Goal: Task Accomplishment & Management: Manage account settings

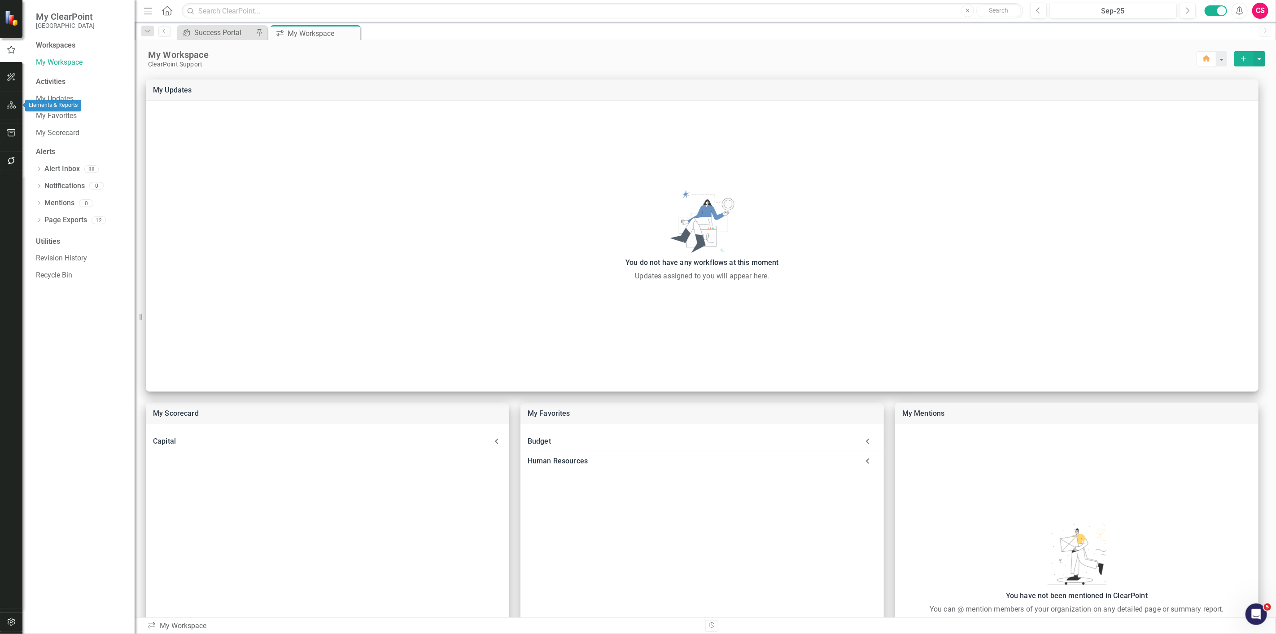
click at [10, 101] on icon "button" at bounding box center [11, 104] width 9 height 7
click at [13, 50] on icon "button" at bounding box center [11, 49] width 9 height 8
click at [13, 619] on icon "button" at bounding box center [11, 621] width 9 height 7
click at [43, 57] on link "Manage Users" at bounding box center [81, 62] width 90 height 10
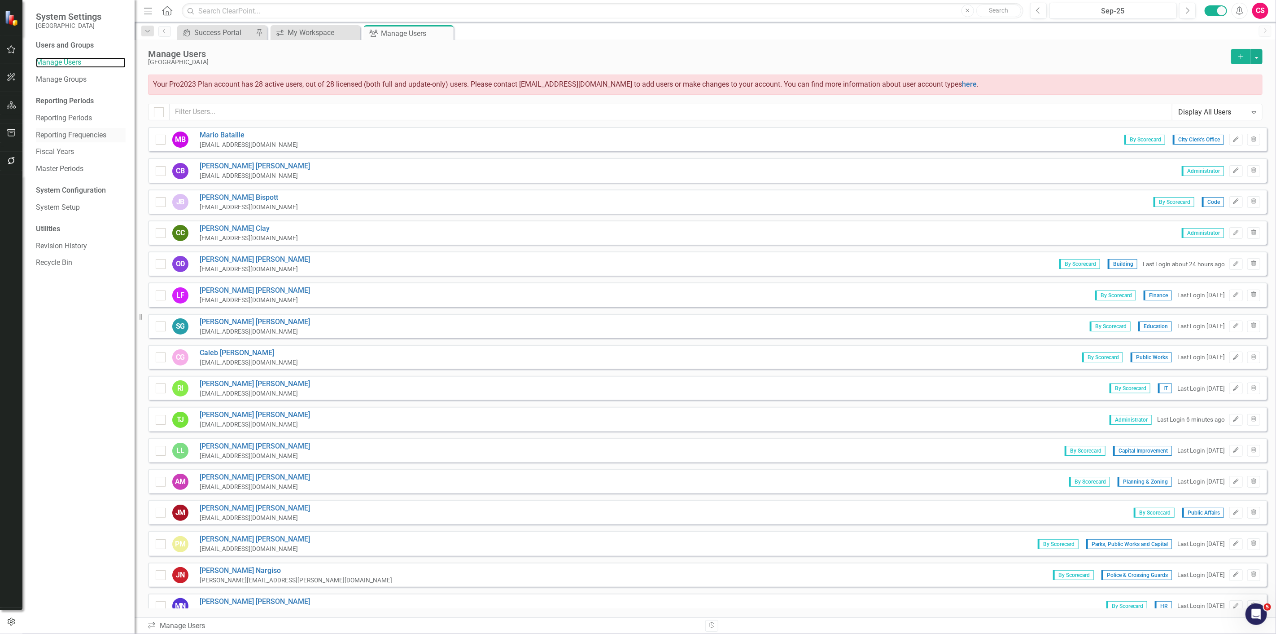
checkbox input "false"
click at [265, 111] on input "text" at bounding box center [671, 112] width 1003 height 17
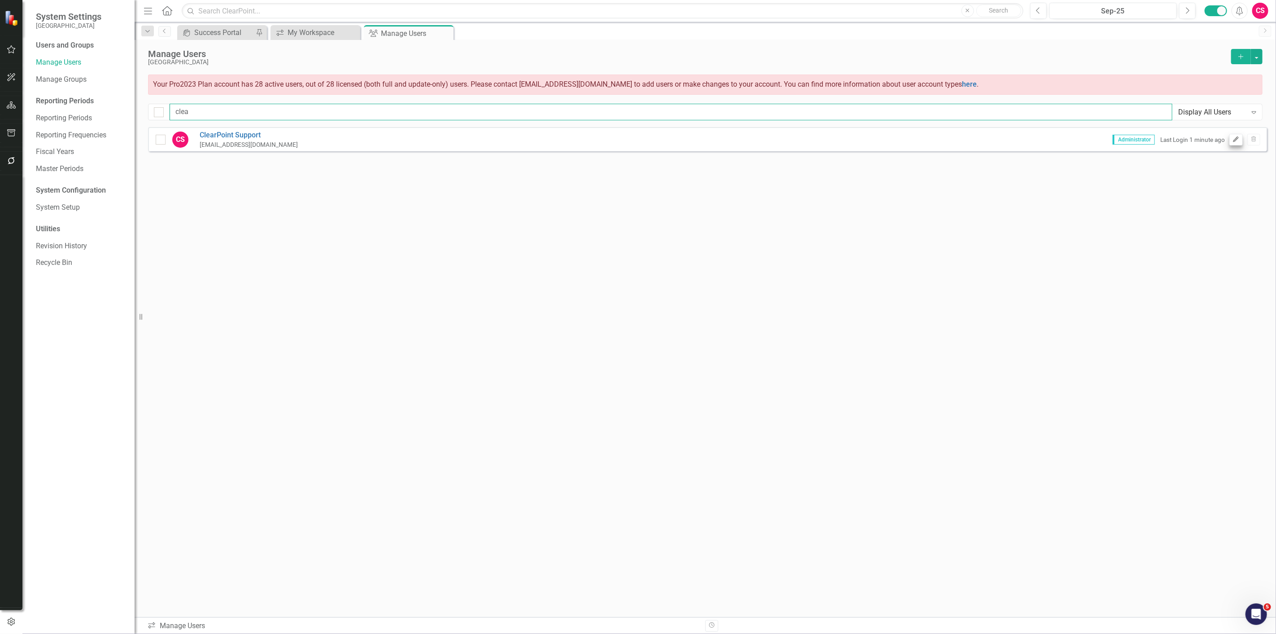
type input "clea"
click at [1232, 141] on button "Edit" at bounding box center [1236, 140] width 13 height 12
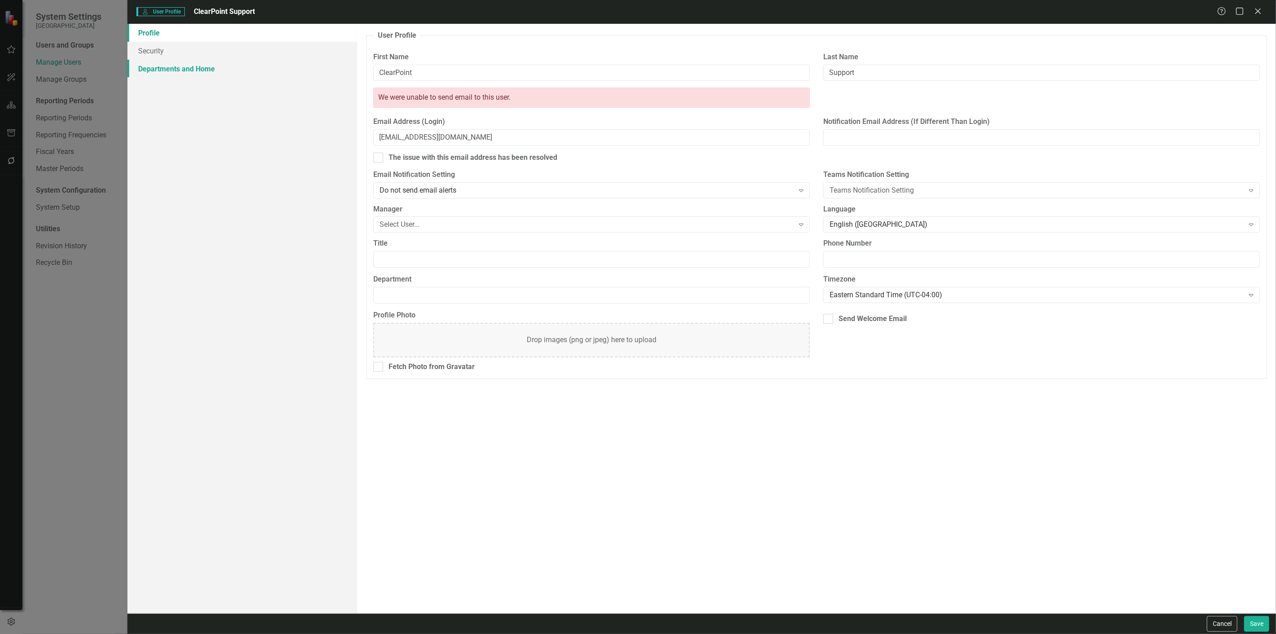
click at [206, 67] on link "Departments and Home" at bounding box center [242, 69] width 230 height 18
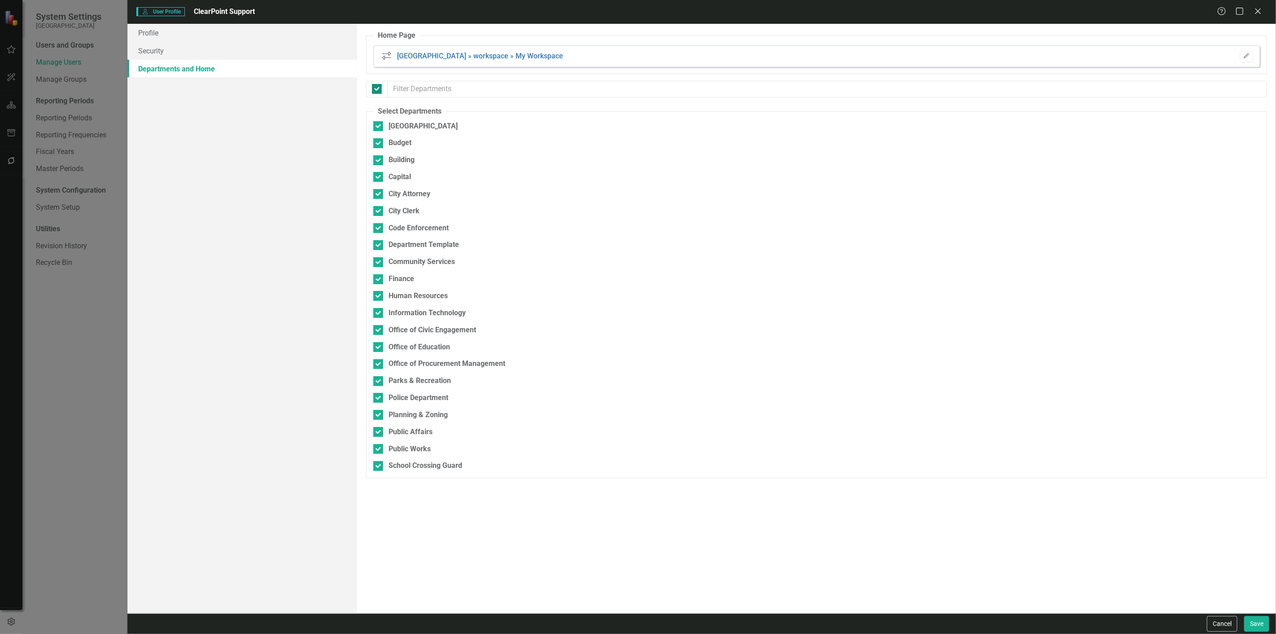
click at [377, 90] on input "checkbox" at bounding box center [375, 87] width 6 height 6
checkbox input "false"
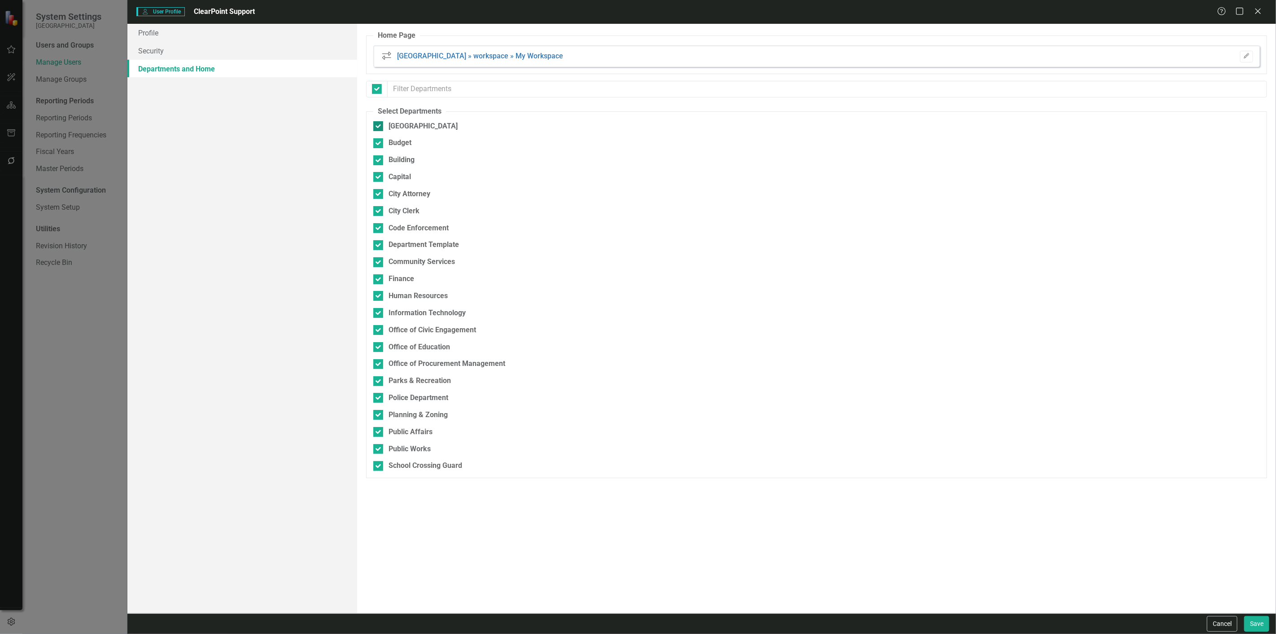
checkbox input "false"
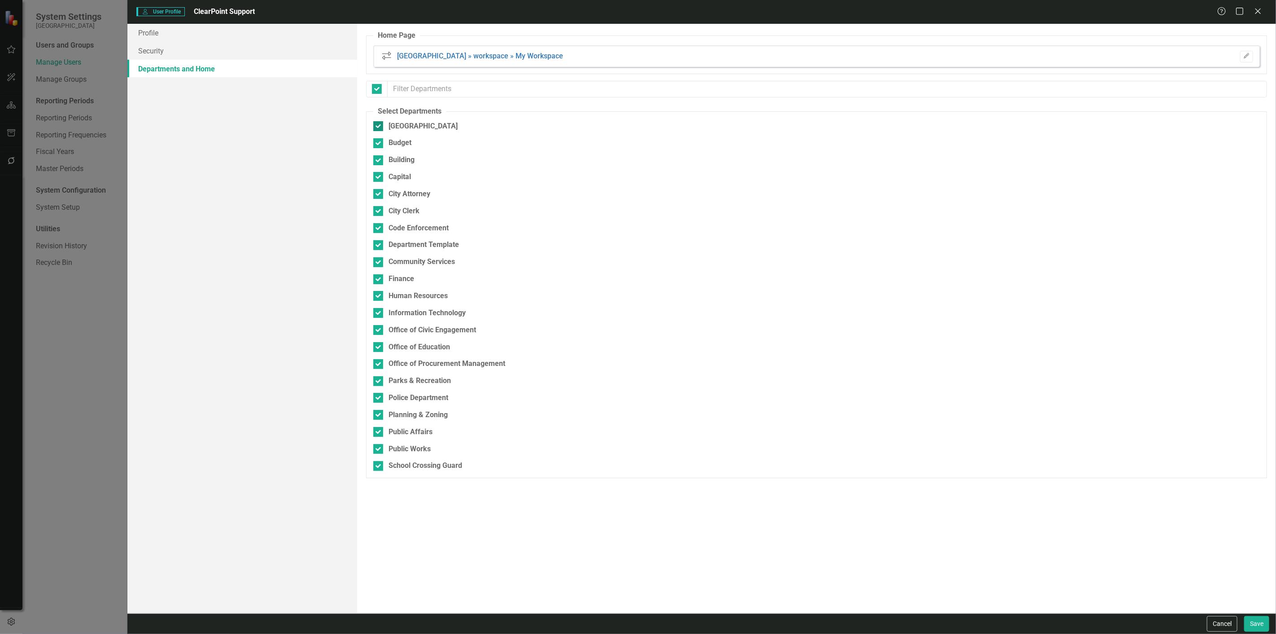
checkbox input "false"
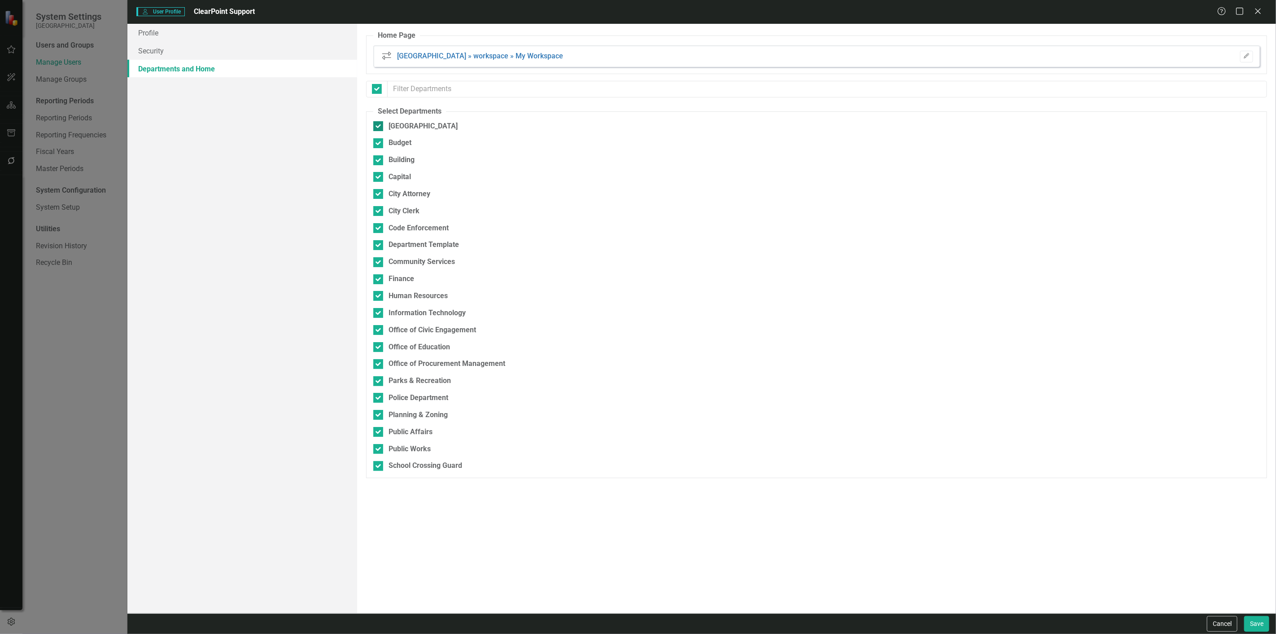
checkbox input "false"
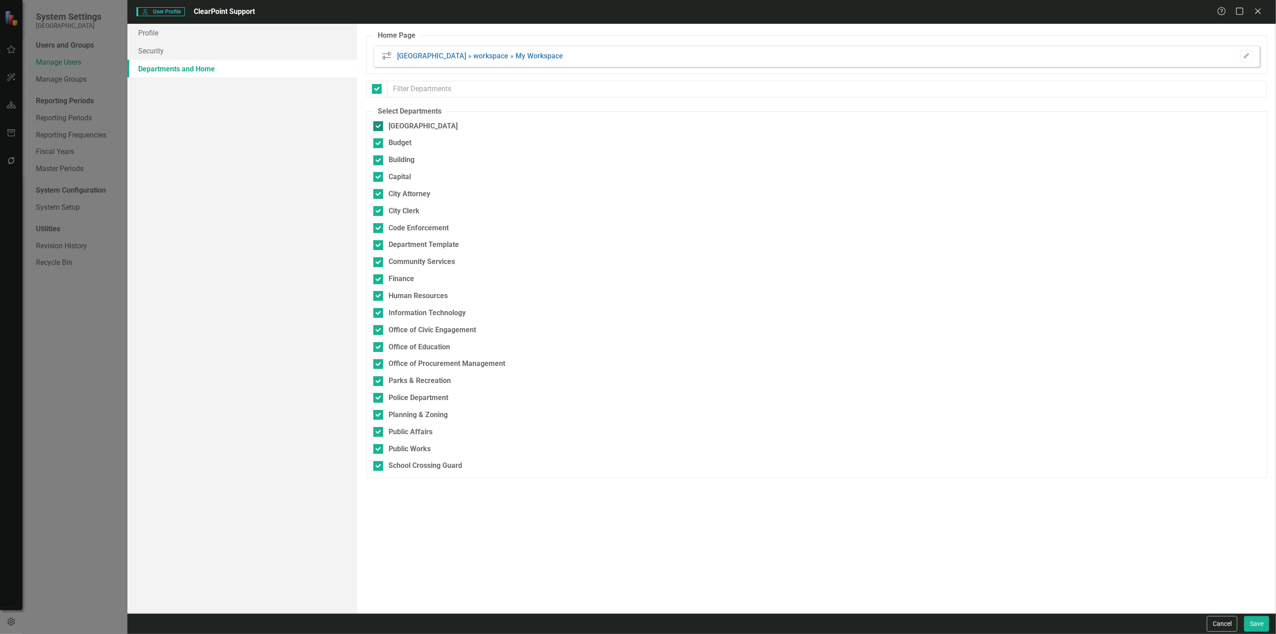
checkbox input "false"
click at [382, 128] on div at bounding box center [378, 126] width 10 height 10
click at [379, 127] on input "[GEOGRAPHIC_DATA]" at bounding box center [376, 124] width 6 height 6
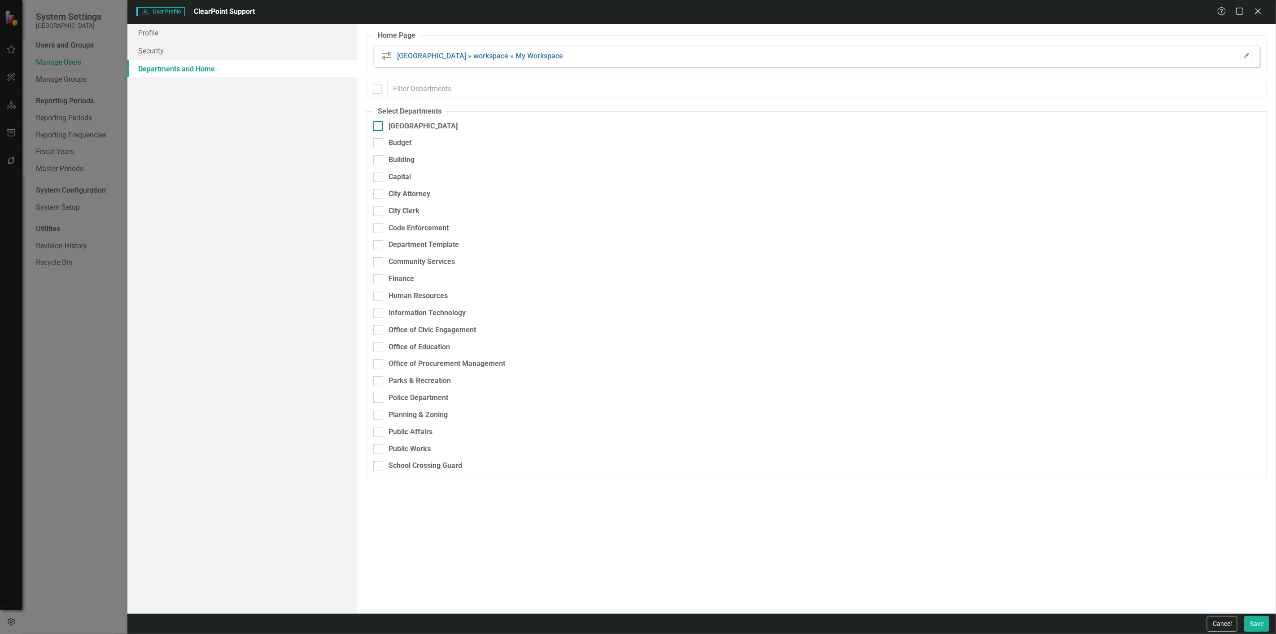
checkbox input "true"
click at [408, 94] on input "text" at bounding box center [828, 89] width 880 height 17
type input "o"
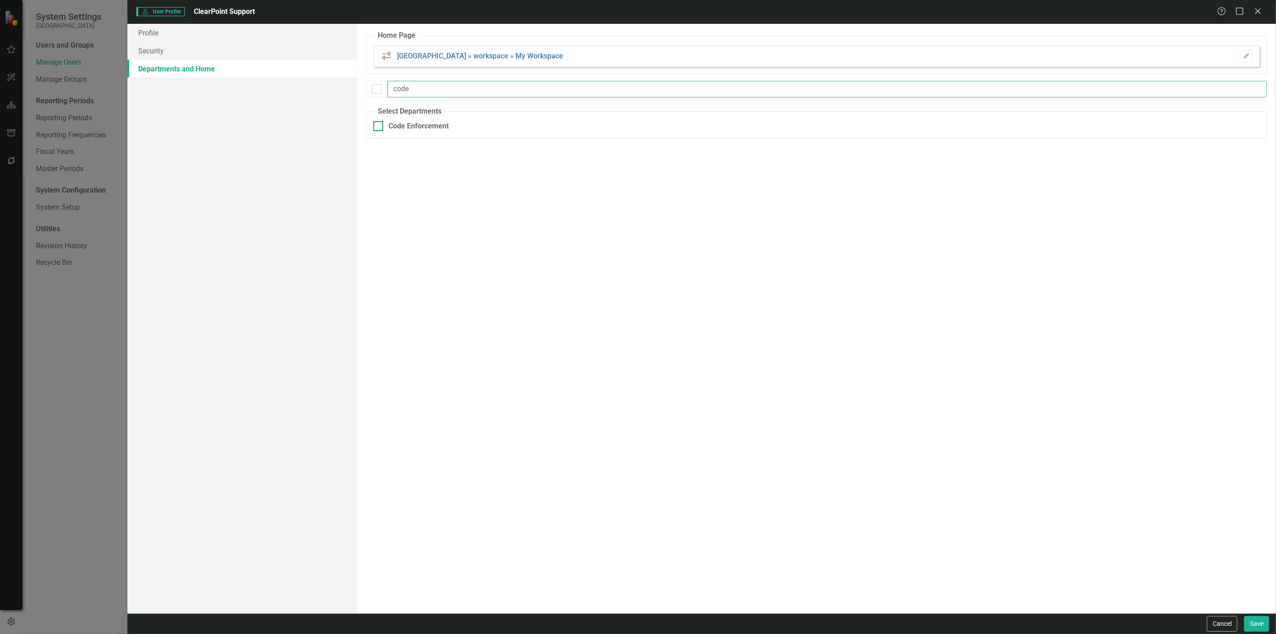
type input "code"
click at [404, 126] on div "Code Enforcement" at bounding box center [419, 126] width 60 height 10
click at [379, 126] on input "Code Enforcement" at bounding box center [376, 124] width 6 height 6
checkbox input "true"
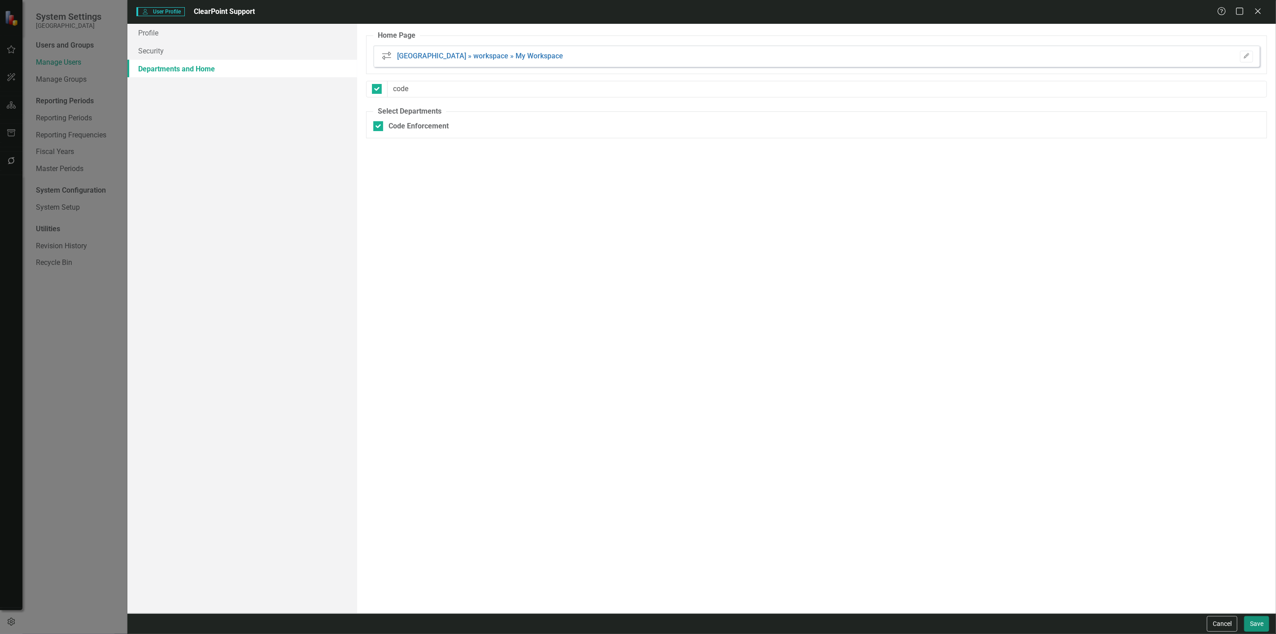
click at [1260, 625] on button "Save" at bounding box center [1256, 624] width 25 height 16
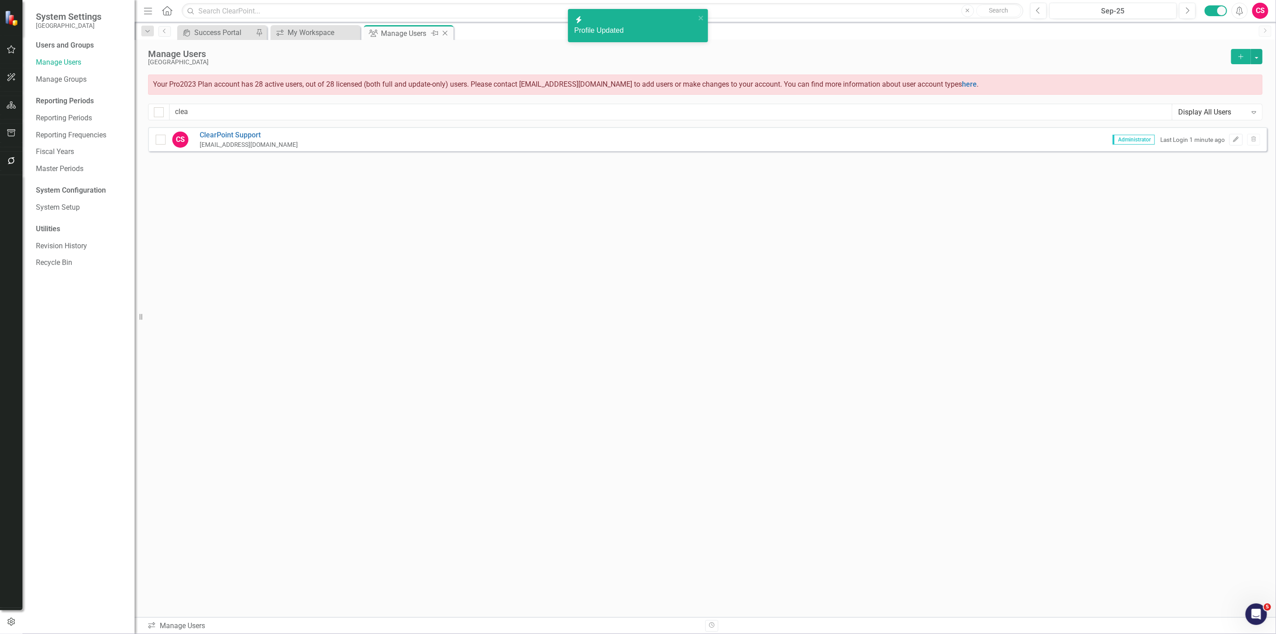
click at [446, 33] on icon "Close" at bounding box center [445, 33] width 9 height 7
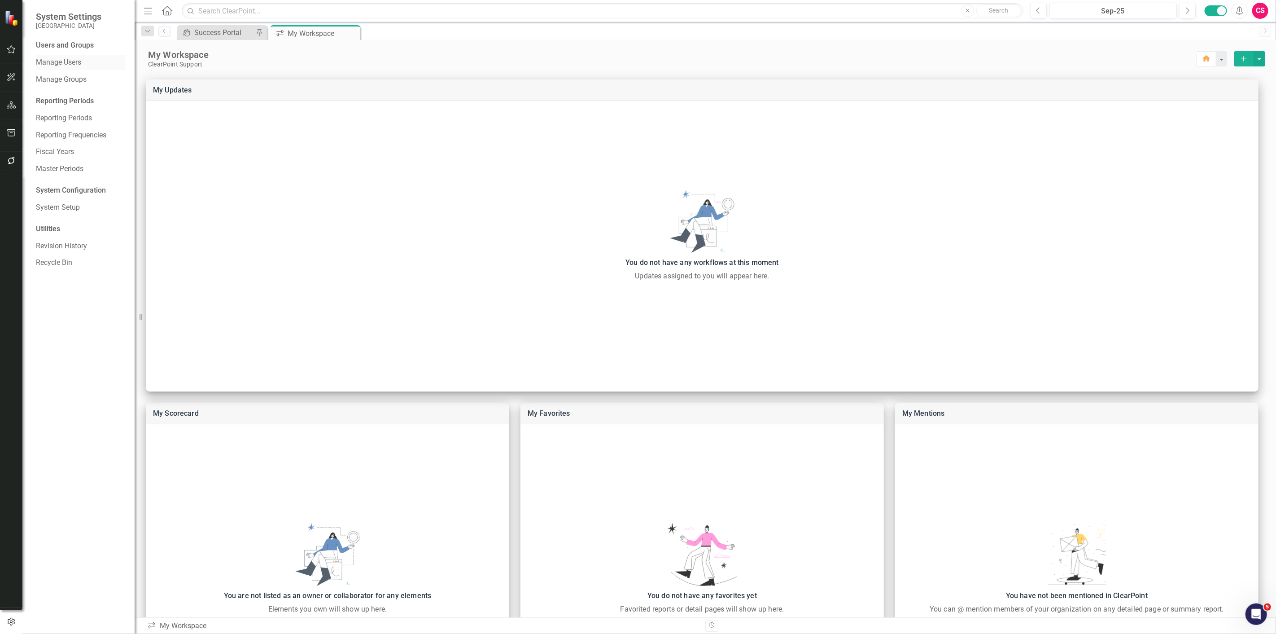
click at [70, 62] on link "Manage Users" at bounding box center [81, 62] width 90 height 10
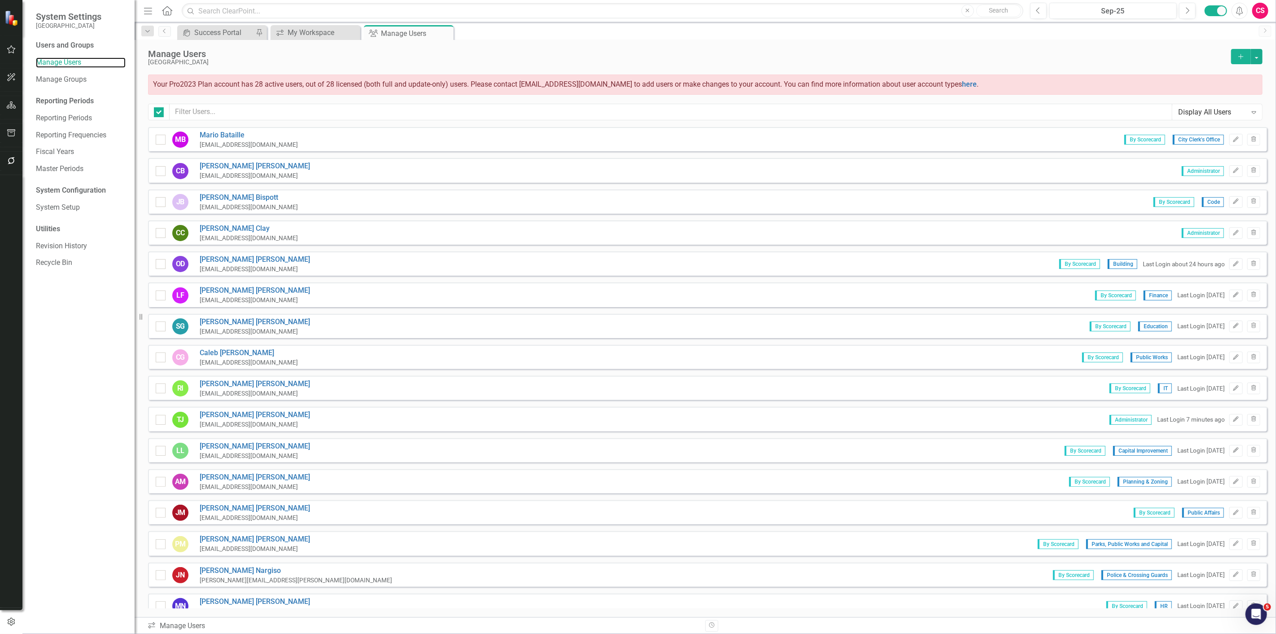
checkbox input "false"
click at [231, 111] on input "text" at bounding box center [671, 112] width 1003 height 17
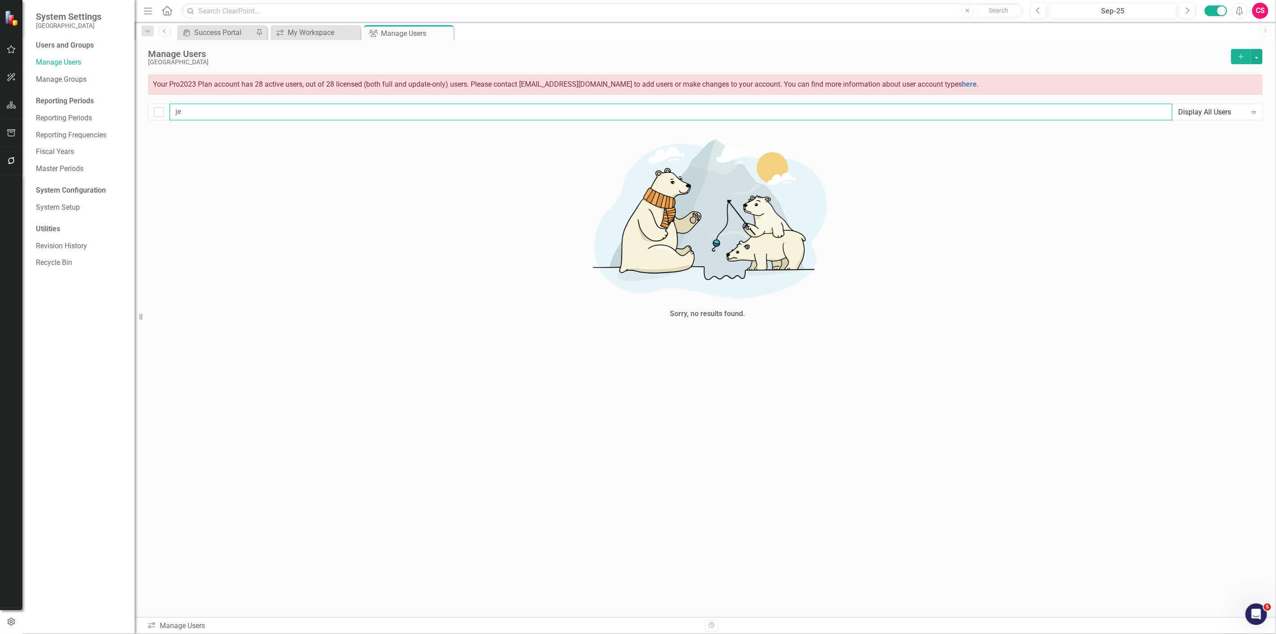
type input "j"
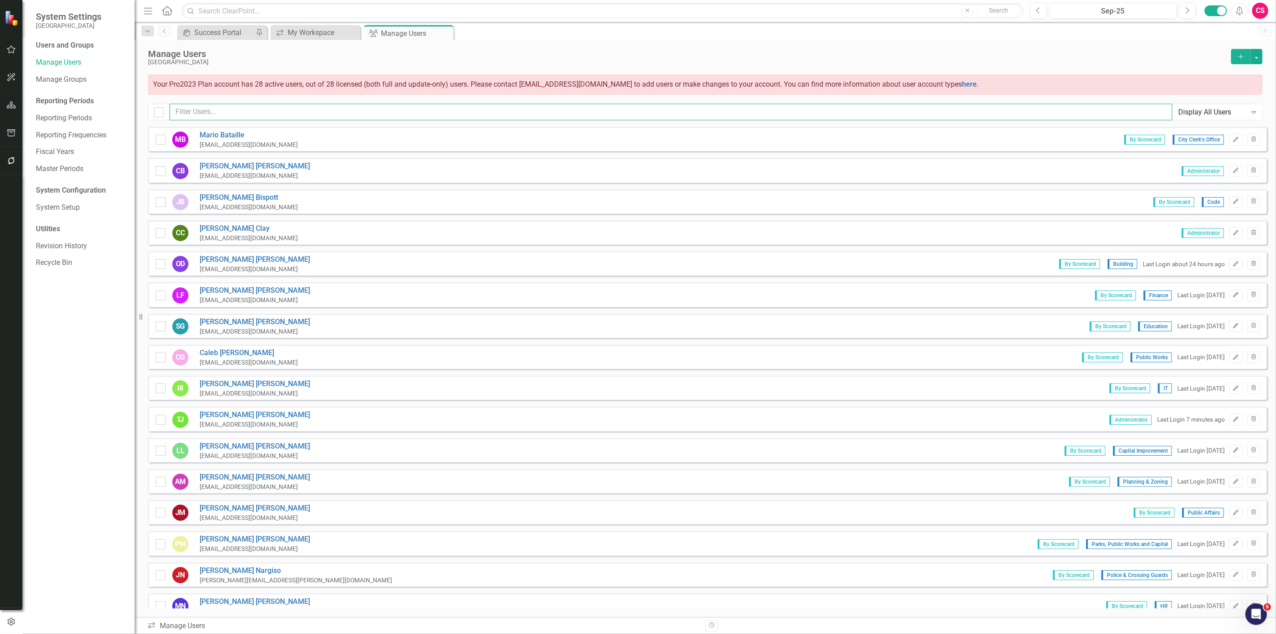
checkbox input "false"
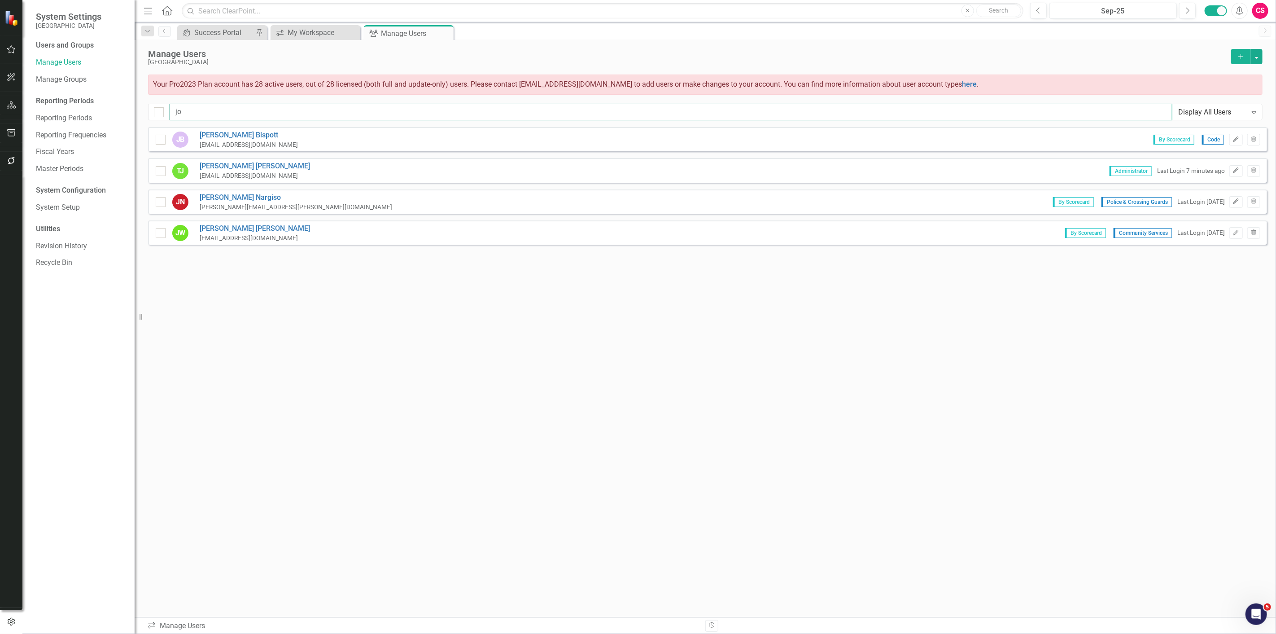
type input "j"
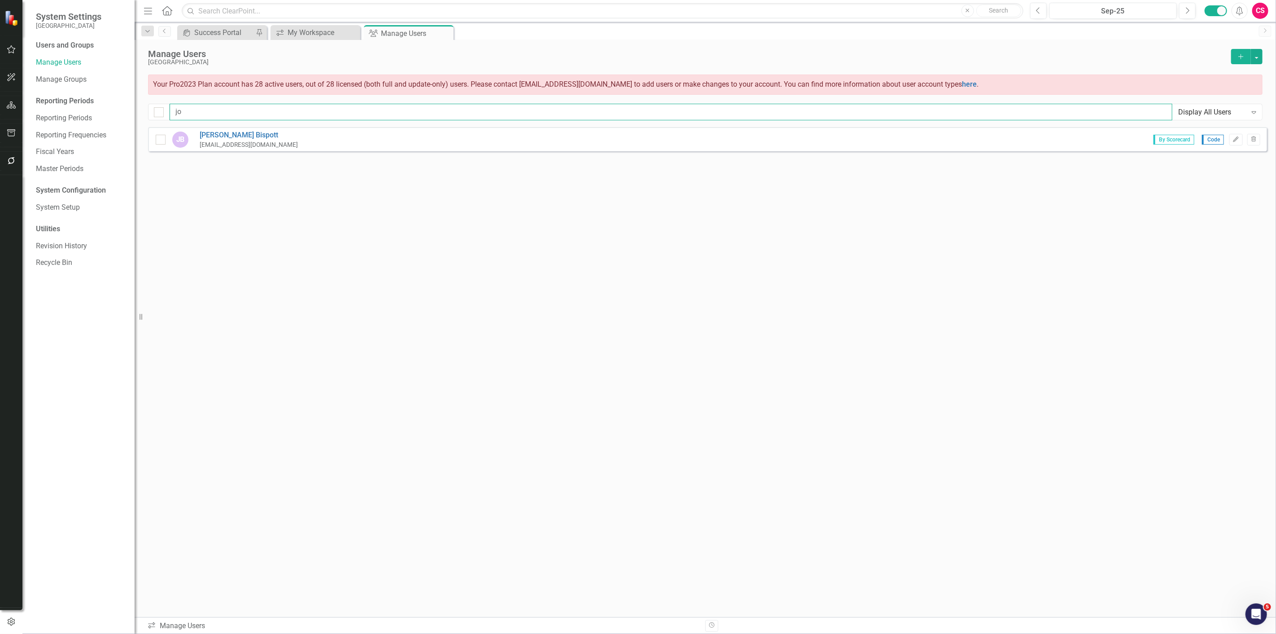
type input "j"
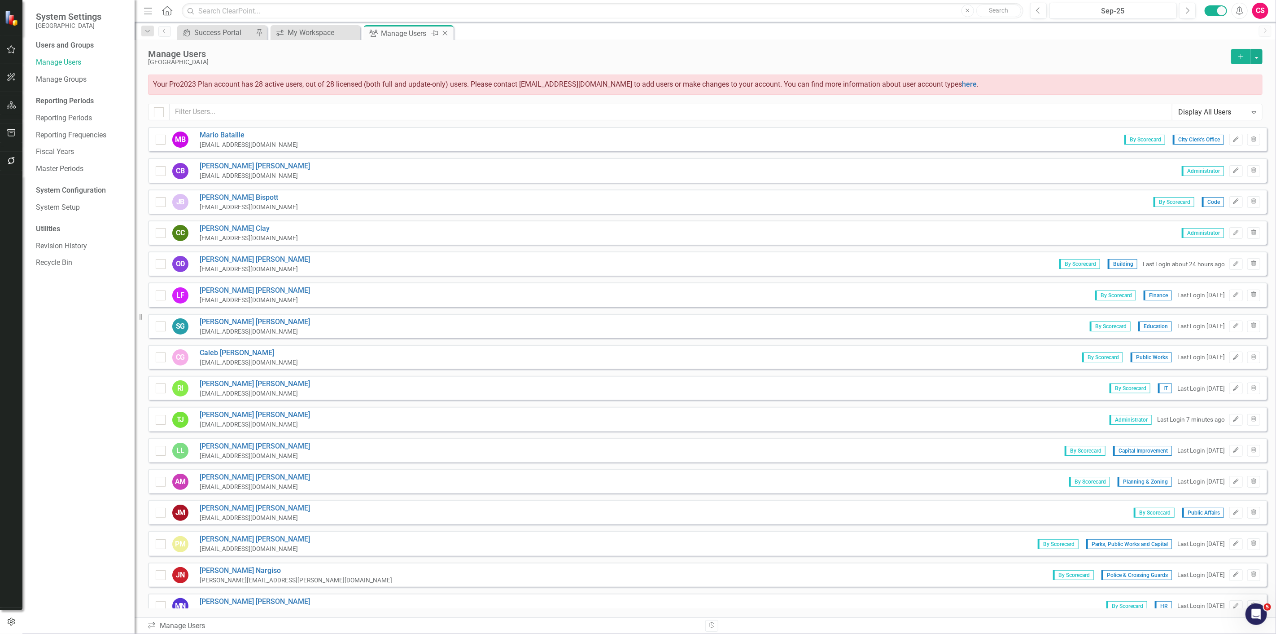
click at [443, 31] on icon at bounding box center [445, 33] width 5 height 5
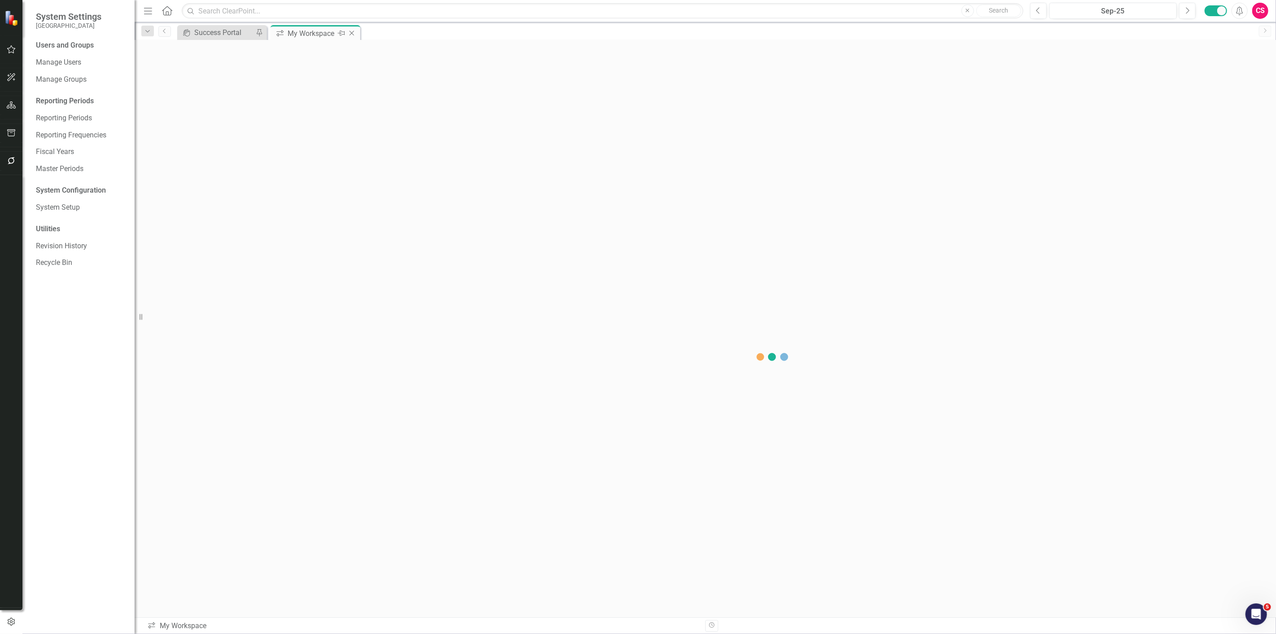
click at [311, 29] on div "My Workspace" at bounding box center [312, 33] width 48 height 11
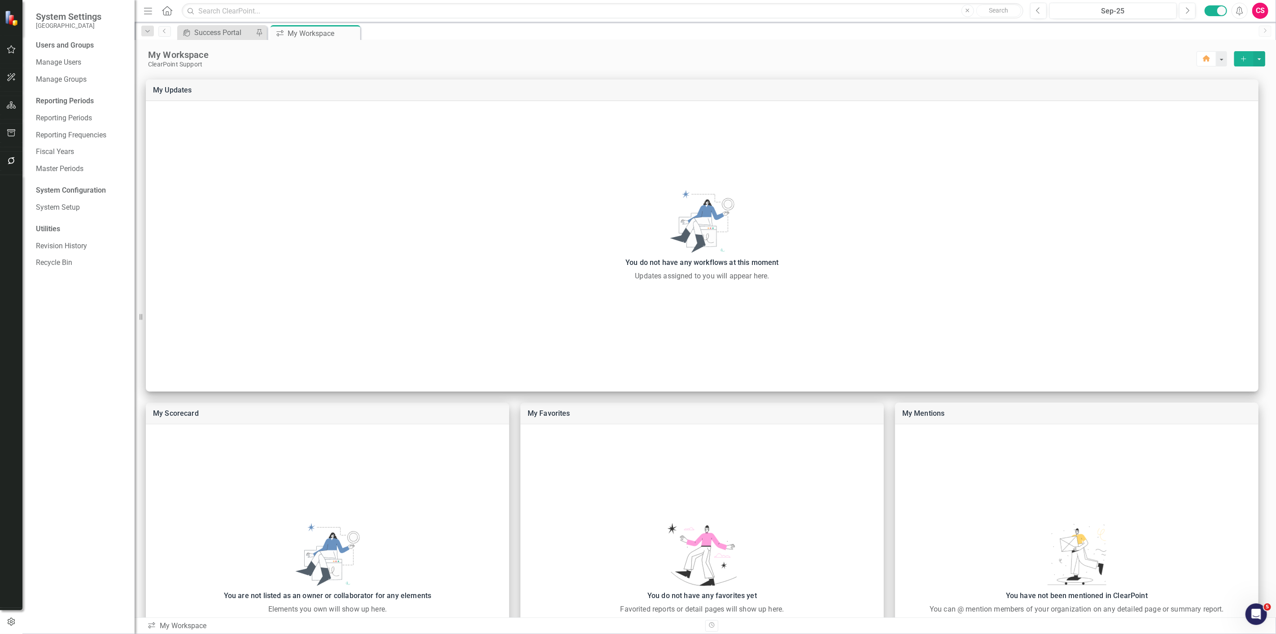
click at [13, 49] on icon "button" at bounding box center [11, 49] width 9 height 7
click at [11, 623] on icon "button" at bounding box center [11, 621] width 9 height 7
click at [70, 61] on link "Manage Users" at bounding box center [81, 62] width 90 height 10
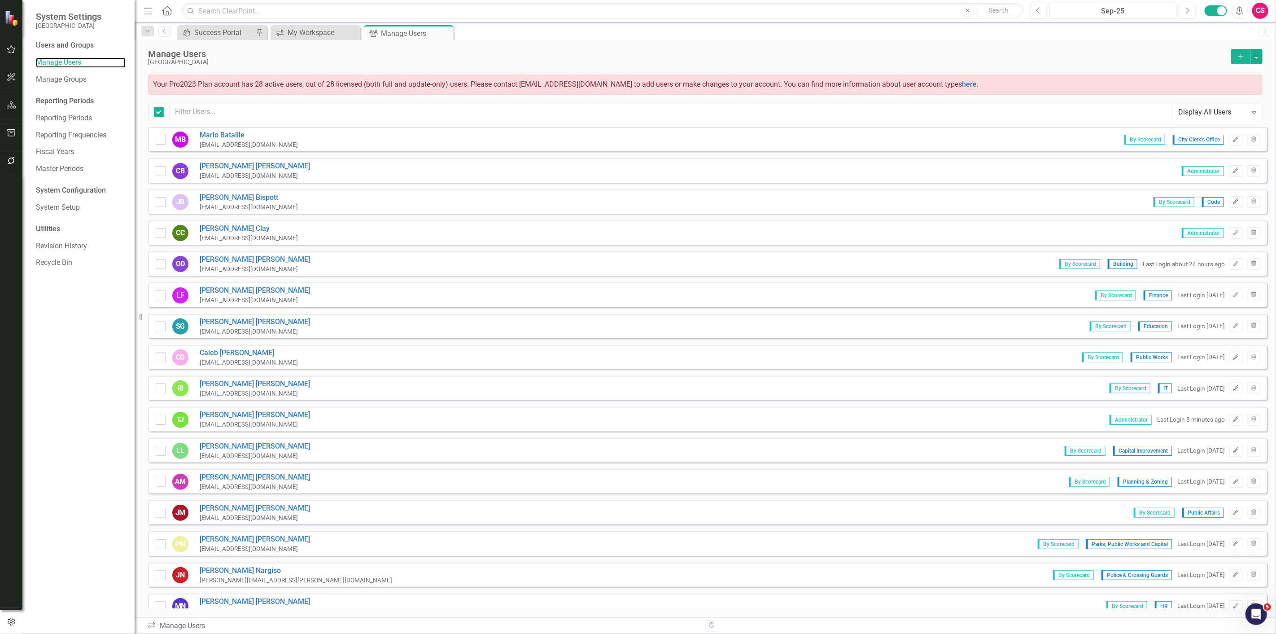
checkbox input "false"
click at [447, 31] on icon "Close" at bounding box center [445, 33] width 9 height 7
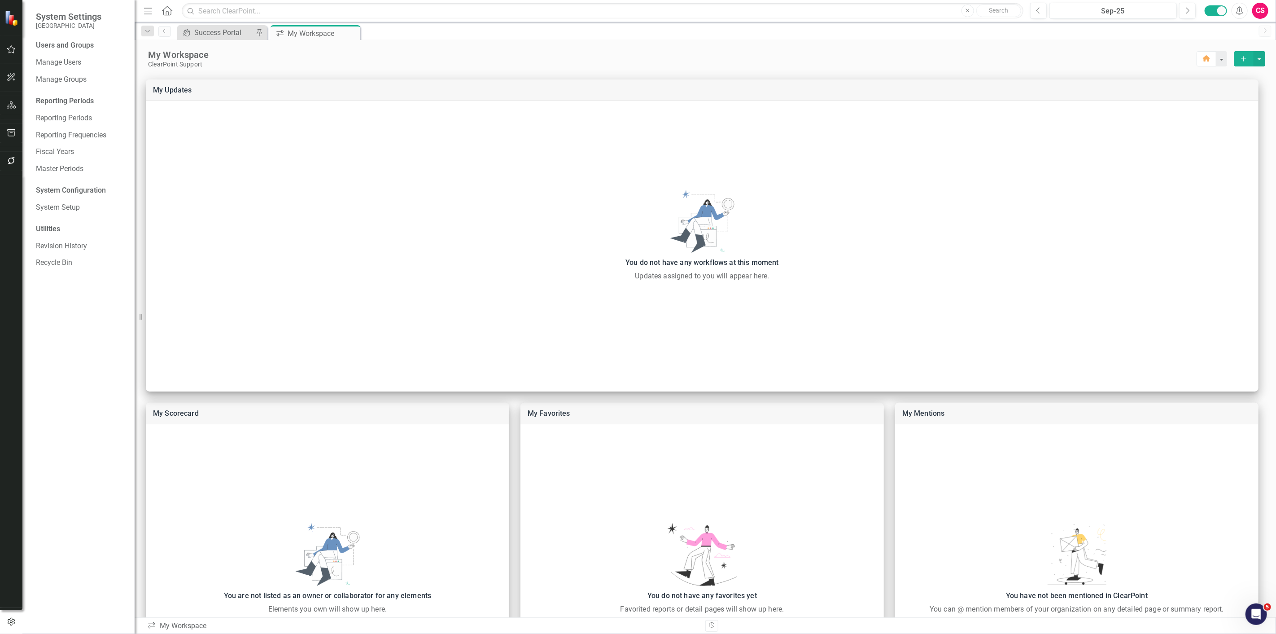
drag, startPoint x: 1263, startPoint y: 9, endPoint x: 1262, endPoint y: 23, distance: 13.5
click at [1263, 9] on div "CS" at bounding box center [1260, 11] width 16 height 16
click at [1221, 128] on link "Logout Log Out" at bounding box center [1232, 130] width 71 height 17
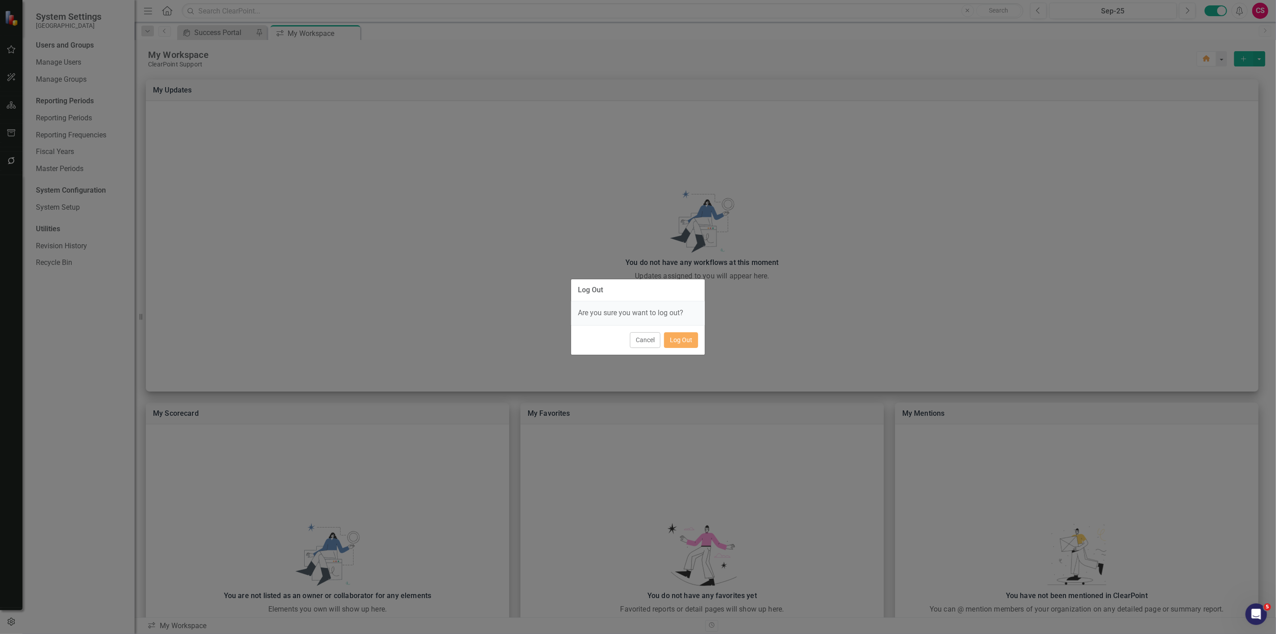
click at [684, 350] on div "Cancel Log Out" at bounding box center [638, 340] width 134 height 30
click at [676, 337] on button "Log Out" at bounding box center [681, 340] width 34 height 16
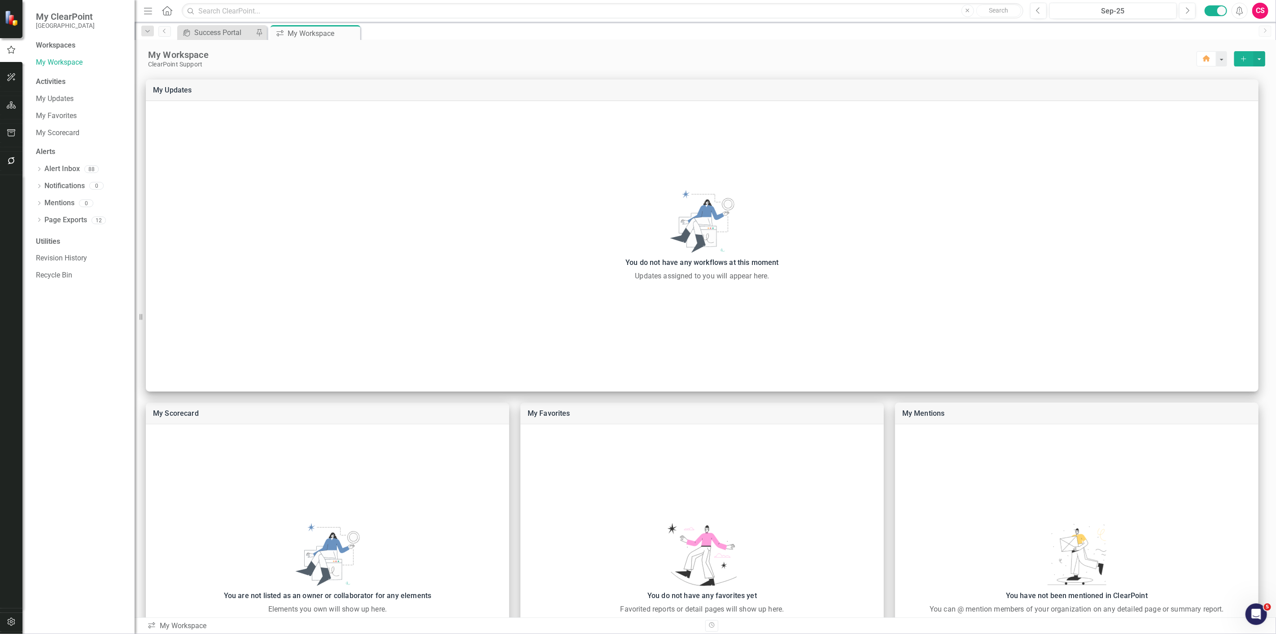
click at [838, 59] on div "My Workspace" at bounding box center [672, 55] width 1049 height 12
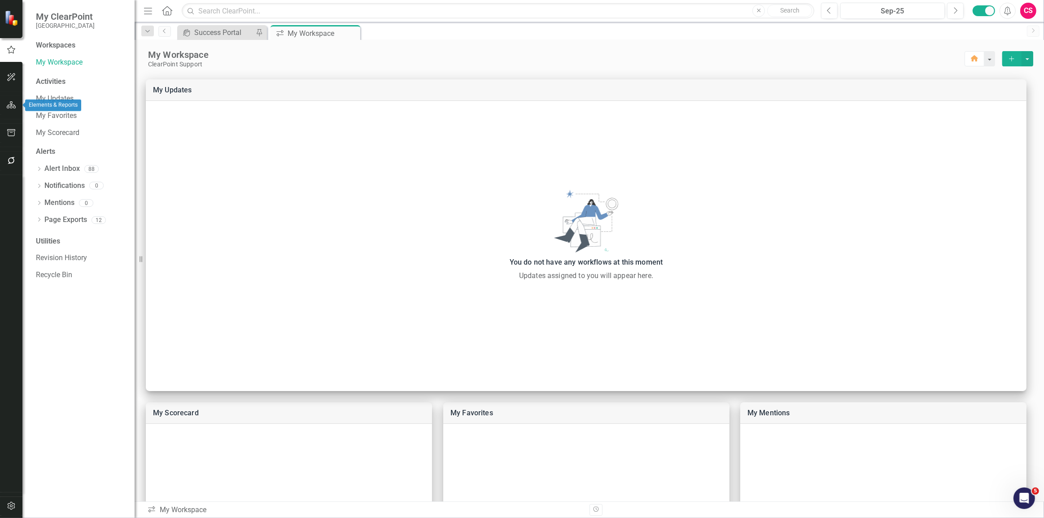
click at [13, 103] on icon "button" at bounding box center [11, 104] width 9 height 7
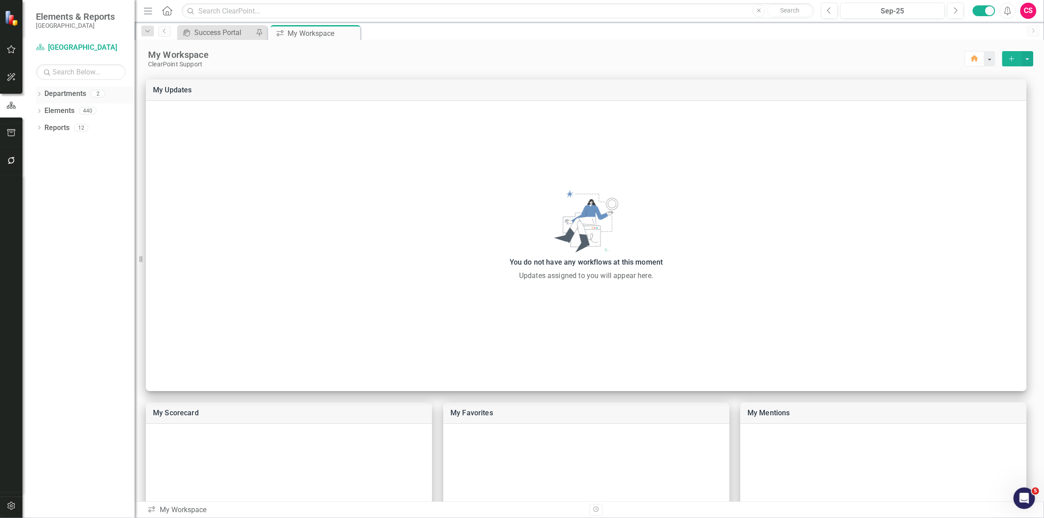
click at [39, 93] on icon "Dropdown" at bounding box center [39, 94] width 6 height 5
click at [43, 110] on icon "Dropdown" at bounding box center [43, 110] width 7 height 5
click at [82, 125] on link "Code Enforcement" at bounding box center [96, 128] width 76 height 10
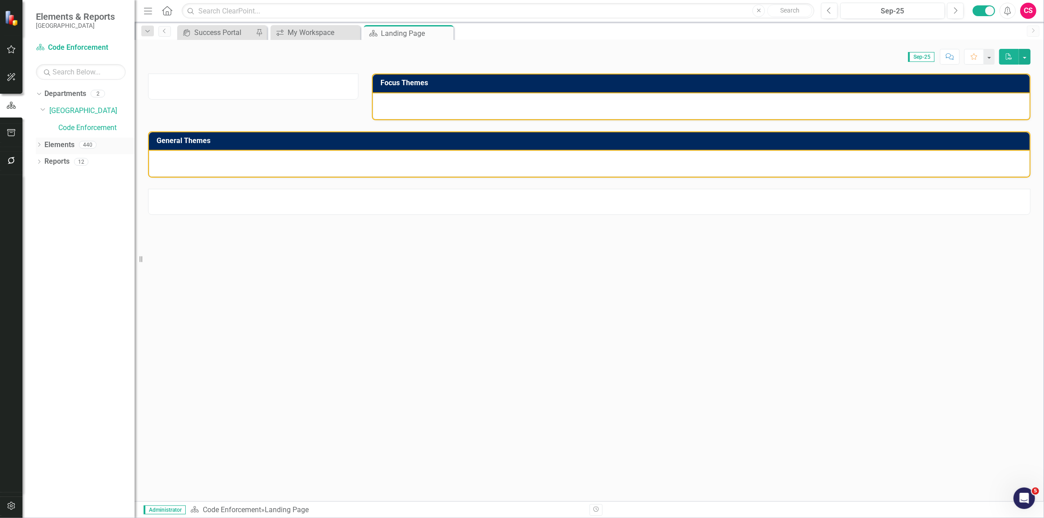
click at [59, 145] on link "Elements" at bounding box center [59, 145] width 30 height 10
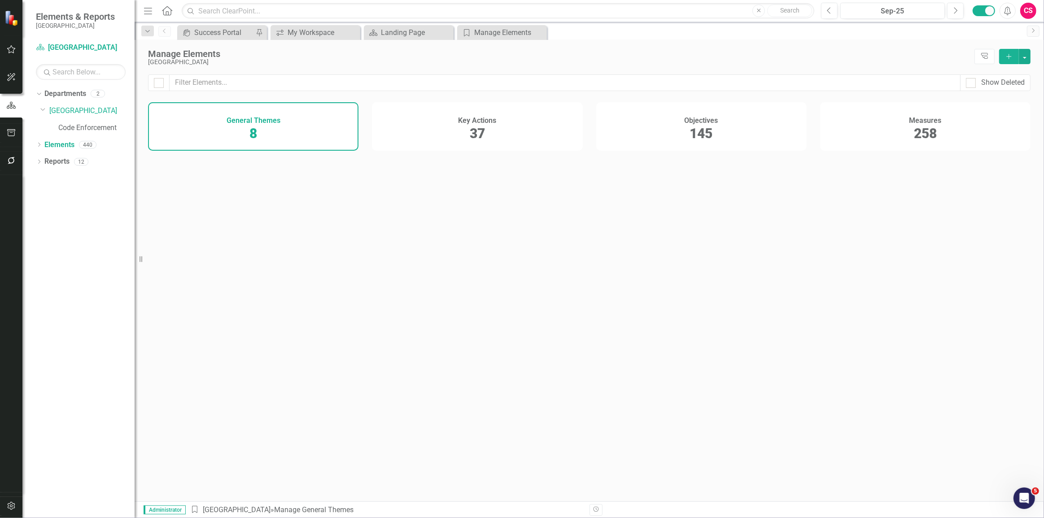
click at [683, 137] on div "Objectives 145" at bounding box center [701, 126] width 210 height 48
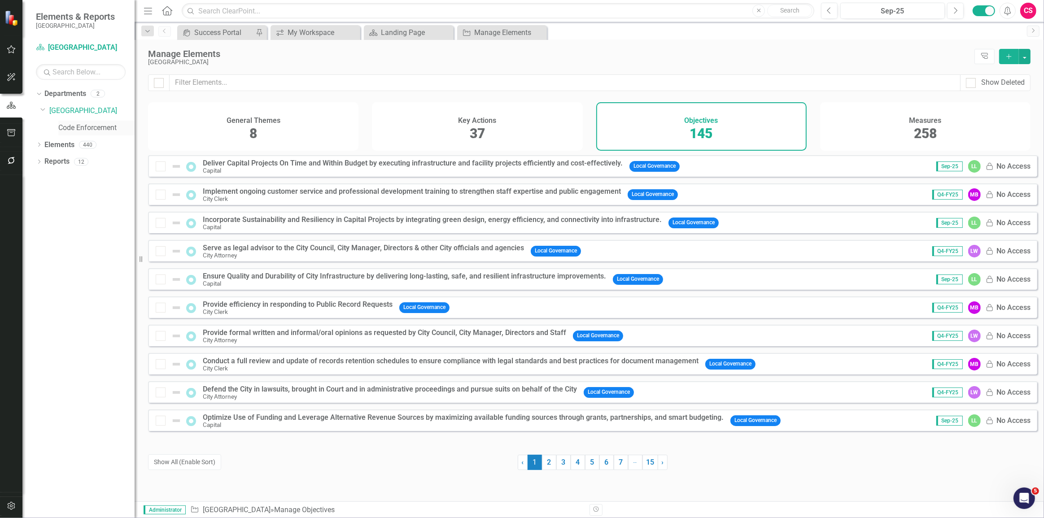
click at [72, 132] on link "Code Enforcement" at bounding box center [96, 128] width 76 height 10
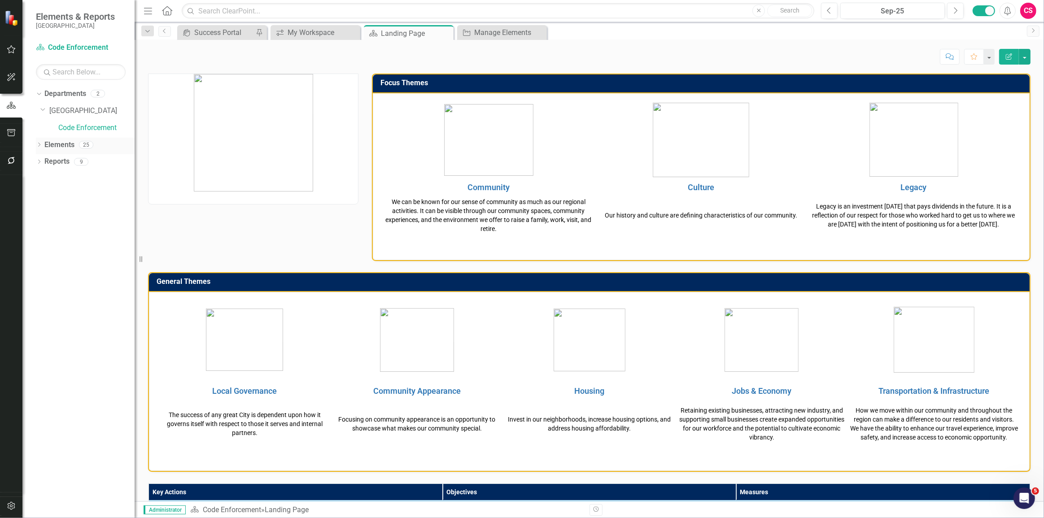
click at [40, 146] on icon "Dropdown" at bounding box center [39, 145] width 6 height 5
click at [44, 180] on icon "Dropdown" at bounding box center [43, 179] width 6 height 5
click at [80, 198] on link "Ensure Consistent and Timely Enforcement of Municipal Codes by applying Code re…" at bounding box center [95, 193] width 79 height 14
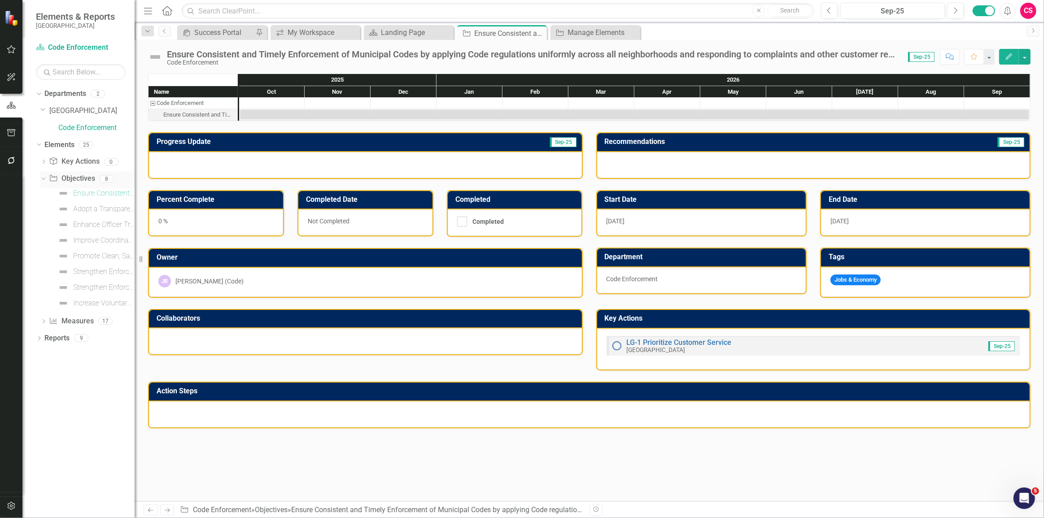
click at [70, 179] on link "Objective Objectives" at bounding box center [72, 179] width 46 height 10
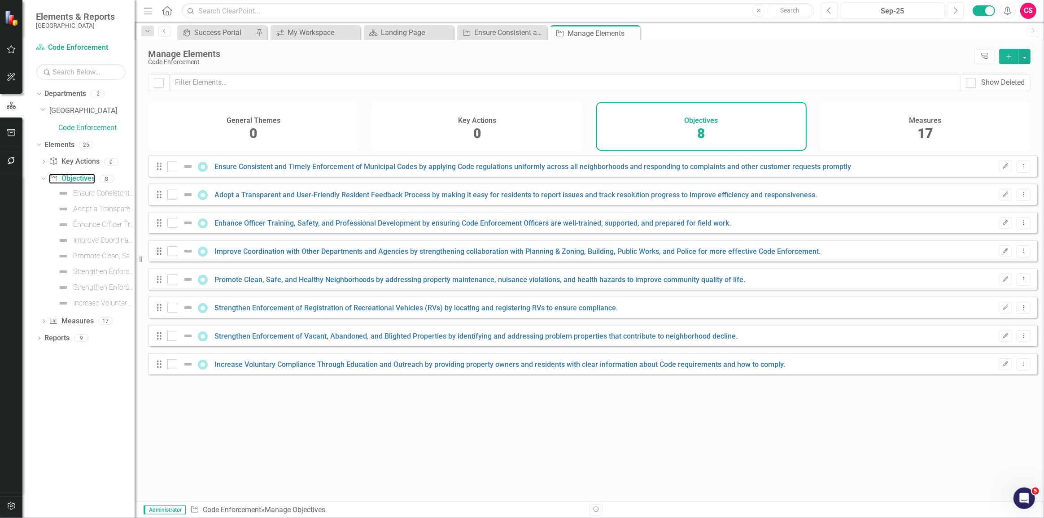
checkbox input "false"
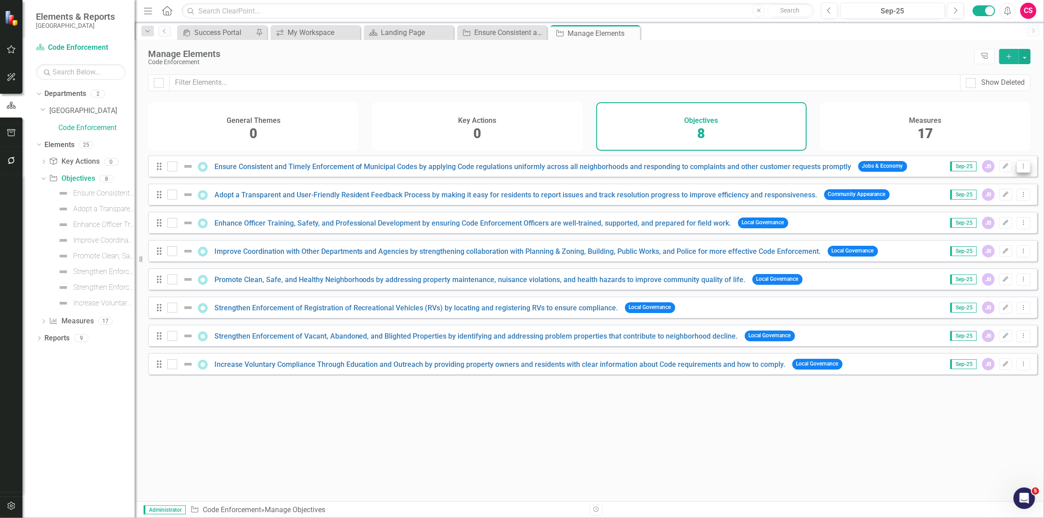
click at [1020, 169] on icon "Dropdown Menu" at bounding box center [1024, 166] width 8 height 6
click at [991, 217] on link "Copy Duplicate Objective" at bounding box center [982, 221] width 83 height 17
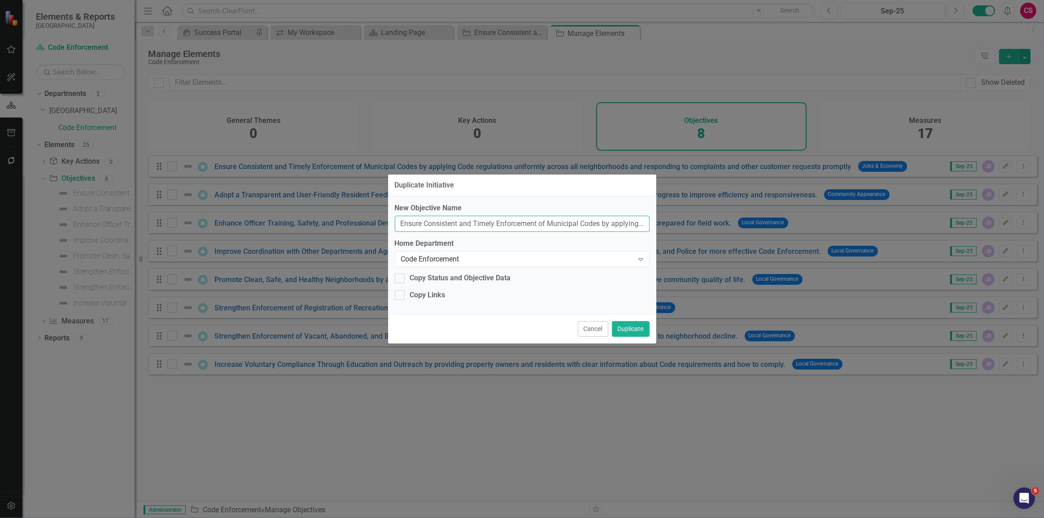
click at [399, 227] on input "Ensure Consistent and Timely Enforcement of Municipal Codes by applying Code re…" at bounding box center [522, 224] width 255 height 17
type input "CPS - Ensure Consistent and Timely Enforcement of Municipal Codes by applying C…"
click at [410, 280] on div "Copy Status and Objective Data" at bounding box center [460, 278] width 101 height 10
click at [401, 280] on input "Copy Status and Objective Data" at bounding box center [398, 277] width 6 height 6
checkbox input "true"
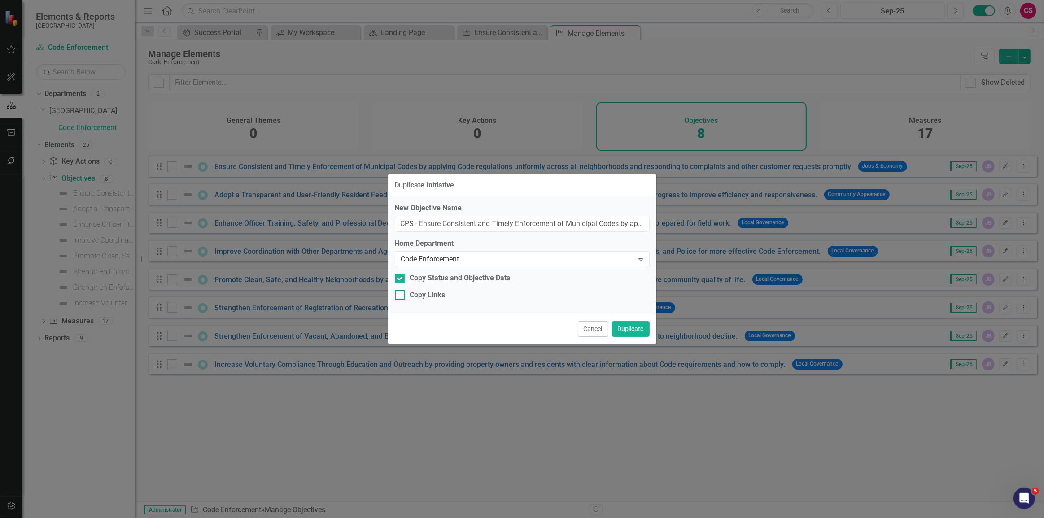
click at [415, 293] on div "Copy Links" at bounding box center [427, 295] width 35 height 10
click at [401, 293] on input "Copy Links" at bounding box center [398, 293] width 6 height 6
checkbox input "true"
click at [623, 330] on button "Duplicate" at bounding box center [631, 329] width 38 height 16
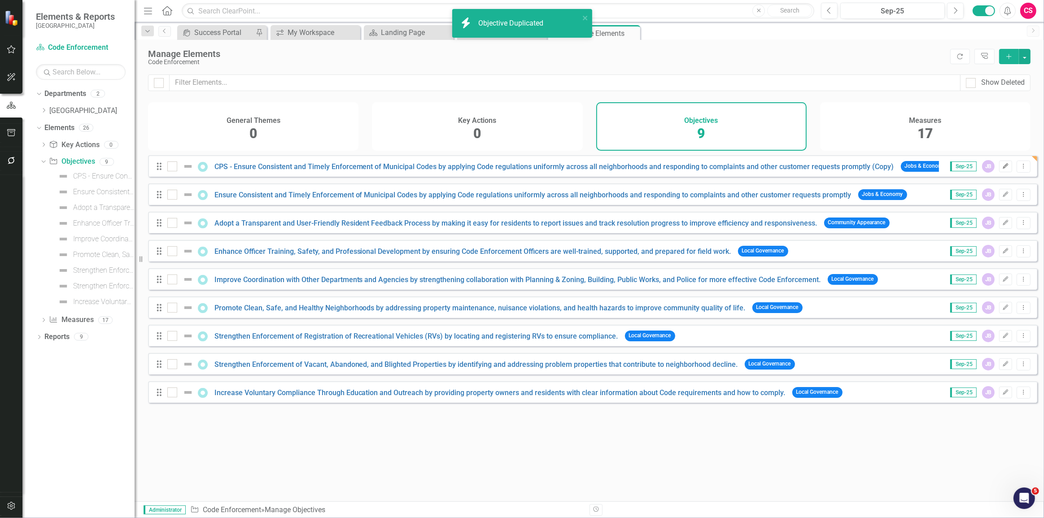
click at [1003, 169] on icon "Edit" at bounding box center [1006, 166] width 7 height 5
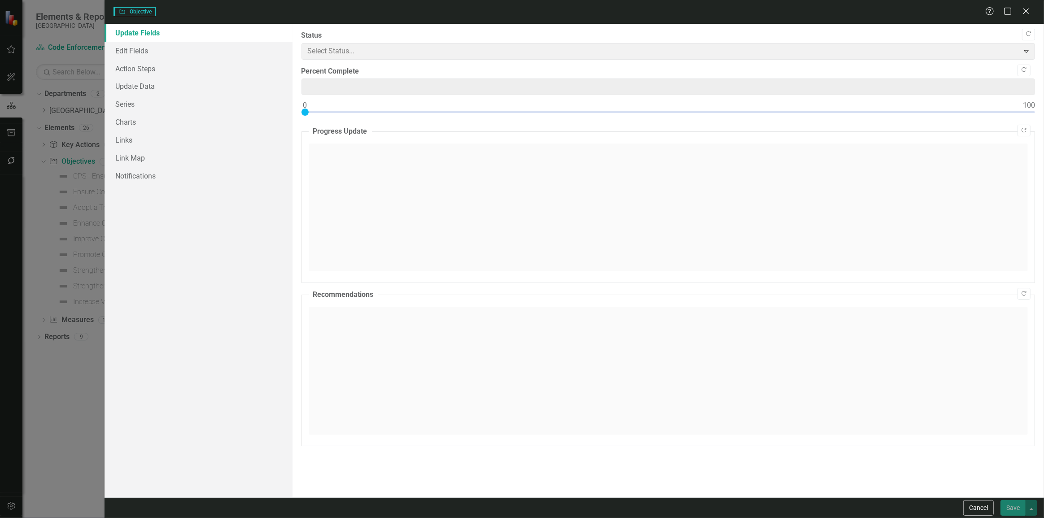
type input "0"
click at [204, 43] on link "Edit Fields" at bounding box center [199, 51] width 188 height 18
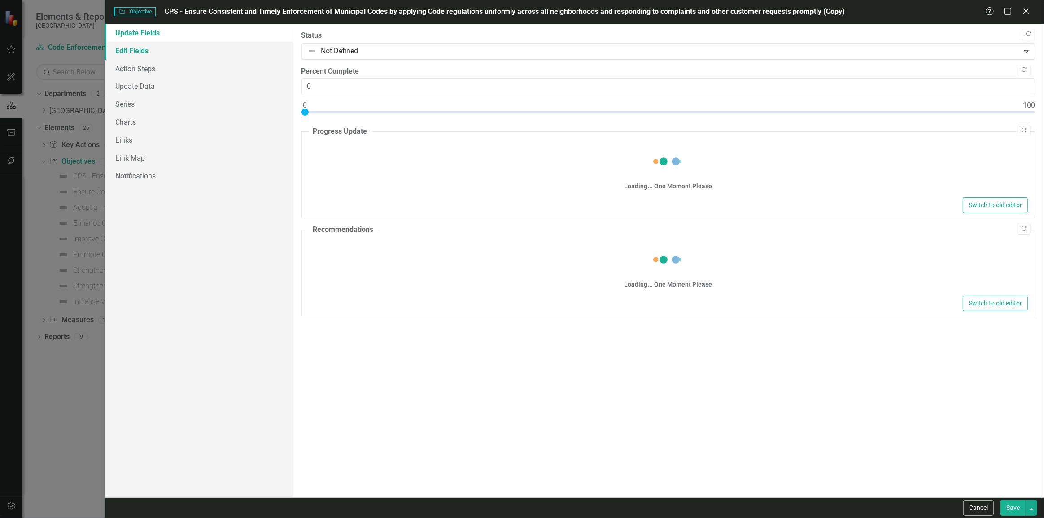
click at [197, 52] on link "Edit Fields" at bounding box center [199, 51] width 188 height 18
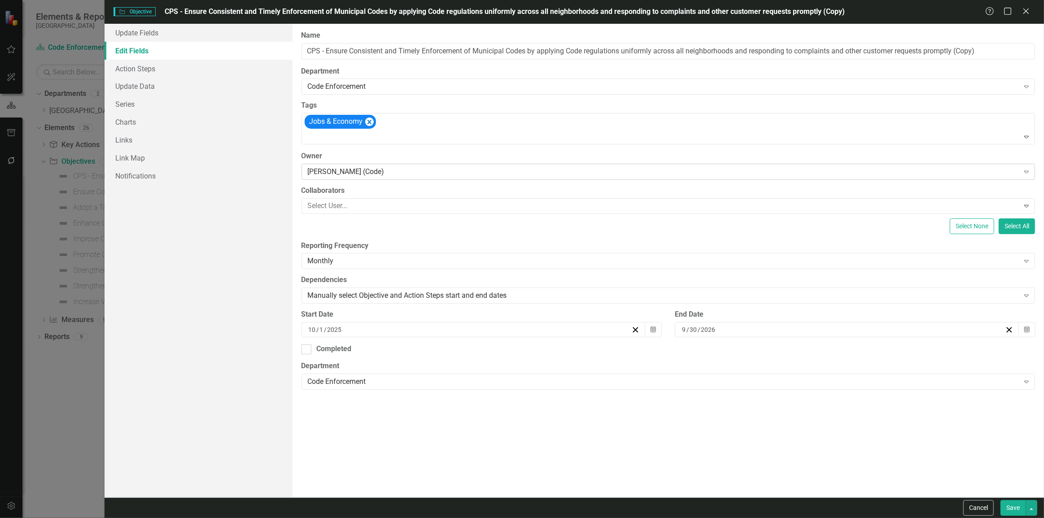
click at [358, 170] on div "[PERSON_NAME] (Code)" at bounding box center [664, 171] width 712 height 10
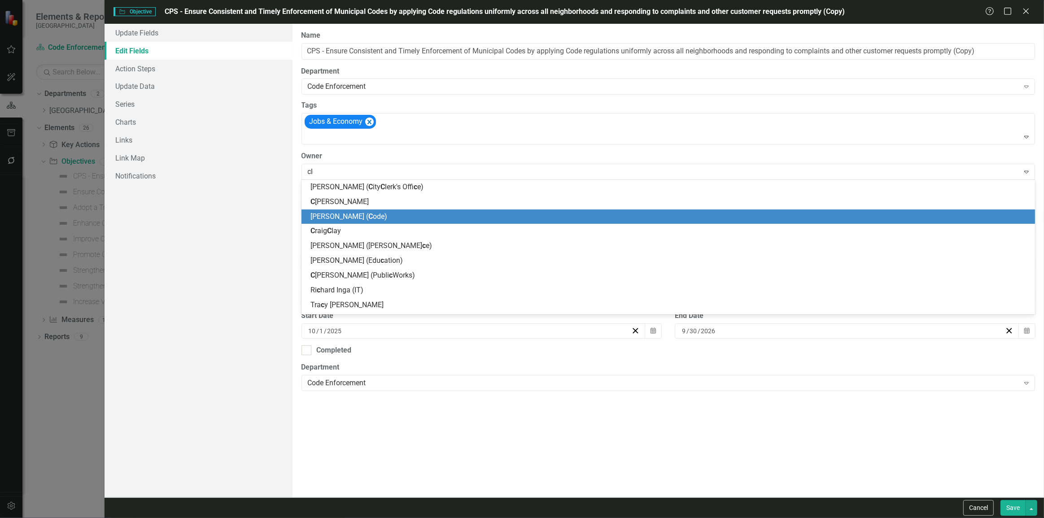
type input "clea"
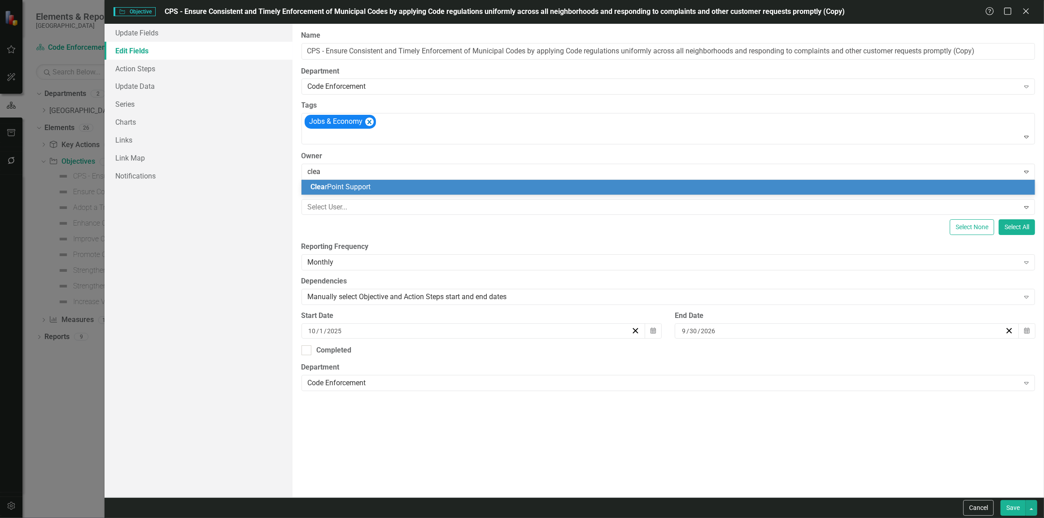
click at [355, 187] on span "Clea rPoint Support" at bounding box center [341, 187] width 60 height 9
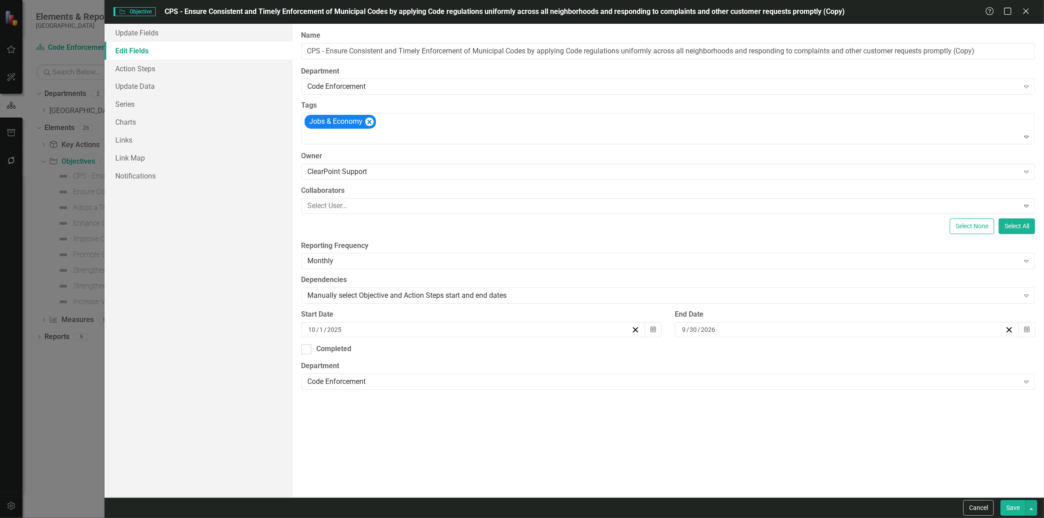
click at [1013, 504] on button "Save" at bounding box center [1013, 508] width 25 height 16
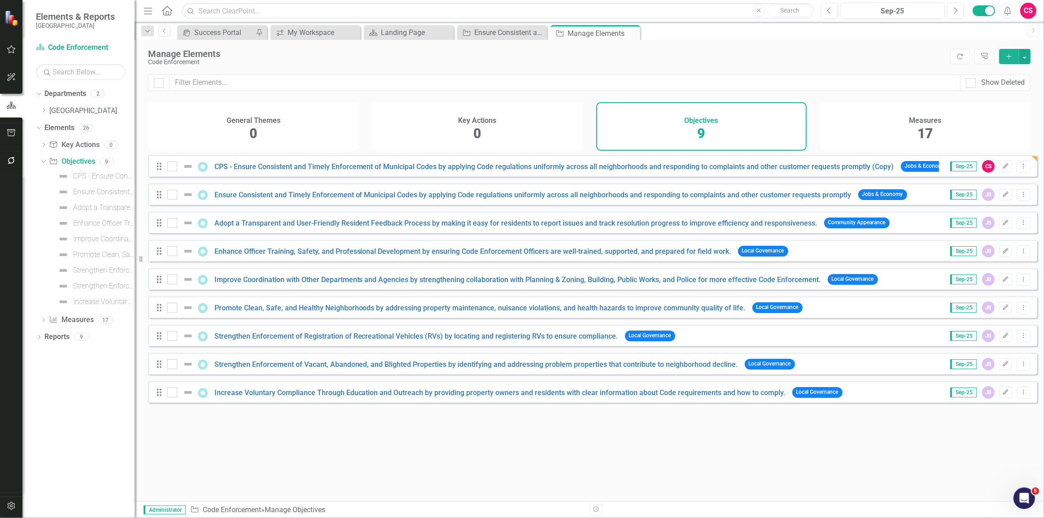
click at [918, 126] on span "17" at bounding box center [925, 134] width 15 height 16
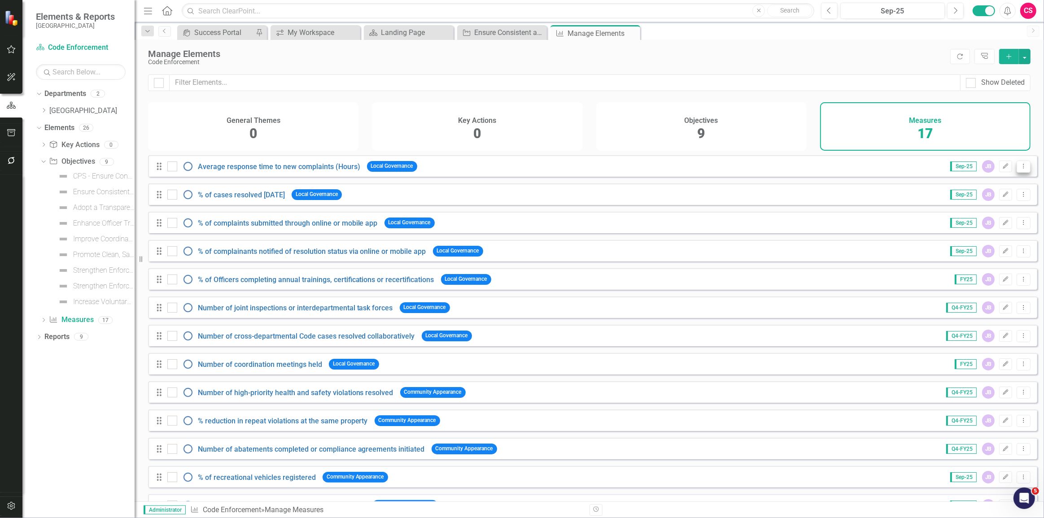
click at [1021, 173] on button "Dropdown Menu" at bounding box center [1024, 167] width 14 height 12
click at [981, 220] on link "Copy Duplicate Measure" at bounding box center [983, 221] width 81 height 17
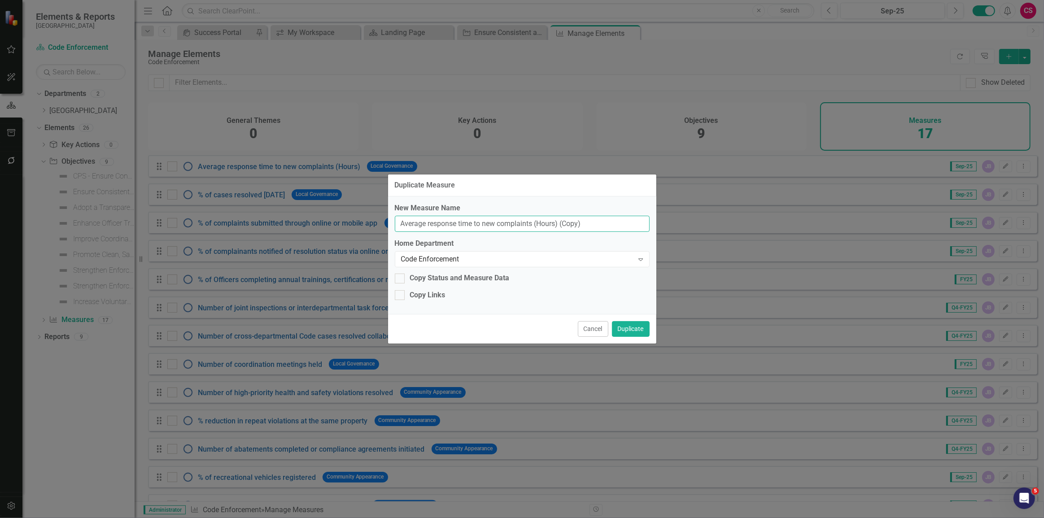
click at [598, 227] on input "Average response time to new complaints (Hours) (Copy)" at bounding box center [522, 224] width 255 height 17
type input "Average response time to new complaints (Hours) (CPS)"
click at [438, 280] on div "Copy Status and Measure Data" at bounding box center [460, 278] width 100 height 10
click at [401, 280] on input "Copy Status and Measure Data" at bounding box center [398, 277] width 6 height 6
checkbox input "true"
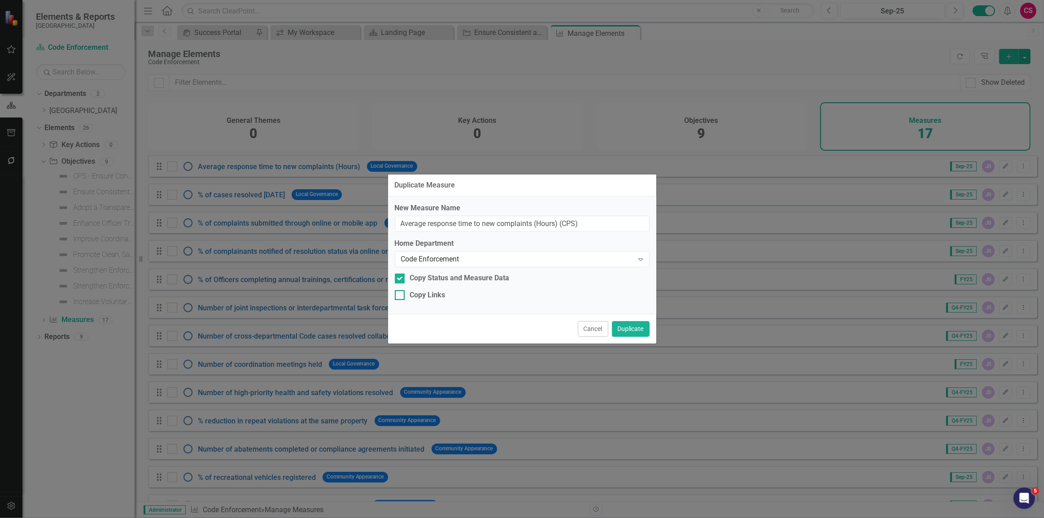
click at [423, 296] on div "Copy Links" at bounding box center [427, 295] width 35 height 10
click at [401, 296] on input "Copy Links" at bounding box center [398, 293] width 6 height 6
checkbox input "true"
click at [644, 328] on button "Duplicate" at bounding box center [631, 329] width 38 height 16
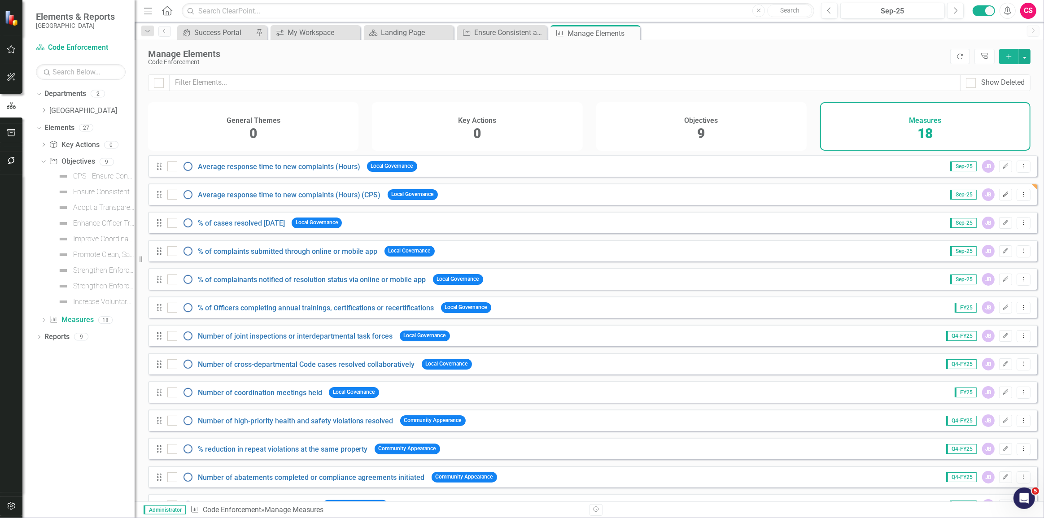
click at [1001, 201] on button "Edit" at bounding box center [1005, 195] width 13 height 12
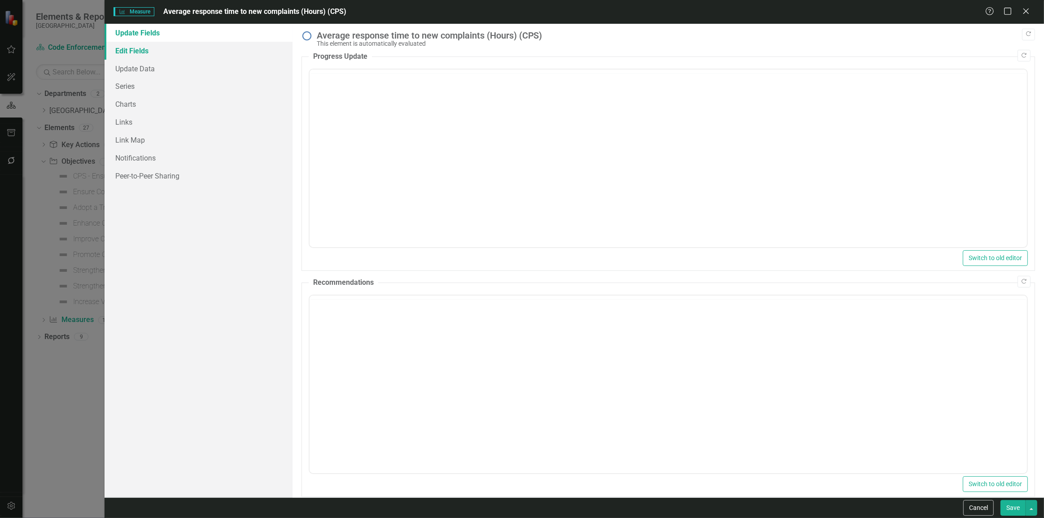
click at [182, 57] on link "Edit Fields" at bounding box center [199, 51] width 188 height 18
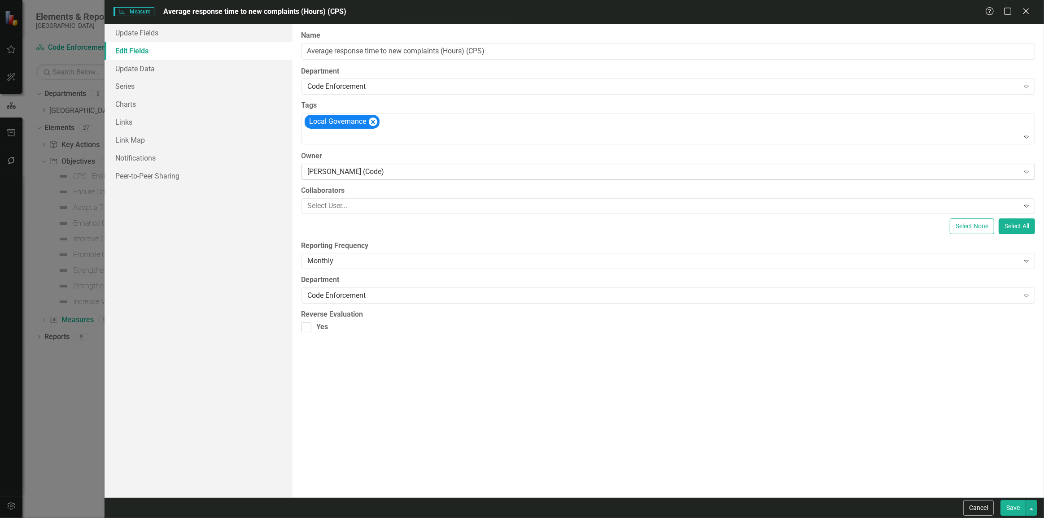
click at [355, 168] on div "[PERSON_NAME] (Code)" at bounding box center [664, 171] width 712 height 10
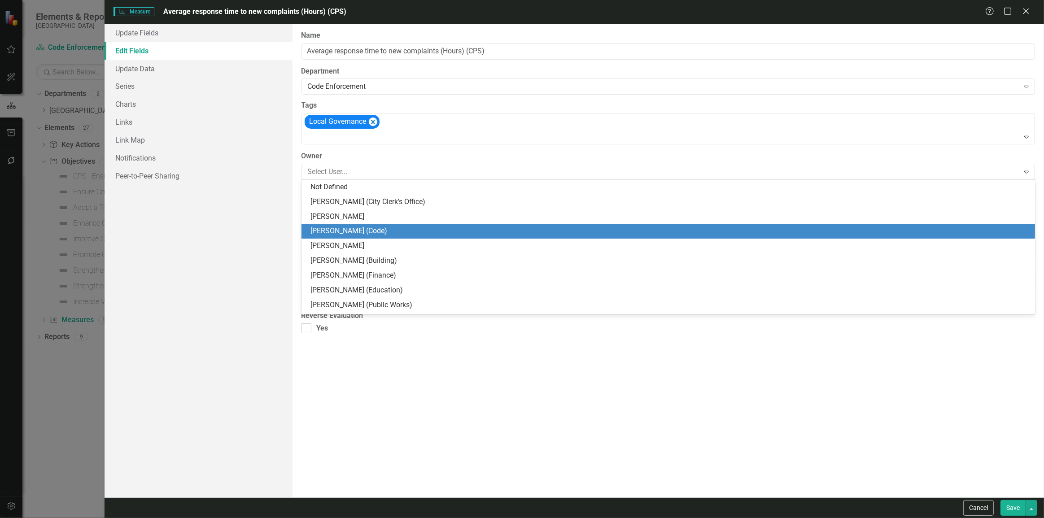
scroll to position [44, 0]
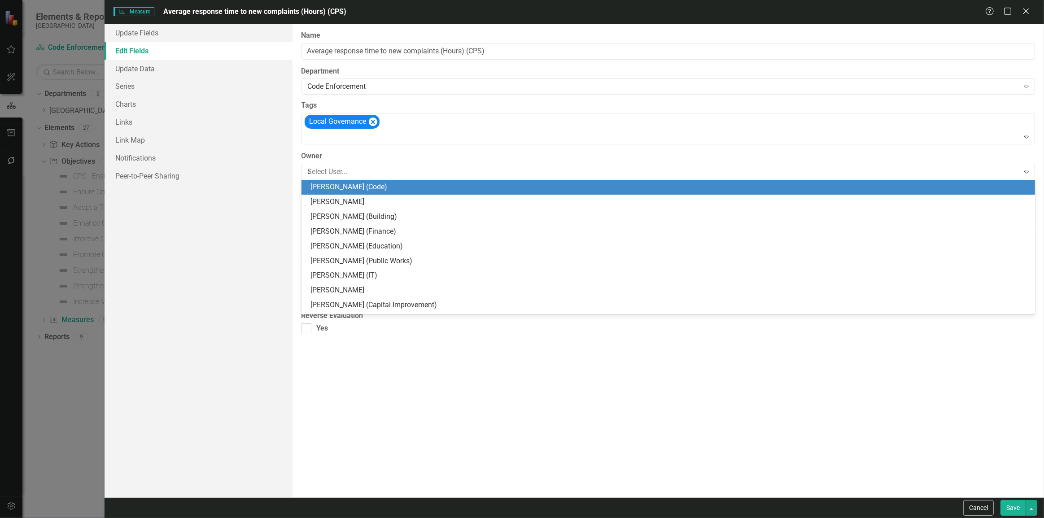
type input "cl"
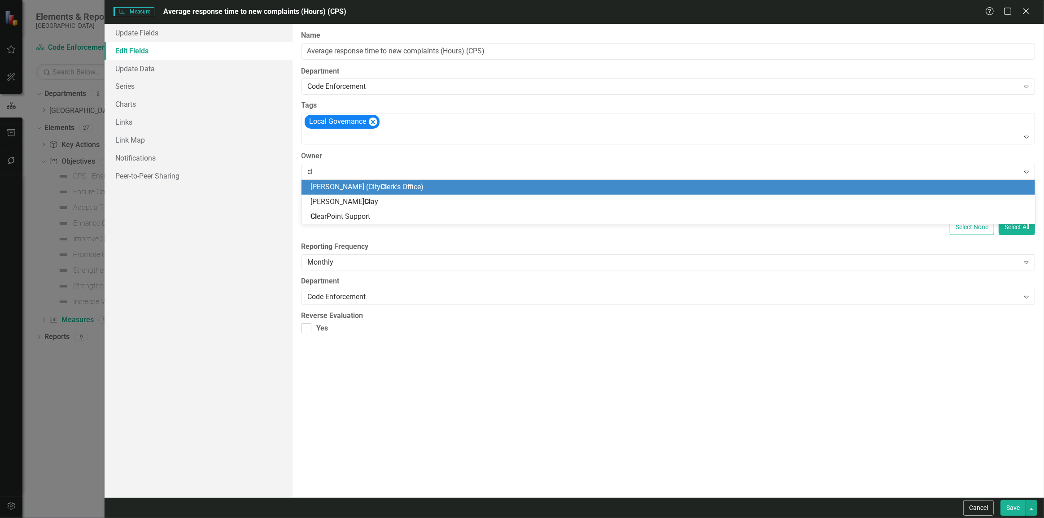
scroll to position [0, 0]
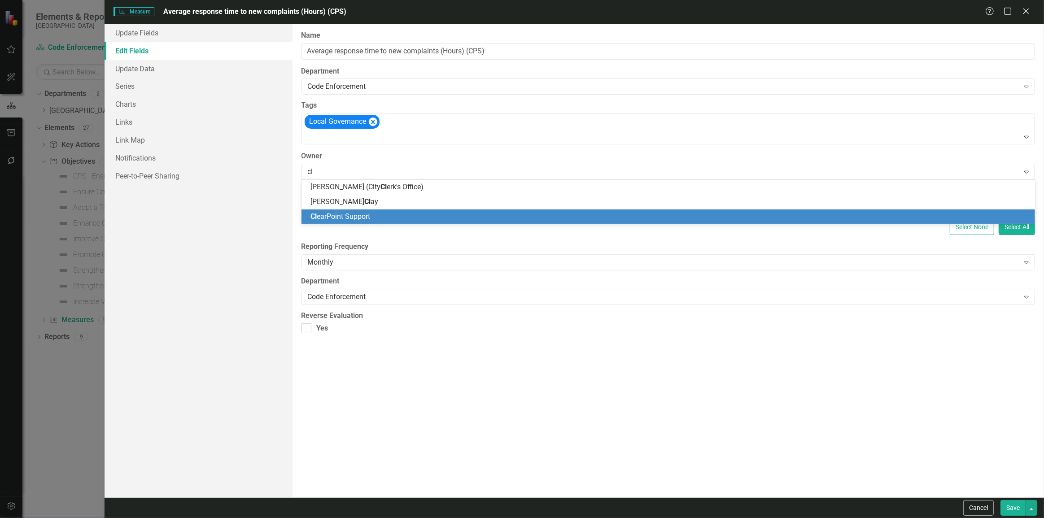
click at [357, 219] on span "Cl earPoint Support" at bounding box center [341, 216] width 60 height 9
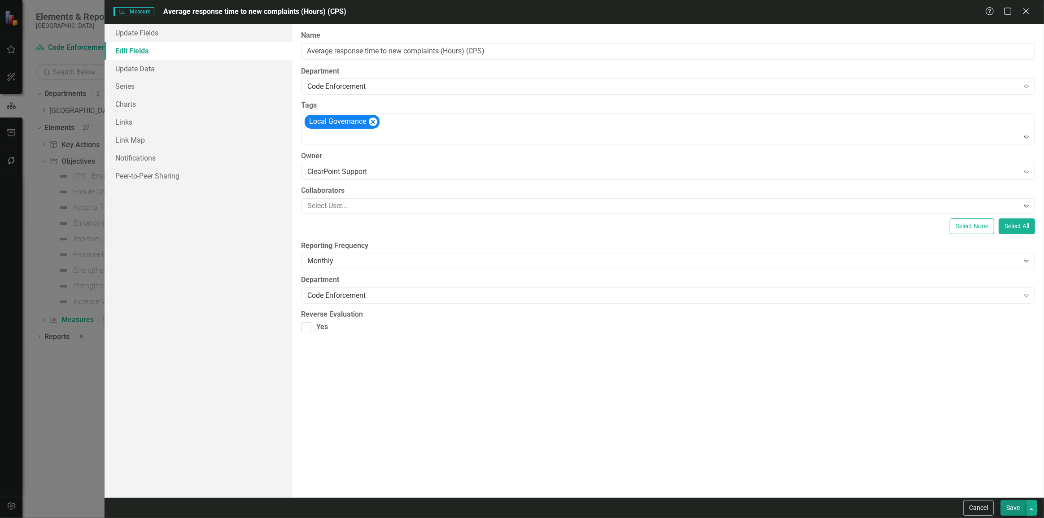
drag, startPoint x: 1005, startPoint y: 499, endPoint x: 1010, endPoint y: 505, distance: 7.7
click at [1008, 503] on div "Cancel Save" at bounding box center [575, 508] width 940 height 21
click at [1010, 505] on button "Save" at bounding box center [1013, 508] width 25 height 16
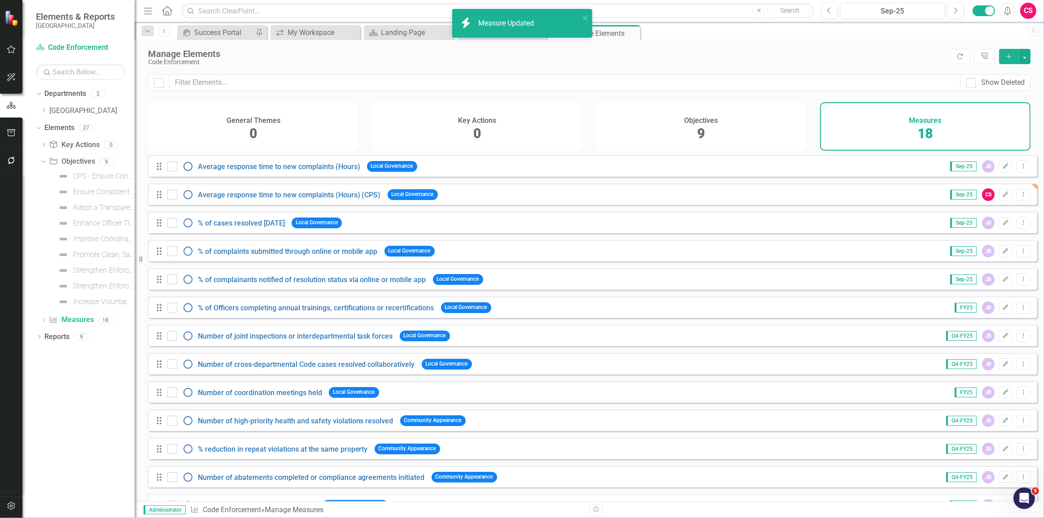
click at [13, 48] on icon "button" at bounding box center [11, 49] width 9 height 7
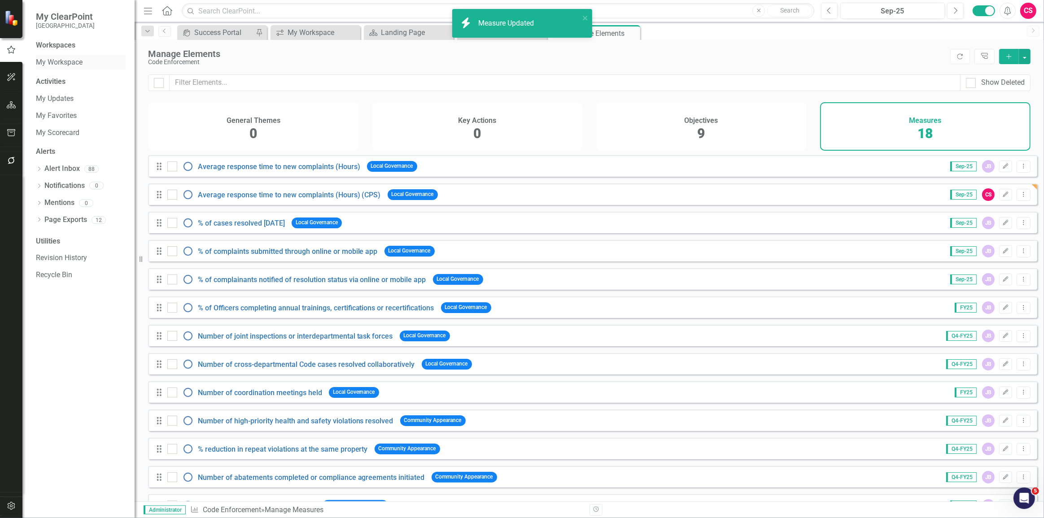
click at [53, 63] on link "My Workspace" at bounding box center [81, 62] width 90 height 10
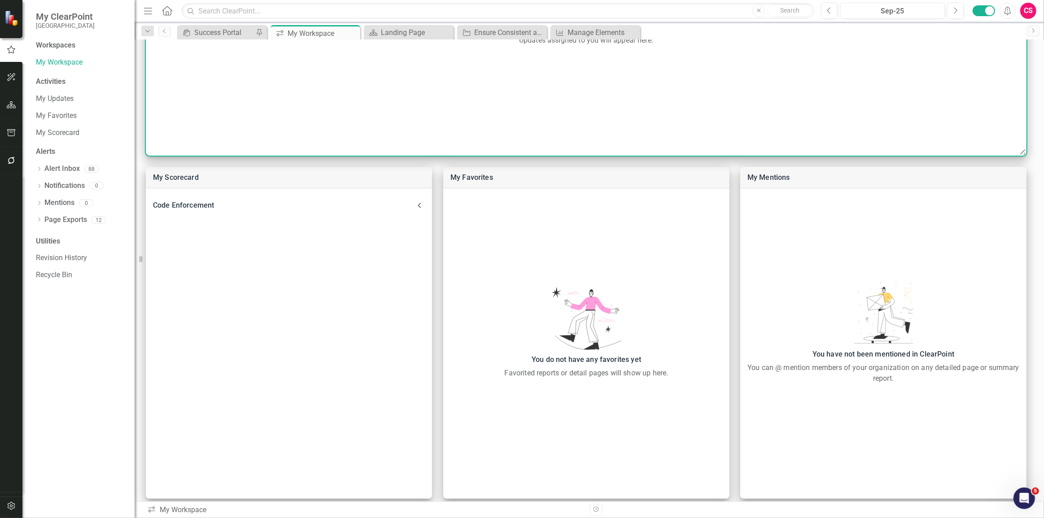
scroll to position [243, 0]
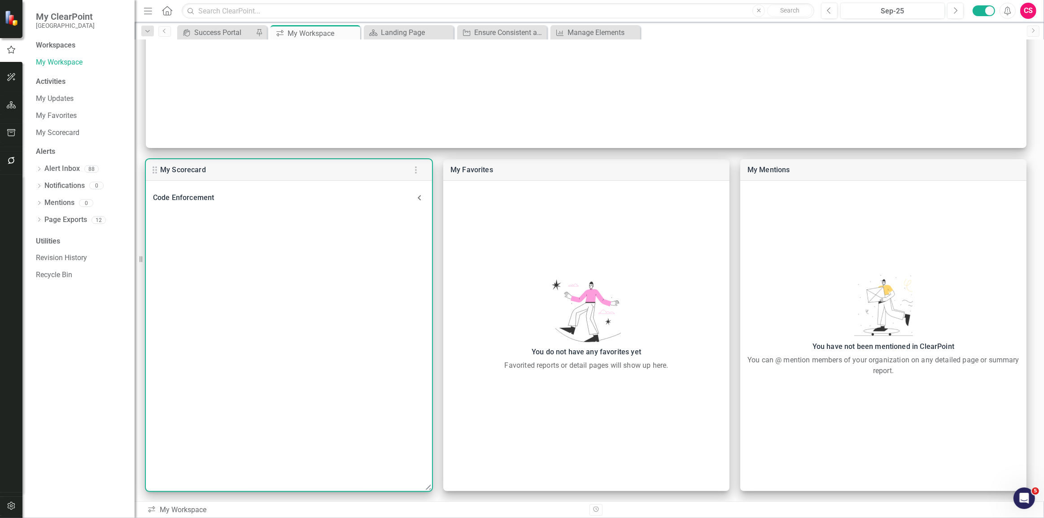
click at [168, 199] on div "Code Enforcement" at bounding box center [283, 198] width 261 height 13
click at [216, 227] on link "CPS - Ensure Consistent and Timely Enforcement of Municipal Codes by applying C…" at bounding box center [513, 231] width 693 height 9
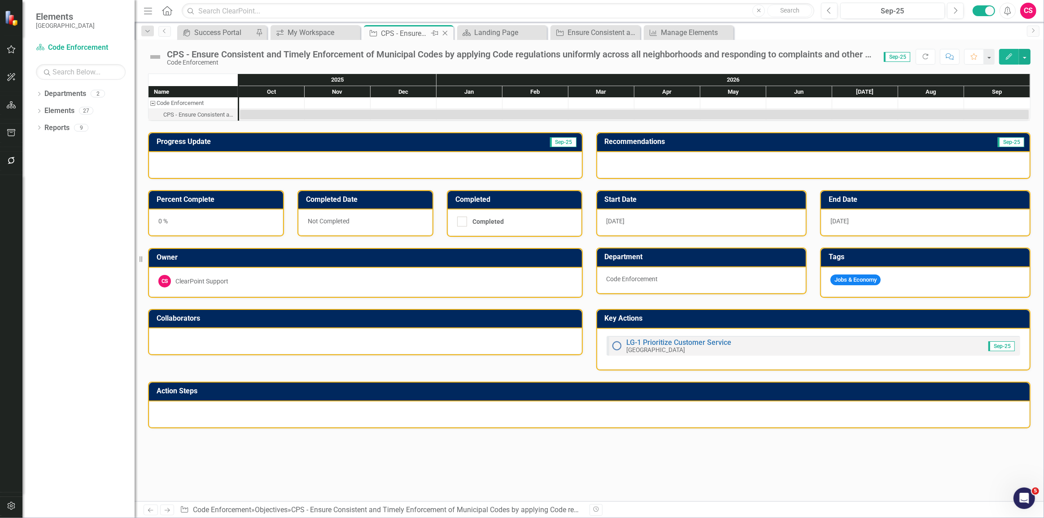
click at [448, 31] on icon "Close" at bounding box center [445, 33] width 9 height 7
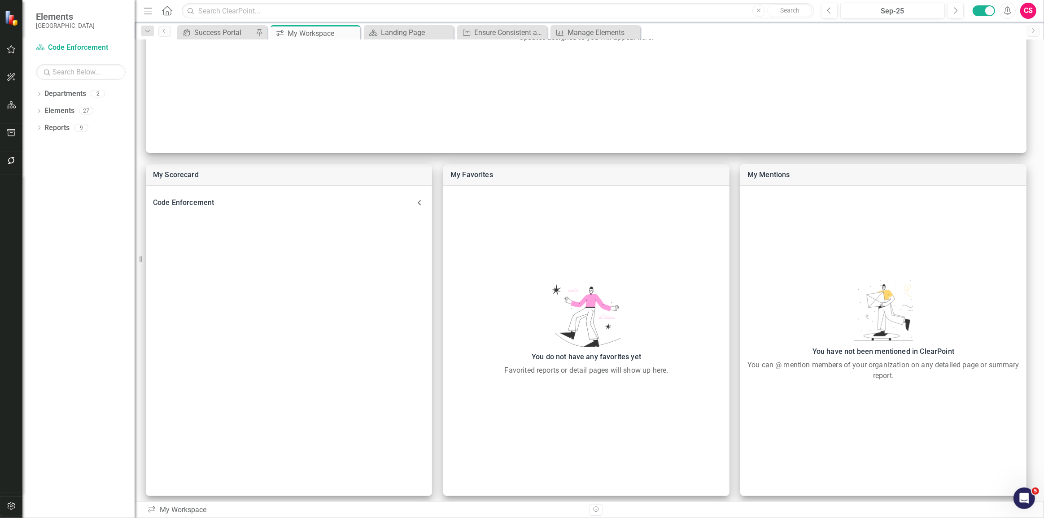
scroll to position [243, 0]
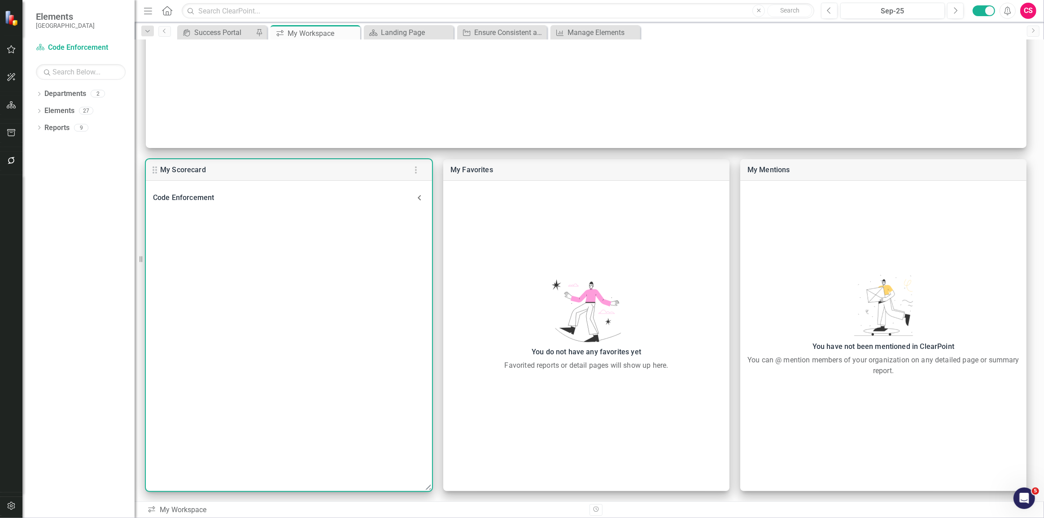
click at [260, 196] on div "Code Enforcement" at bounding box center [283, 198] width 261 height 13
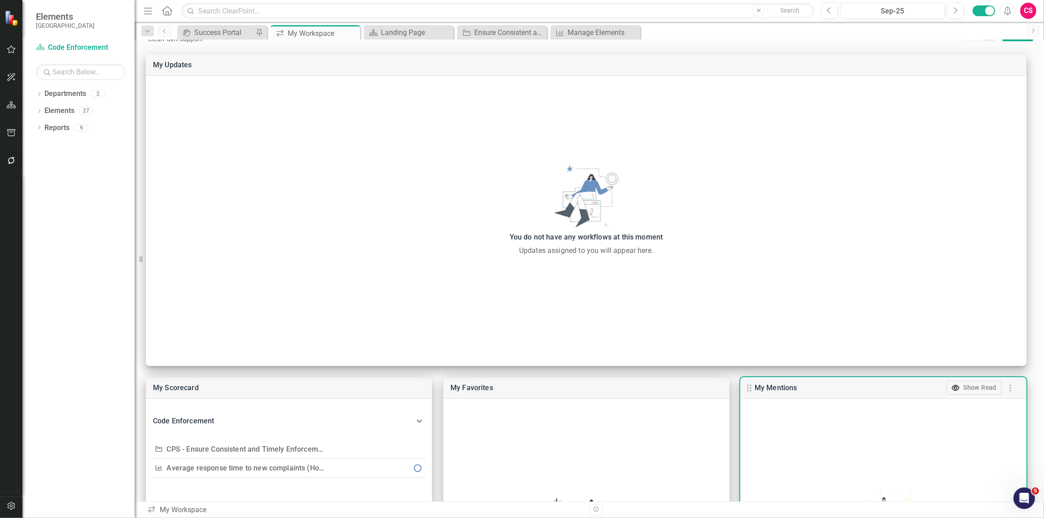
scroll to position [0, 0]
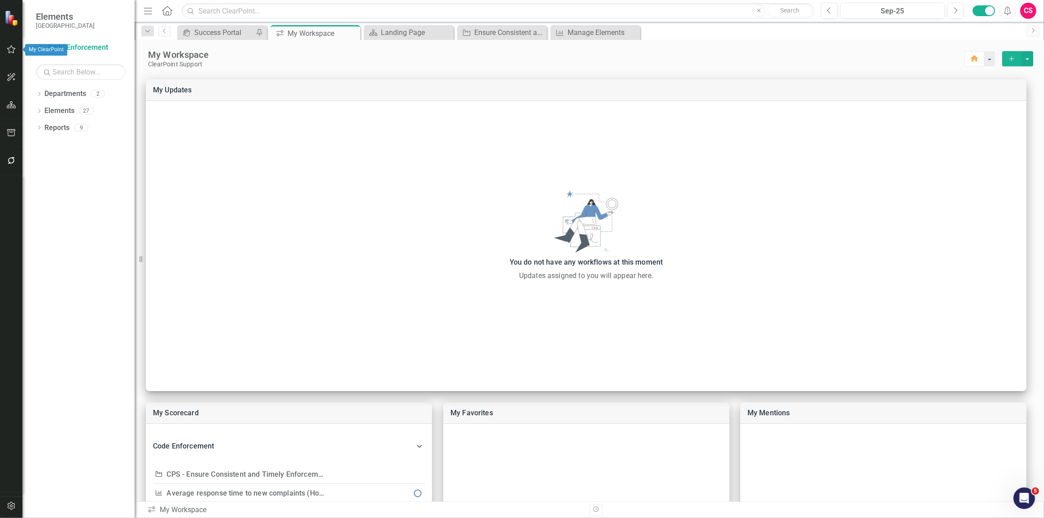
click at [0, 49] on div at bounding box center [11, 49] width 22 height 19
click at [13, 48] on icon "button" at bounding box center [11, 49] width 9 height 8
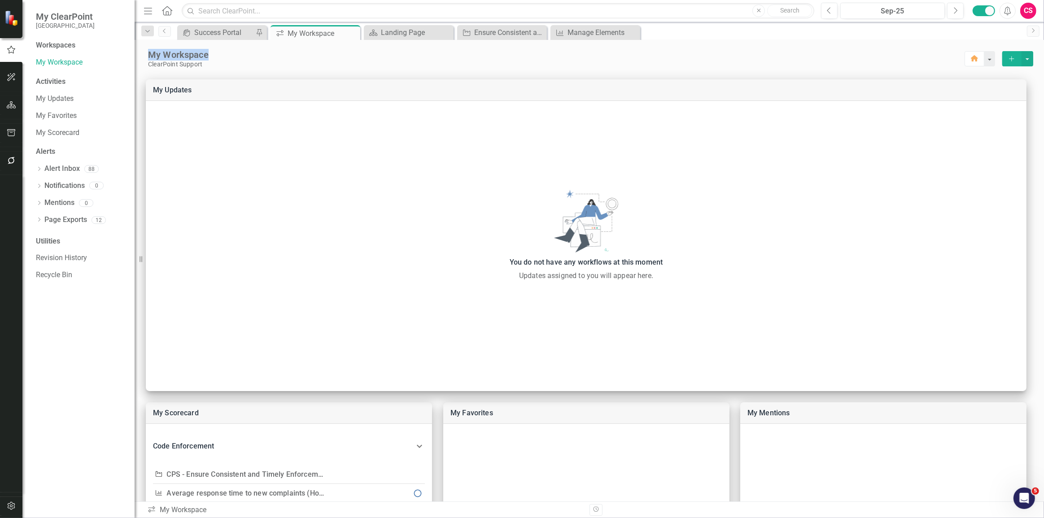
drag, startPoint x: 148, startPoint y: 56, endPoint x: 220, endPoint y: 54, distance: 72.3
click at [220, 54] on div "My Workspace" at bounding box center [556, 55] width 817 height 12
click at [223, 57] on div "My Workspace" at bounding box center [556, 55] width 817 height 12
click at [16, 105] on button "button" at bounding box center [11, 105] width 20 height 19
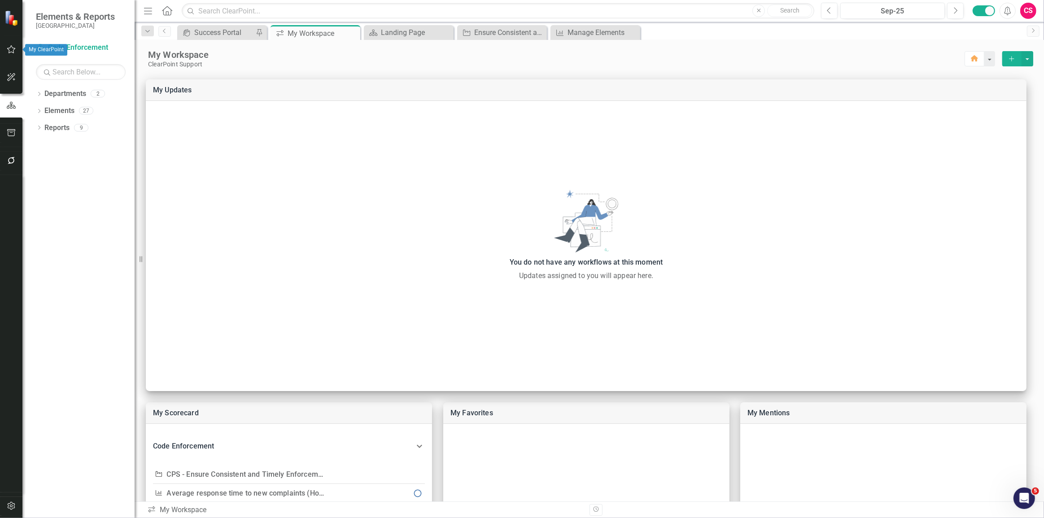
click at [9, 51] on icon "button" at bounding box center [11, 49] width 9 height 7
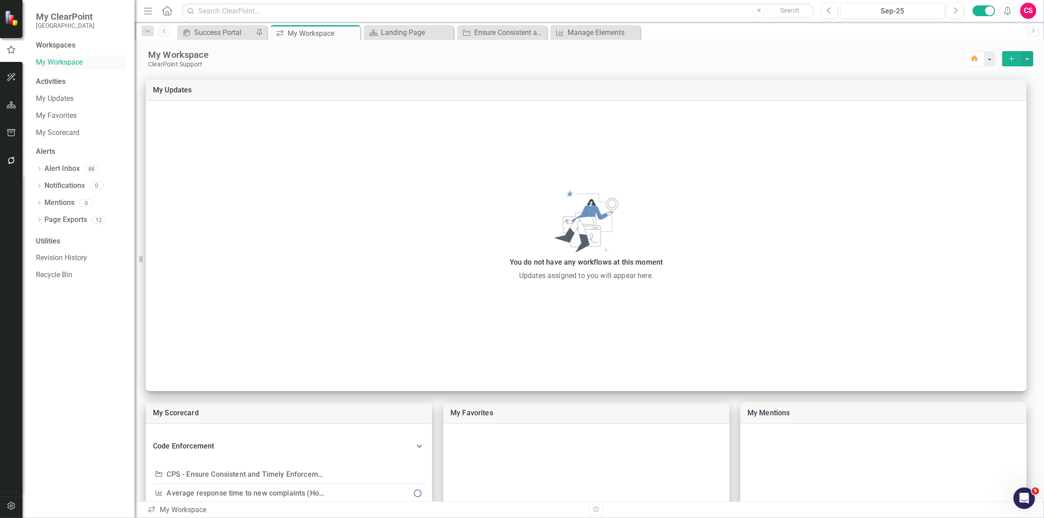
click at [49, 61] on link "My Workspace" at bounding box center [81, 62] width 90 height 10
click at [263, 10] on input "text" at bounding box center [498, 11] width 633 height 16
click at [355, 57] on div "My Workspace" at bounding box center [556, 55] width 817 height 12
click at [313, 16] on input "text" at bounding box center [498, 11] width 633 height 16
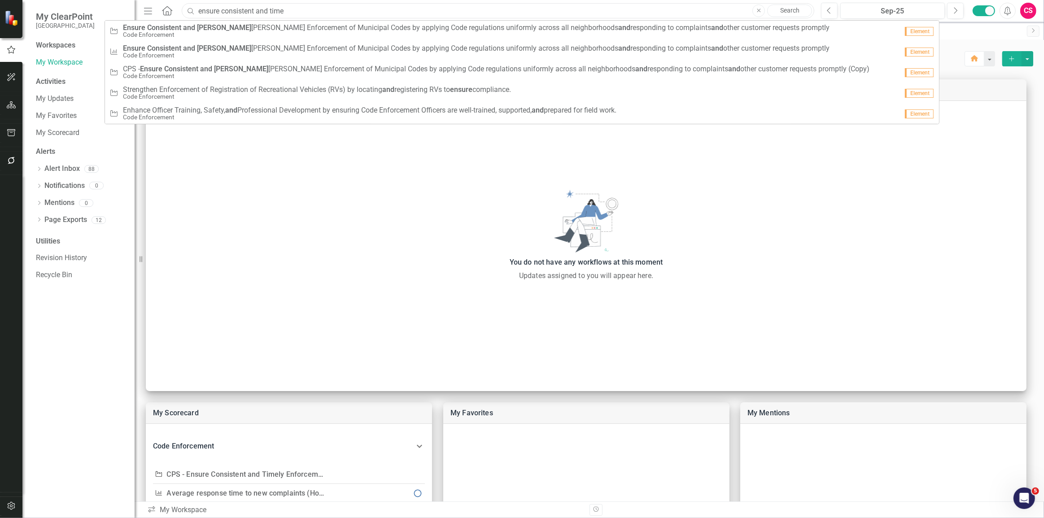
type input "ensure consistent and timel"
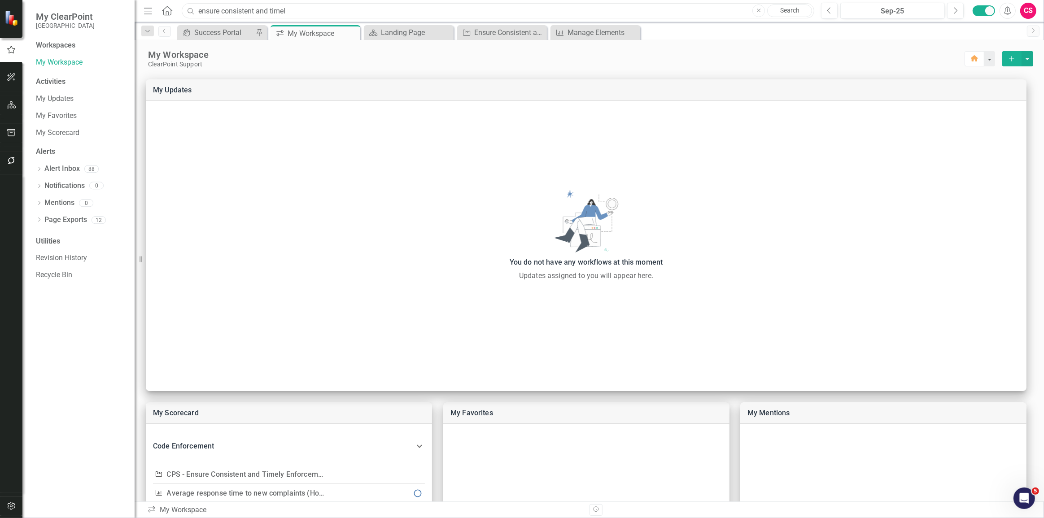
drag, startPoint x: 313, startPoint y: 10, endPoint x: 154, endPoint y: -1, distance: 159.7
click at [154, 0] on html "My ClearPoint Miami Gardens Workspaces My Workspace Activities My Updates My Fa…" at bounding box center [522, 259] width 1044 height 518
click at [459, 61] on div "My Workspace ClearPoint Support" at bounding box center [556, 58] width 817 height 19
click at [768, 48] on div "My Workspace ClearPoint Support Home Add" at bounding box center [590, 54] width 910 height 28
click at [900, 10] on div "Sep-25" at bounding box center [893, 11] width 98 height 11
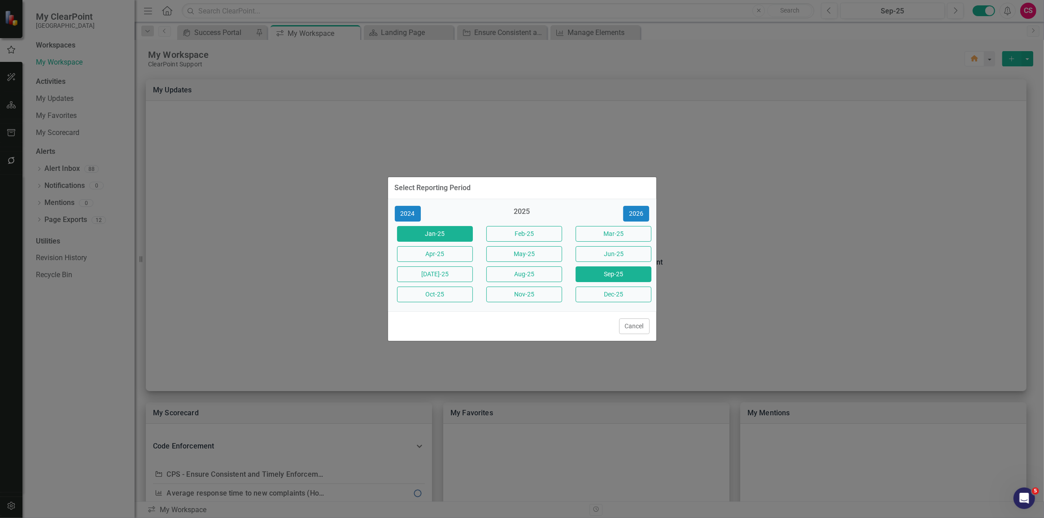
click at [455, 238] on button "Jan-25" at bounding box center [435, 234] width 76 height 16
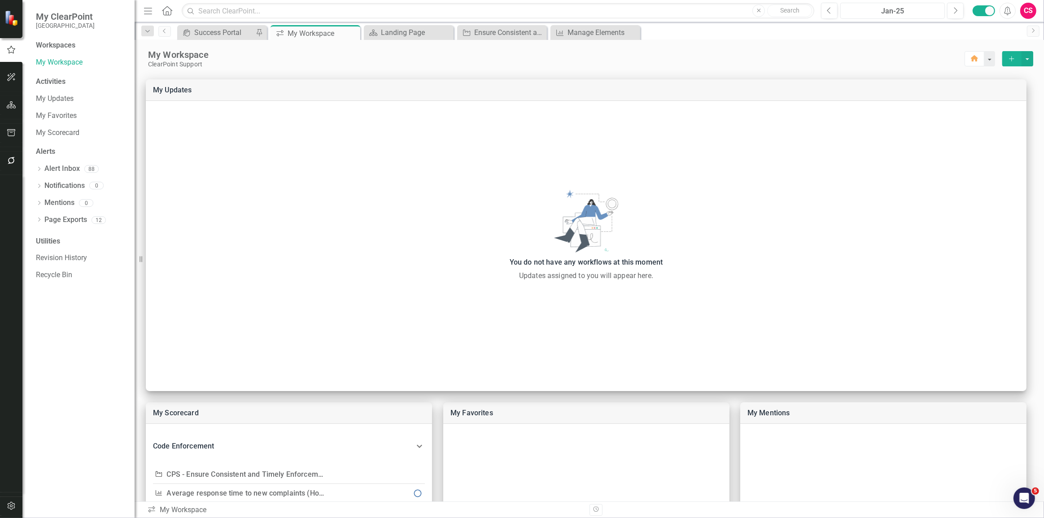
click at [873, 15] on div "Jan-25" at bounding box center [893, 11] width 98 height 11
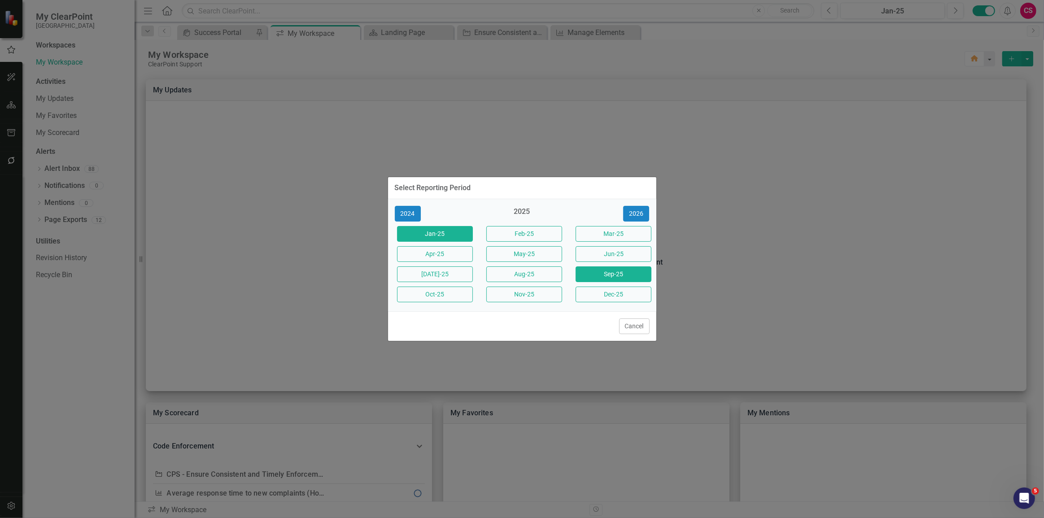
click at [621, 276] on button "Sep-25" at bounding box center [614, 275] width 76 height 16
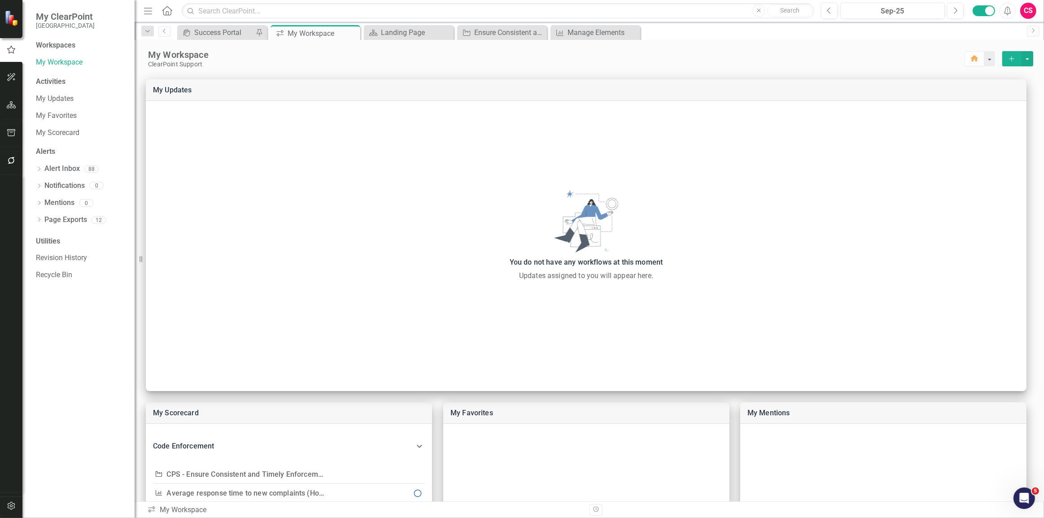
click at [1031, 9] on div "CS" at bounding box center [1028, 11] width 16 height 16
click at [988, 63] on link "Help Support Center" at bounding box center [1000, 62] width 71 height 17
click at [1031, 9] on div "CS" at bounding box center [1028, 11] width 16 height 16
click at [1005, 82] on link "icon.tutorial Show Tutorials" at bounding box center [1000, 78] width 71 height 17
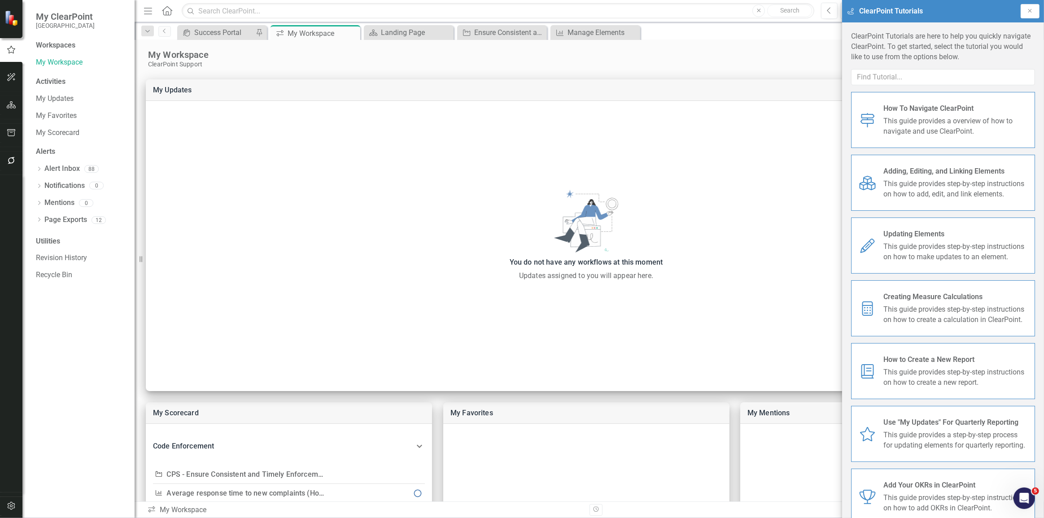
click at [922, 109] on span "How To Navigate ClearPoint" at bounding box center [956, 109] width 145 height 10
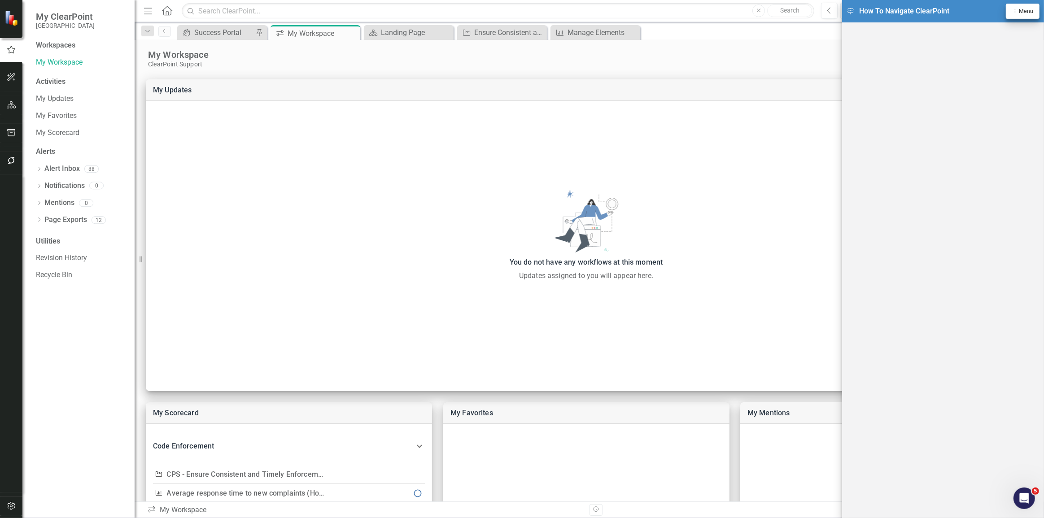
click at [1016, 8] on div "Dropdown Menu Menu" at bounding box center [1023, 11] width 22 height 9
click at [1007, 78] on link "Close Close Tutorial Window" at bounding box center [993, 78] width 92 height 17
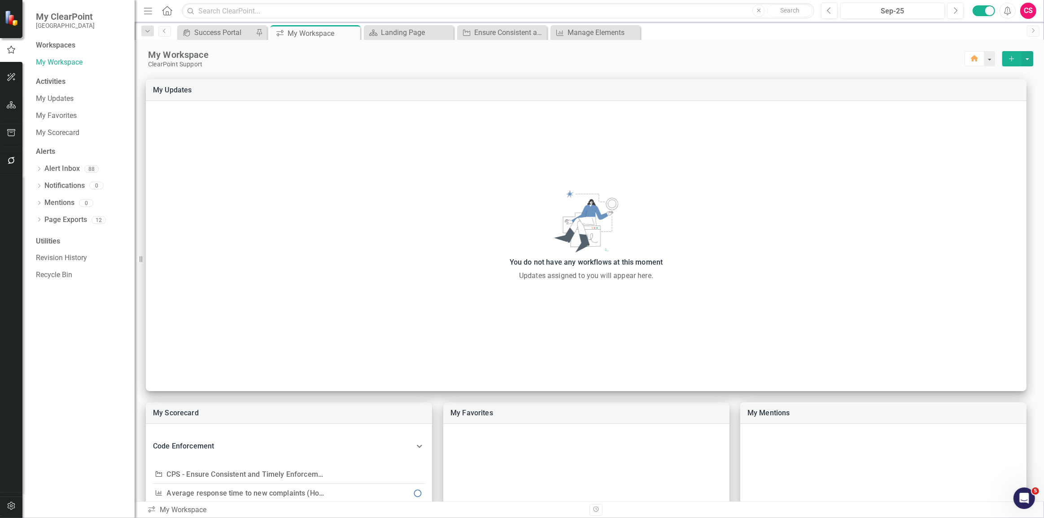
click at [1032, 8] on div "CS" at bounding box center [1028, 11] width 16 height 16
click at [1024, 499] on icon "Open Intercom Messenger" at bounding box center [1023, 497] width 15 height 15
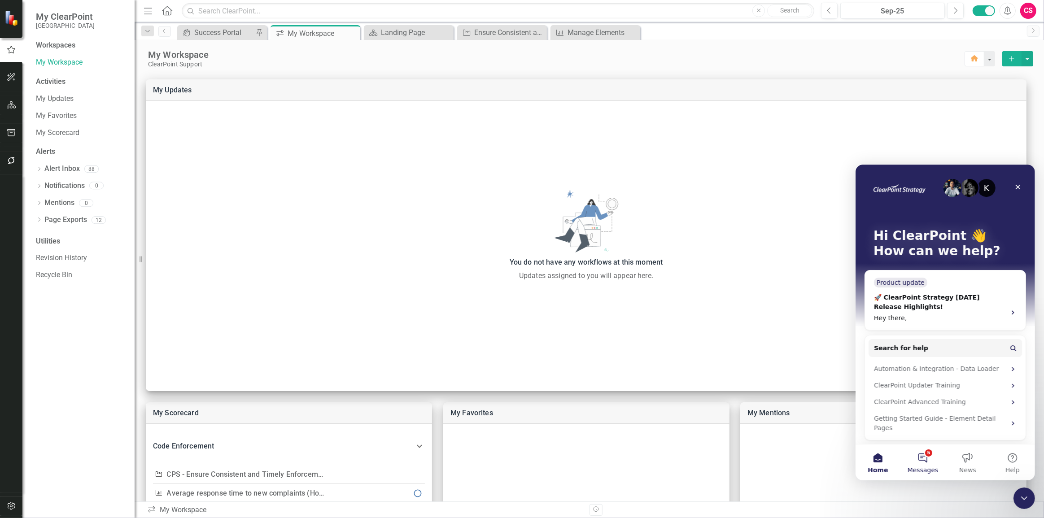
click at [922, 455] on button "5 Messages" at bounding box center [922, 462] width 45 height 36
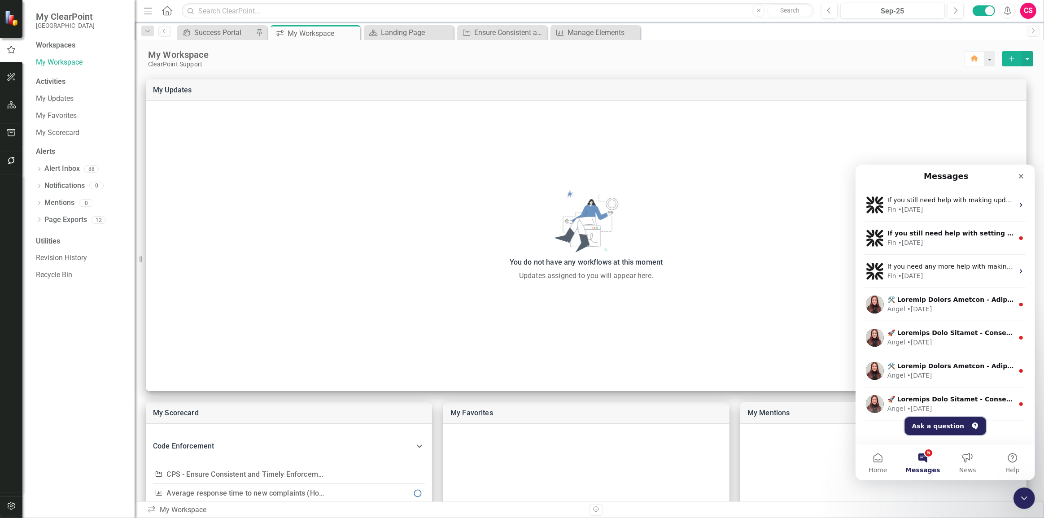
click at [945, 422] on button "Ask a question" at bounding box center [945, 426] width 81 height 18
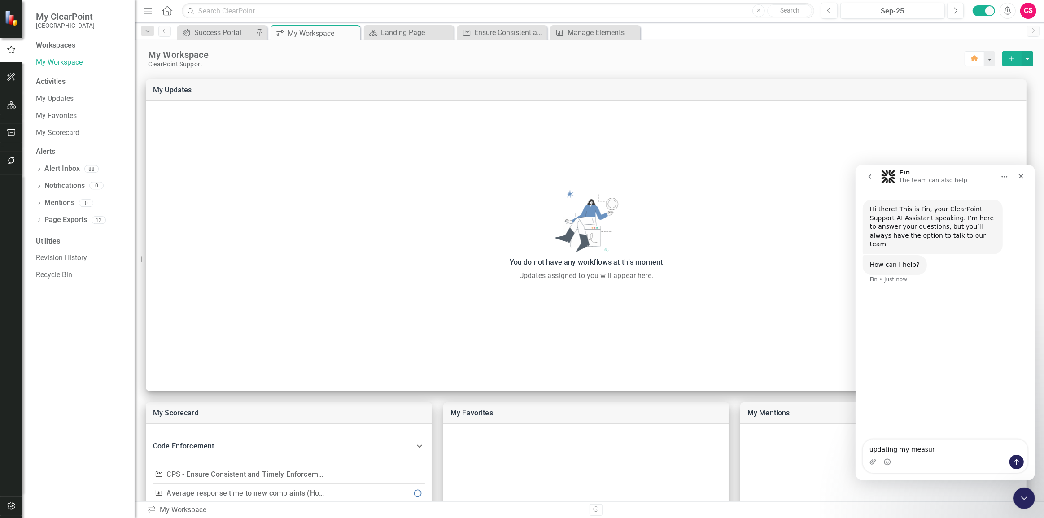
type textarea "updating my measure"
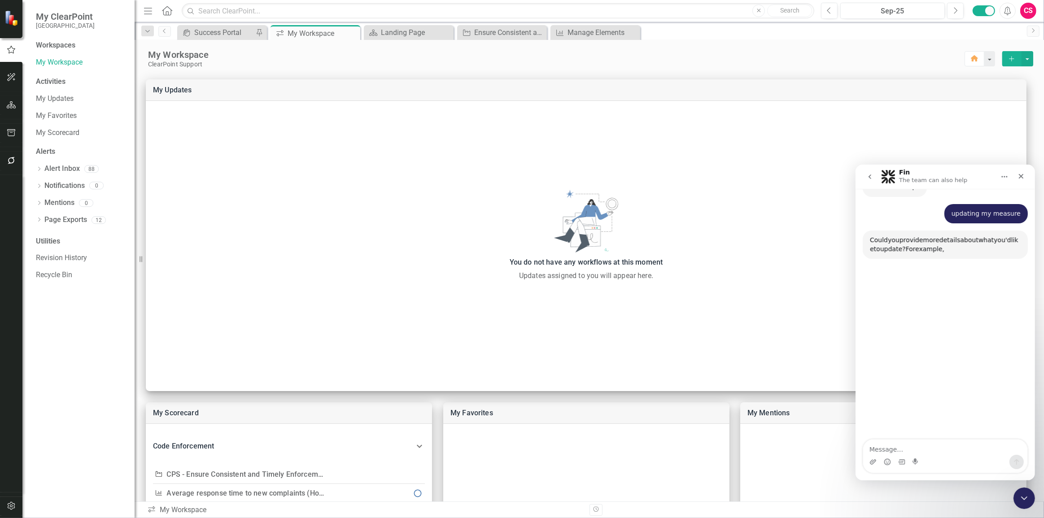
scroll to position [86, 0]
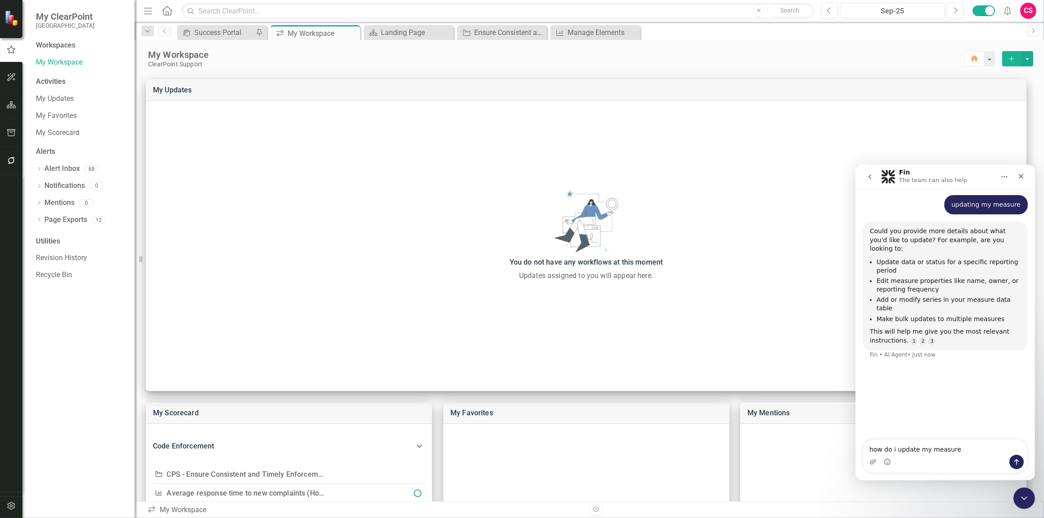
type textarea "how do i update my measure?"
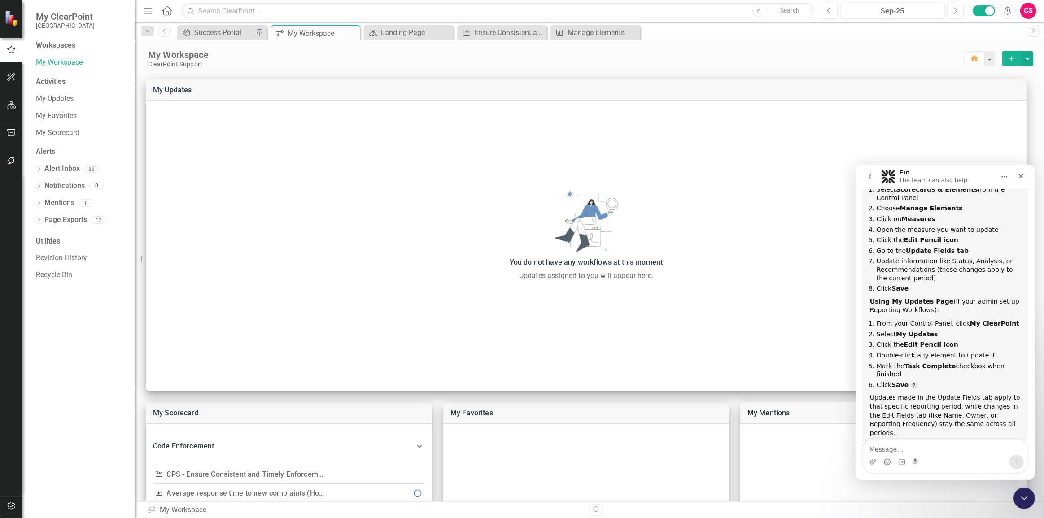
scroll to position [318, 0]
type textarea "yes"
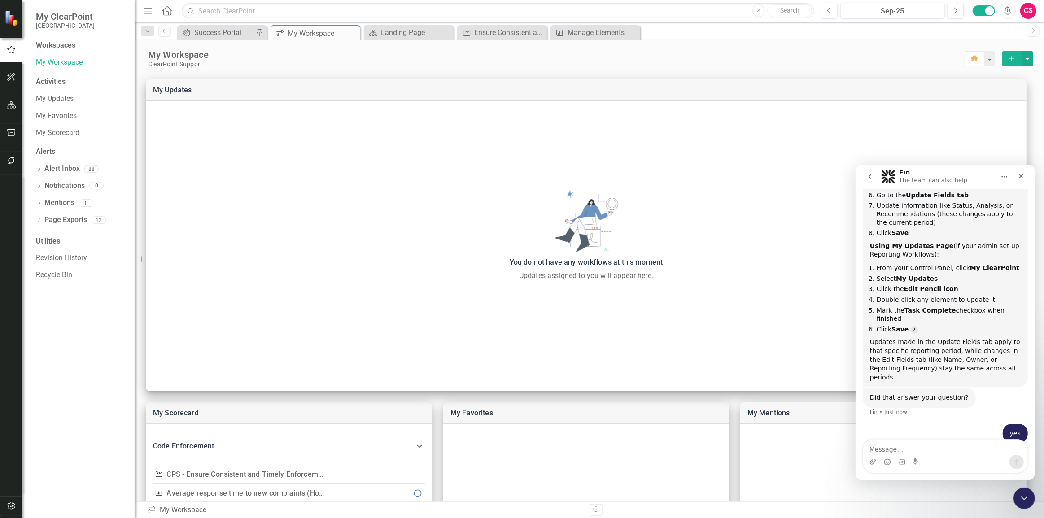
scroll to position [373, 0]
click at [1019, 496] on icon "Close Intercom Messenger" at bounding box center [1023, 497] width 11 height 11
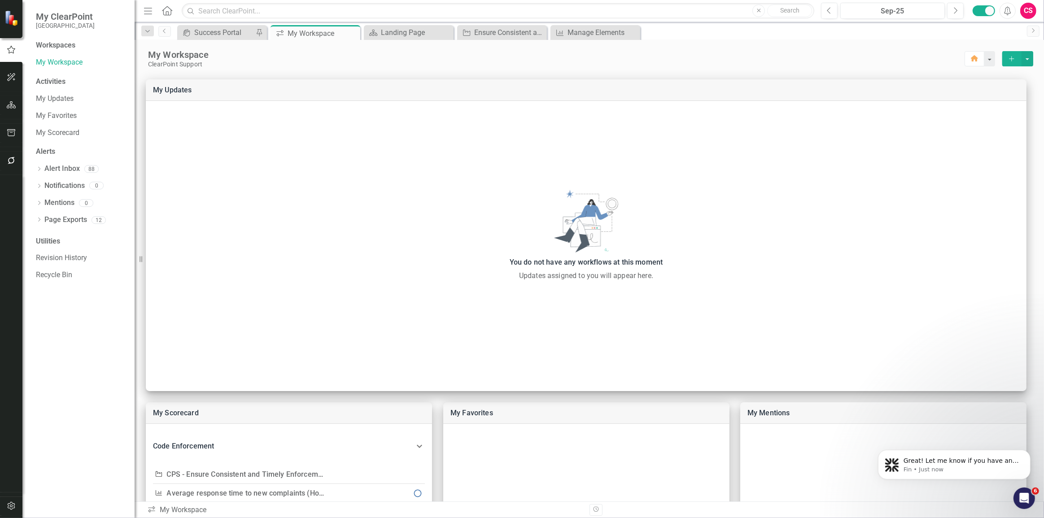
scroll to position [380, 0]
click at [1029, 392] on div "My Scorecard Code Enforcement Objective CPS - Ensure Consistent and Timely Enfo…" at bounding box center [590, 407] width 910 height 678
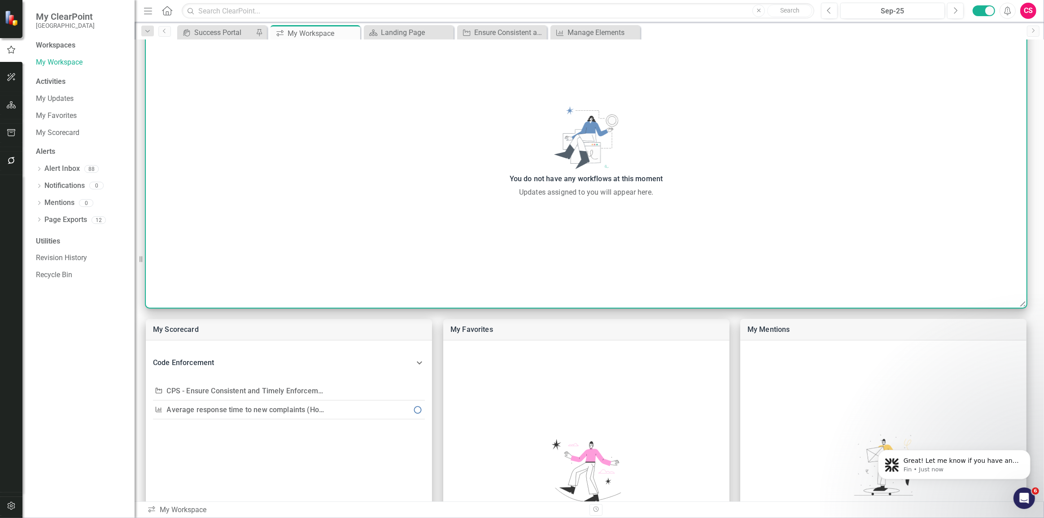
scroll to position [243, 0]
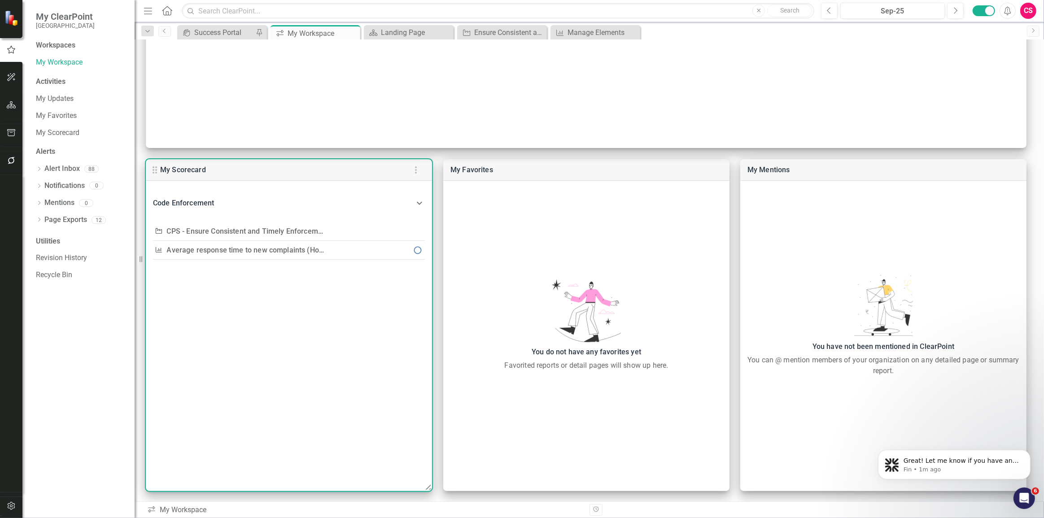
click at [222, 230] on link "CPS - Ensure Consistent and Timely Enforcement of Municipal Codes by applying C…" at bounding box center [513, 231] width 693 height 9
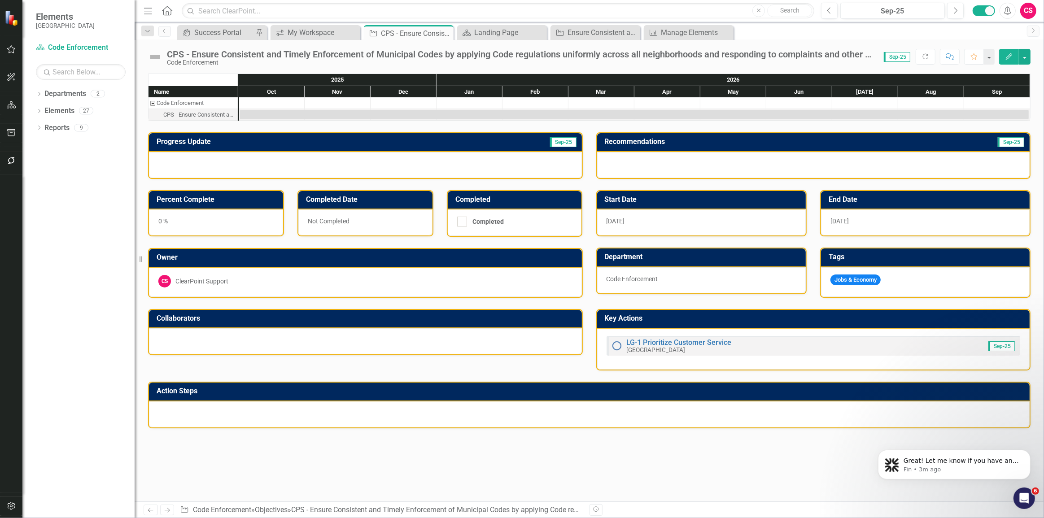
click at [456, 402] on div at bounding box center [589, 415] width 881 height 26
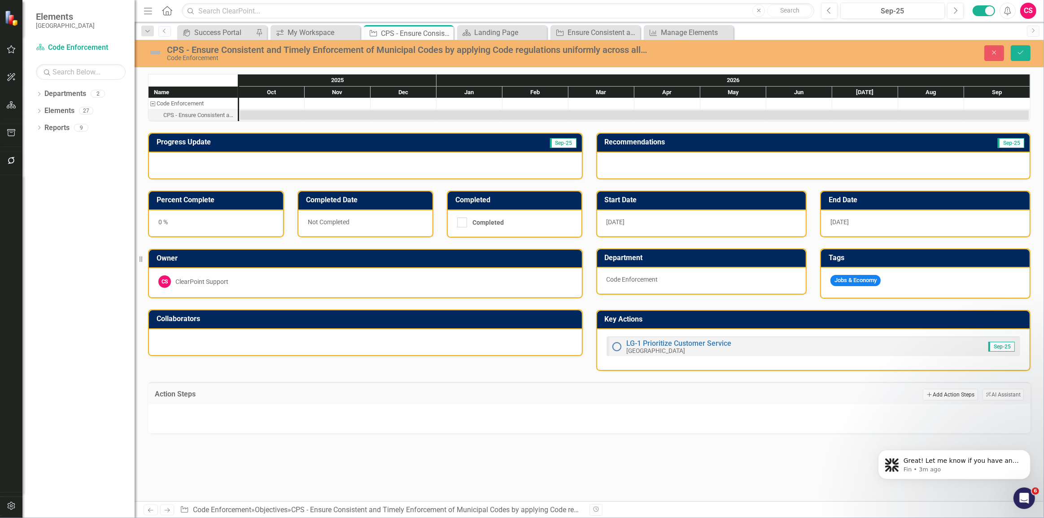
click at [950, 393] on button "Add Add Action Steps" at bounding box center [950, 395] width 55 height 12
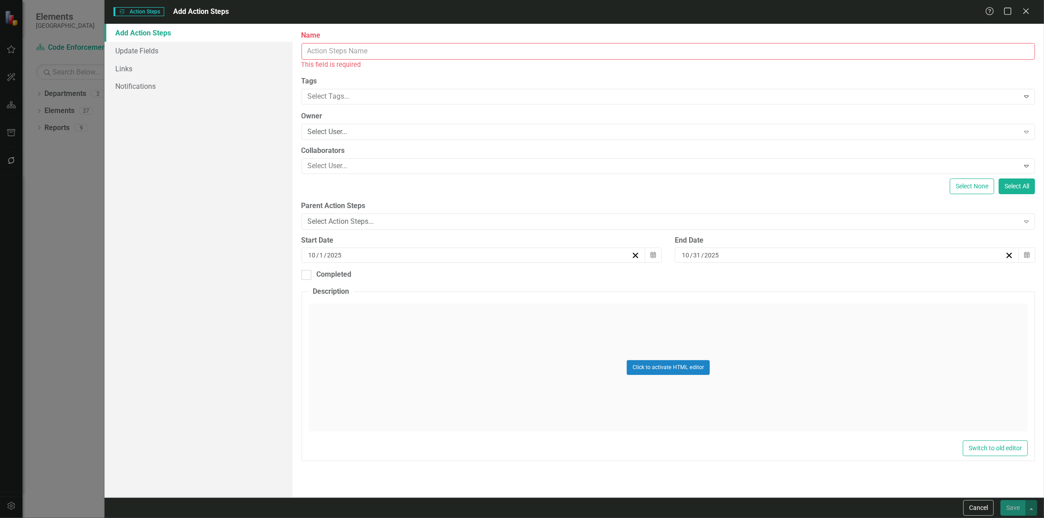
click at [323, 49] on input "Name" at bounding box center [669, 51] width 734 height 17
click at [298, 141] on div "ClearPoint Can Do More! How ClearPoint Can Help Close Enterprise plans can auto…" at bounding box center [669, 261] width 752 height 474
click at [987, 512] on button "Cancel" at bounding box center [978, 508] width 31 height 16
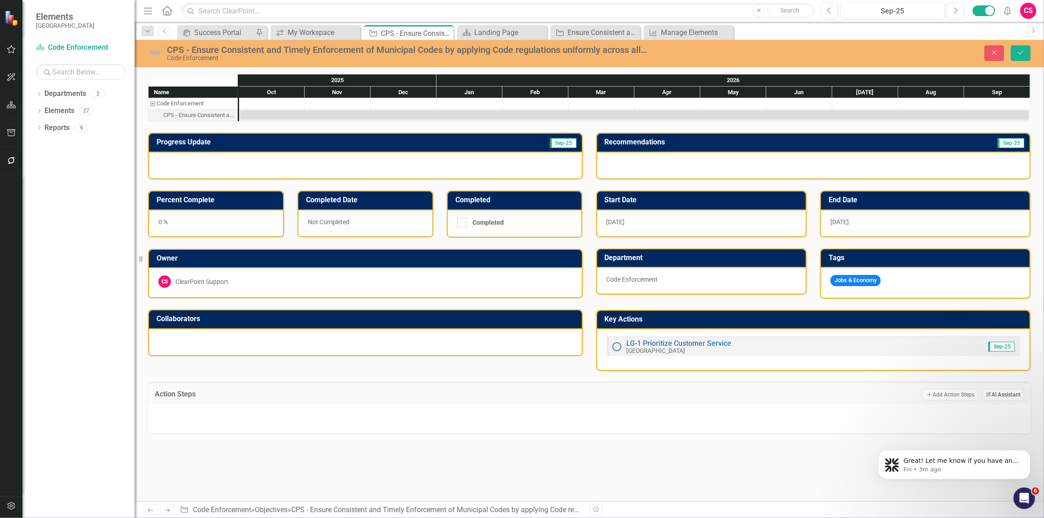
click at [1002, 393] on button "ClearPoint AI AI Assistant" at bounding box center [1003, 395] width 41 height 12
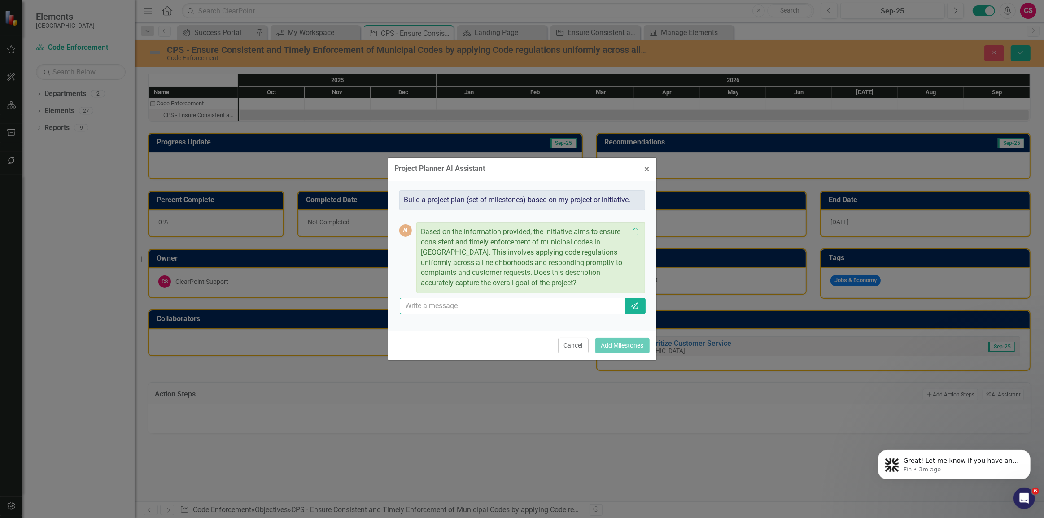
click at [532, 303] on input "text" at bounding box center [513, 306] width 226 height 17
type input "yes"
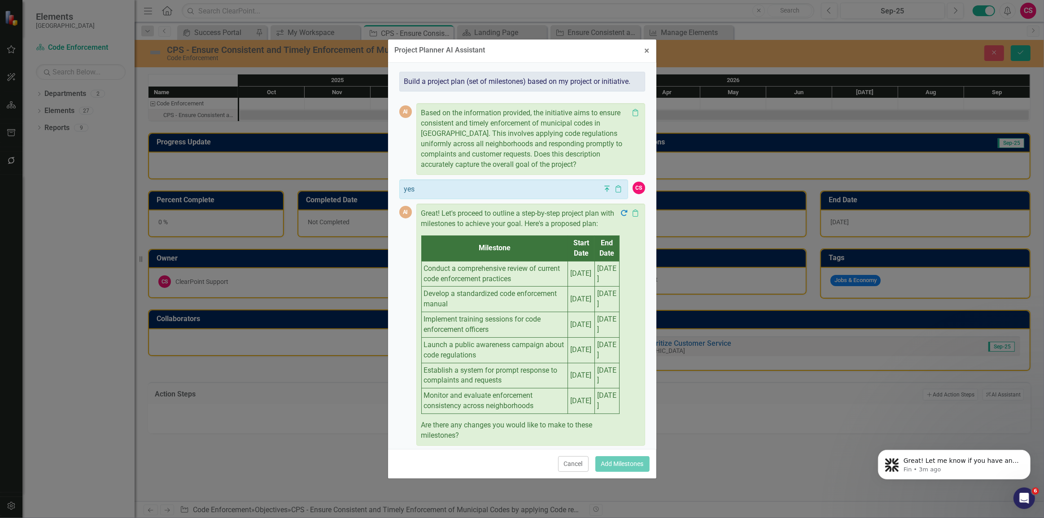
scroll to position [36, 0]
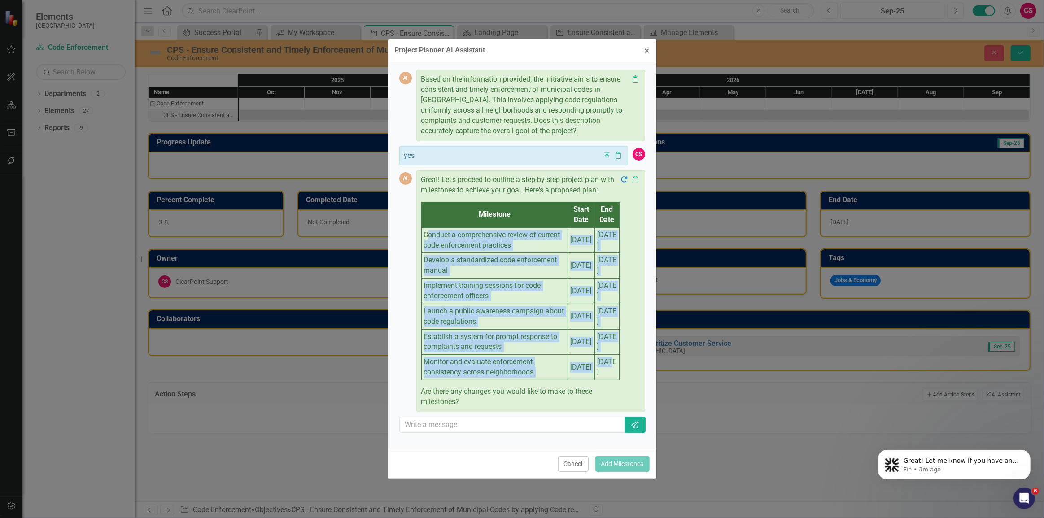
drag, startPoint x: 427, startPoint y: 243, endPoint x: 602, endPoint y: 372, distance: 217.7
click at [602, 372] on tbody "Conduct a comprehensive review of current code enforcement practices [DATE] [DA…" at bounding box center [520, 304] width 198 height 153
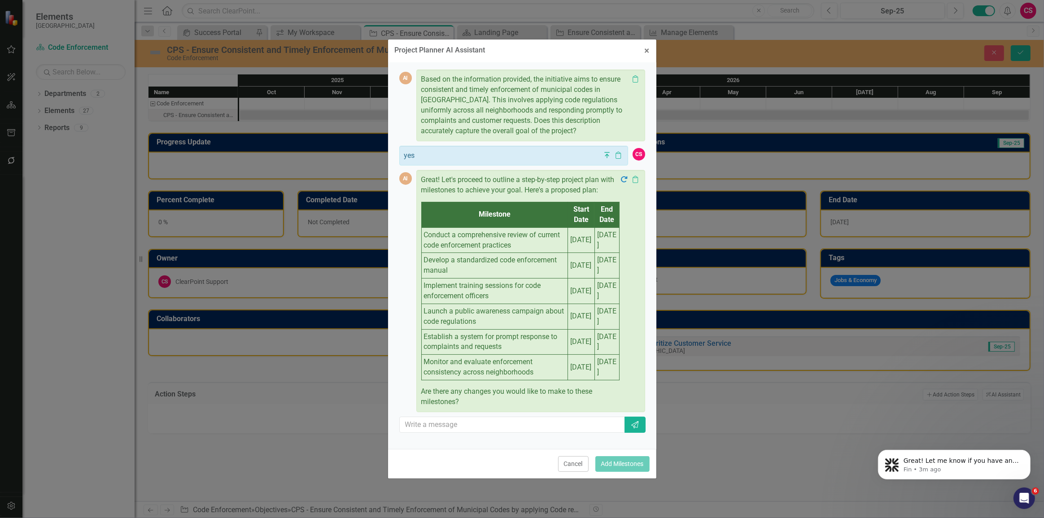
click at [601, 381] on td "[DATE]" at bounding box center [607, 368] width 25 height 26
click at [524, 434] on input "text" at bounding box center [513, 425] width 226 height 17
type input "no"
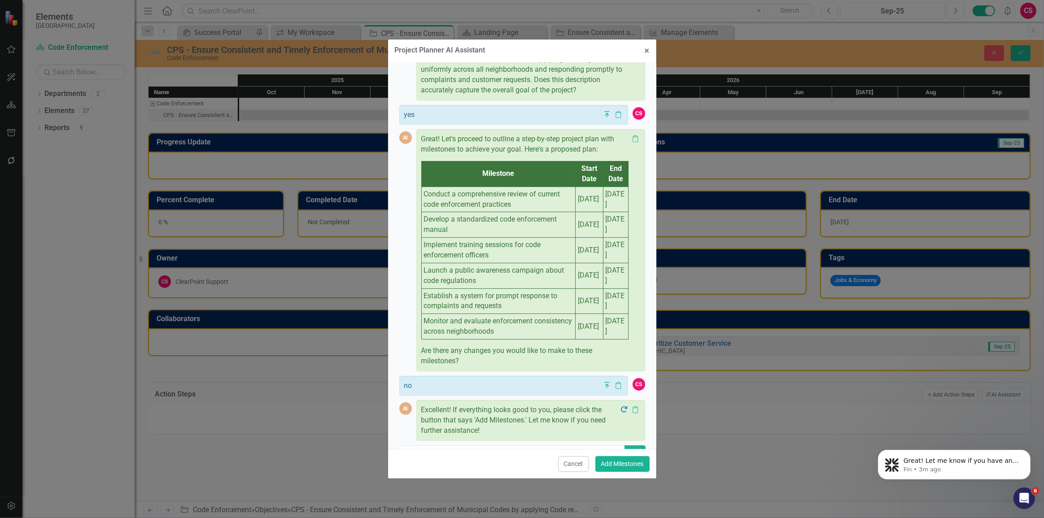
scroll to position [95, 0]
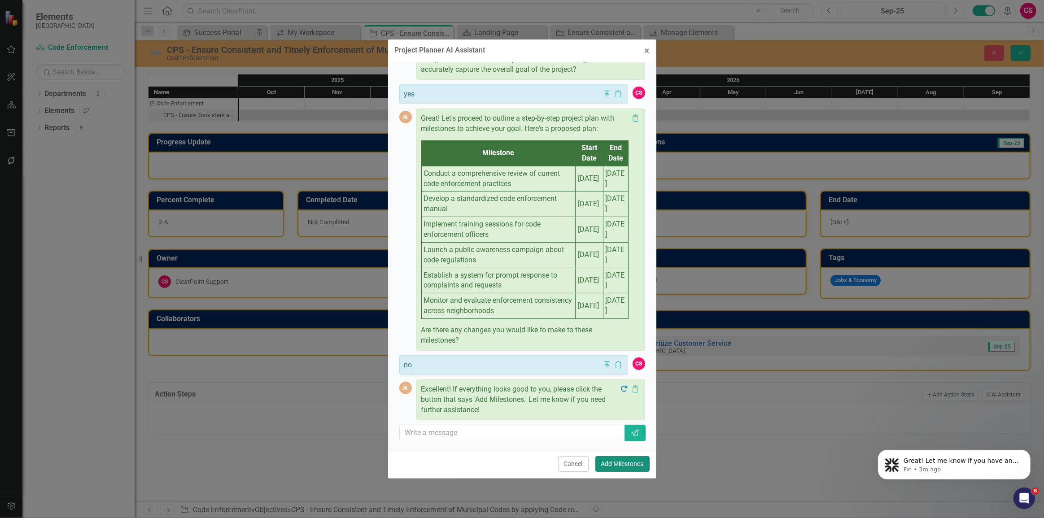
click at [613, 461] on button "Add Milestones" at bounding box center [623, 464] width 54 height 16
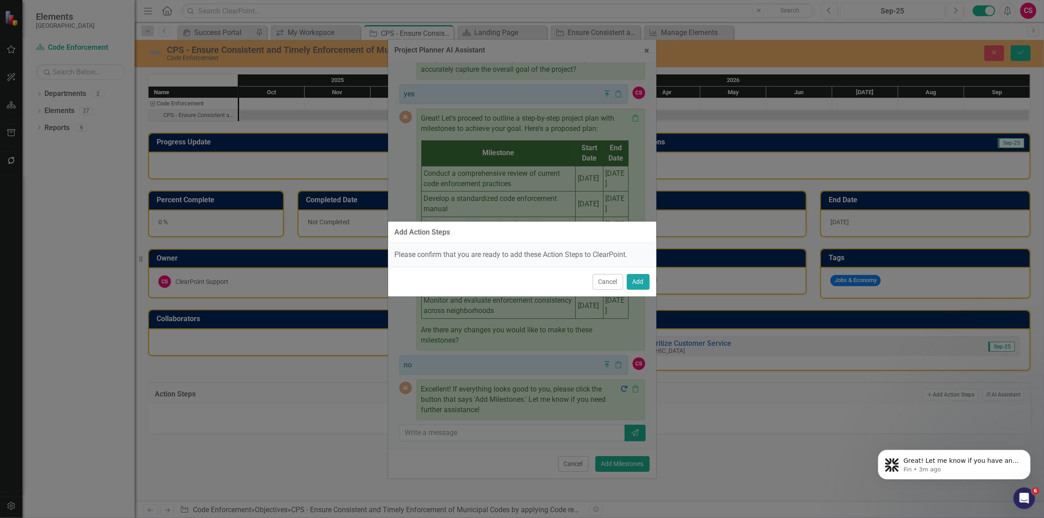
click at [636, 285] on button "Add" at bounding box center [638, 282] width 23 height 16
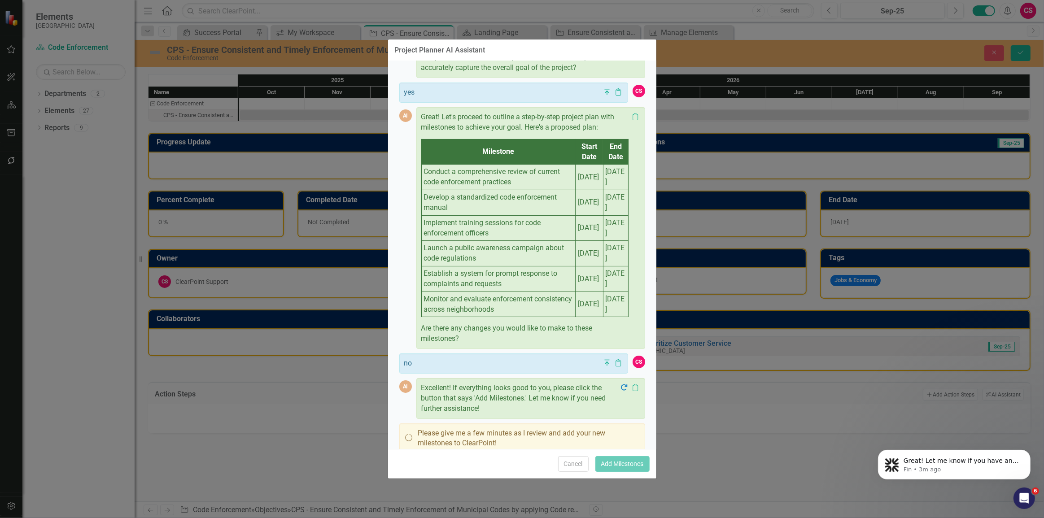
scroll to position [94, 0]
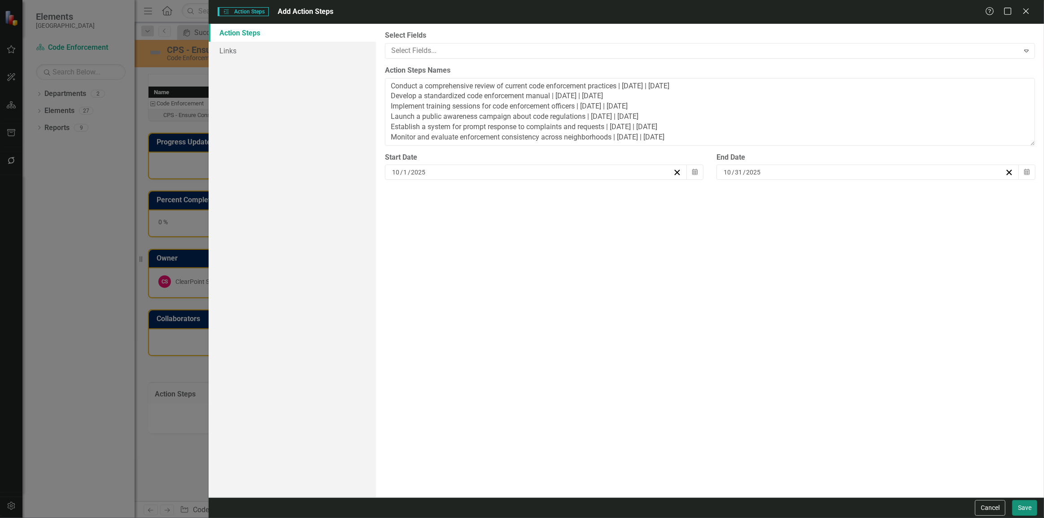
click at [1023, 513] on button "Save" at bounding box center [1024, 508] width 25 height 16
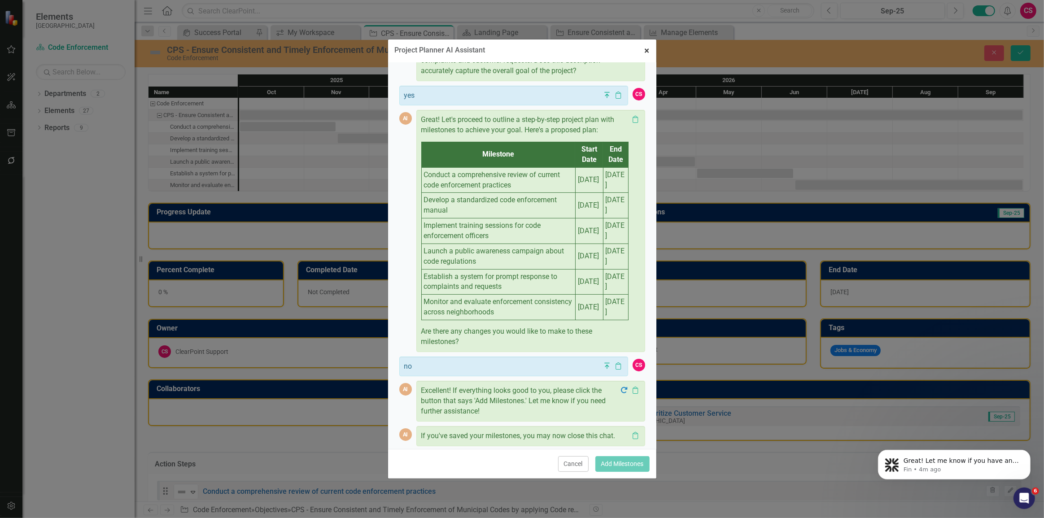
click at [650, 49] on button "× Close" at bounding box center [647, 50] width 18 height 23
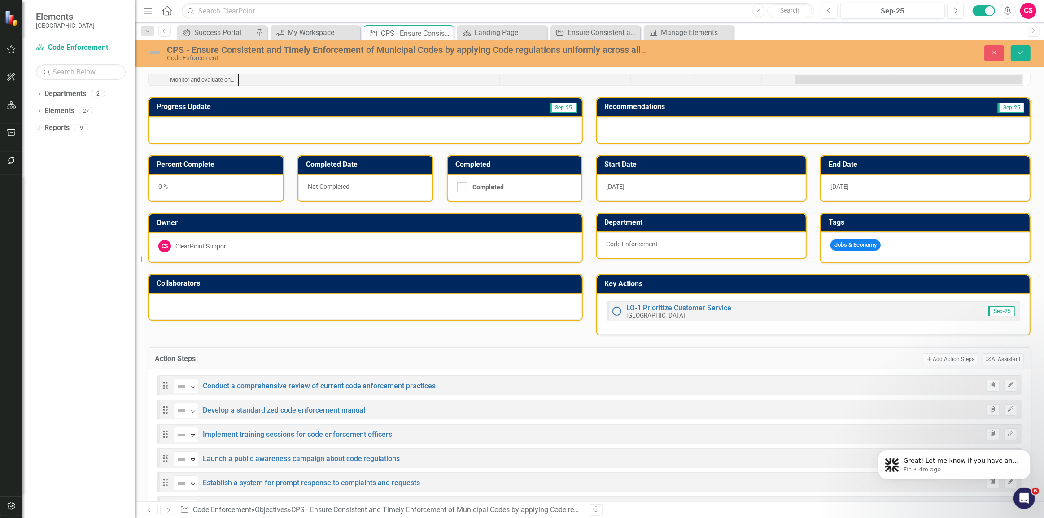
scroll to position [0, 0]
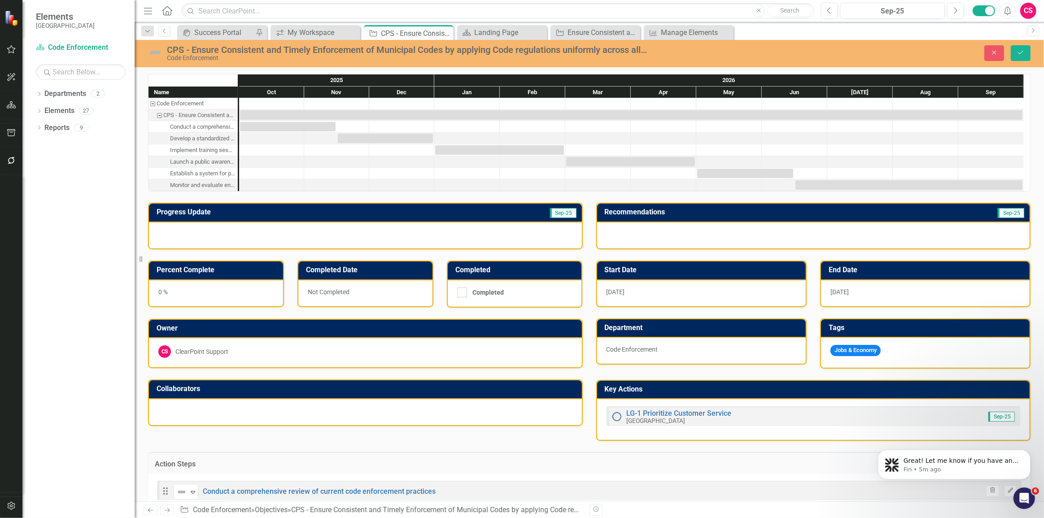
click at [156, 53] on img at bounding box center [155, 52] width 14 height 14
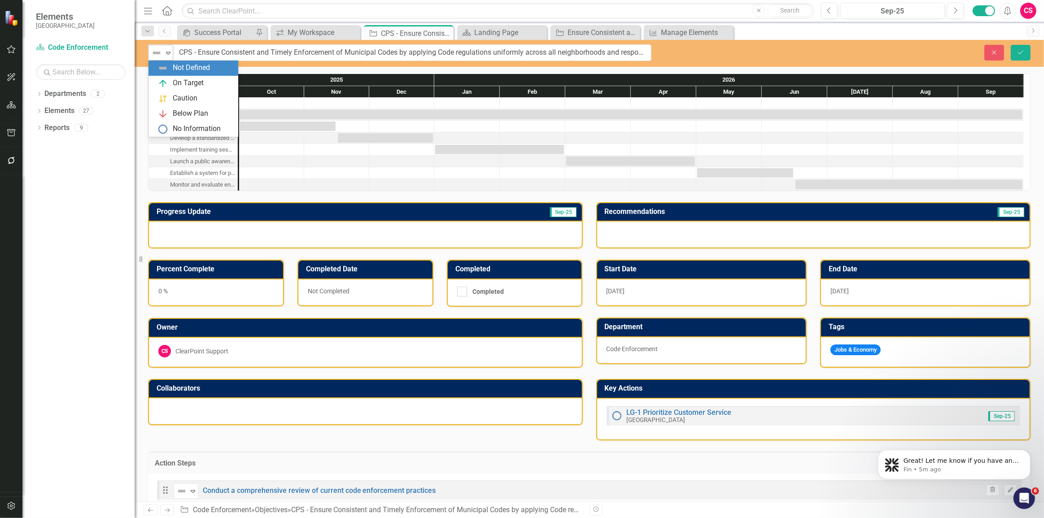
click at [169, 55] on icon "Expand" at bounding box center [168, 52] width 9 height 7
click at [190, 80] on div "On Target" at bounding box center [188, 83] width 31 height 10
click at [201, 283] on div "0 %" at bounding box center [216, 293] width 134 height 26
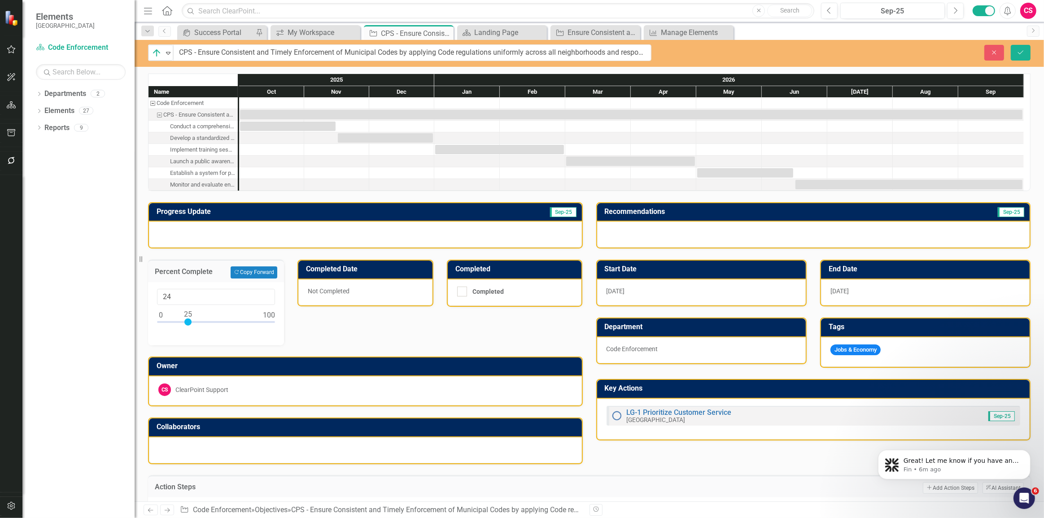
type input "25"
drag, startPoint x: 158, startPoint y: 321, endPoint x: 186, endPoint y: 321, distance: 27.8
click at [186, 321] on div at bounding box center [187, 322] width 7 height 7
drag, startPoint x: 201, startPoint y: 298, endPoint x: 115, endPoint y: 295, distance: 86.7
click at [115, 295] on div "Elements Miami Gardens Department Code Enforcement Search Dropdown Departments …" at bounding box center [522, 259] width 1044 height 518
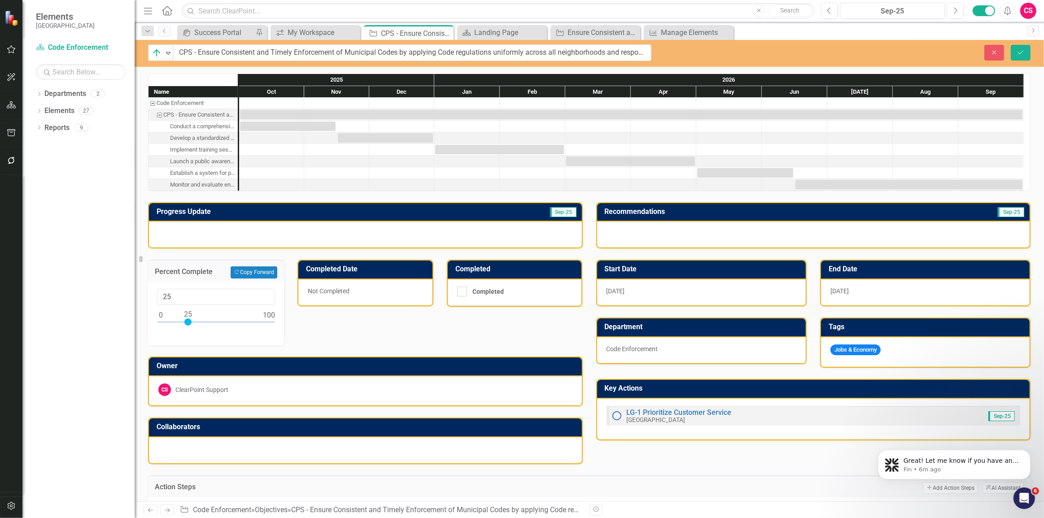
click at [355, 343] on div "Progress Update Sep-25 Percent Complete Copy Forward Copy Forward 25 Completed …" at bounding box center [365, 327] width 448 height 273
click at [1027, 53] on button "Save" at bounding box center [1021, 53] width 20 height 16
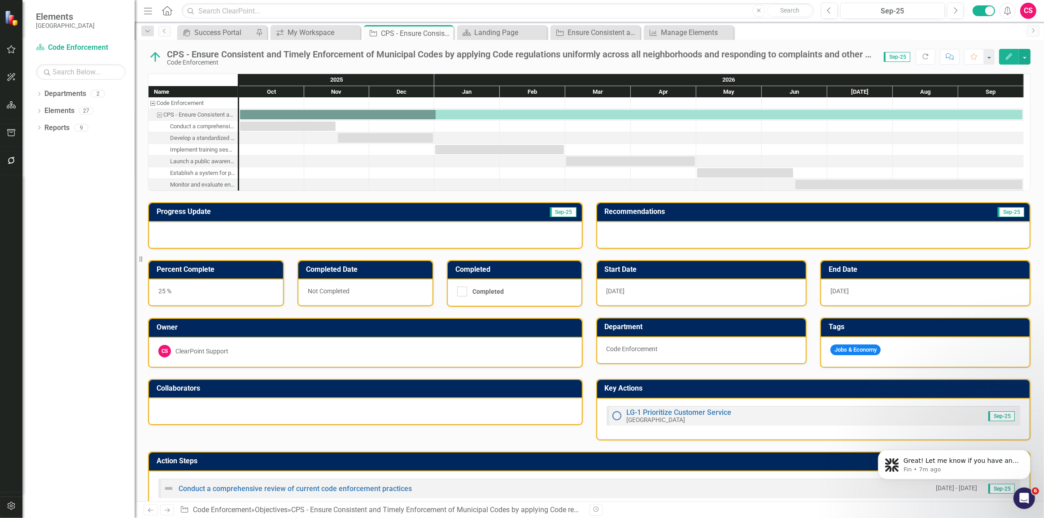
click at [285, 222] on div at bounding box center [365, 235] width 433 height 26
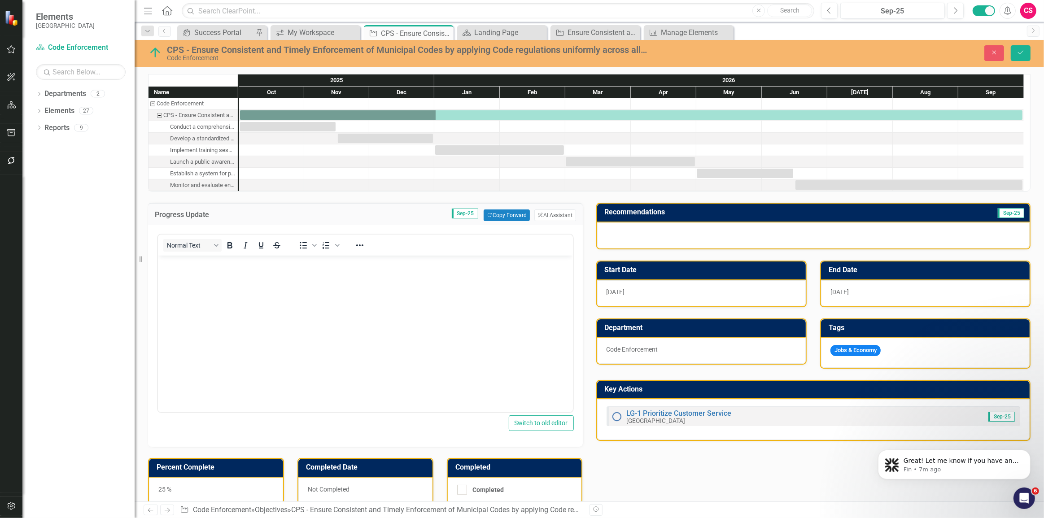
click at [323, 331] on body "Rich Text Area. Press ALT-0 for help." at bounding box center [365, 323] width 415 height 135
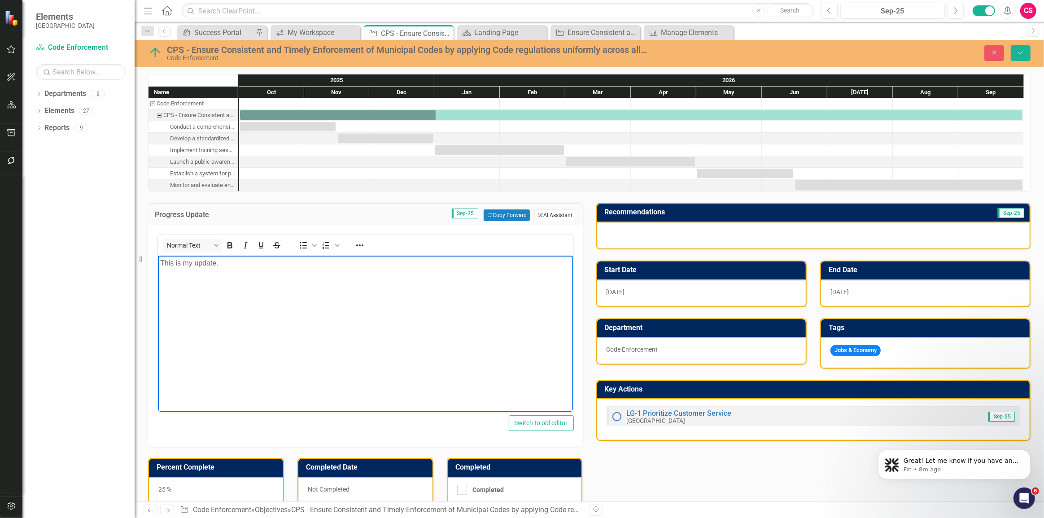
click at [549, 218] on button "ClearPoint AI AI Assistant" at bounding box center [554, 216] width 41 height 12
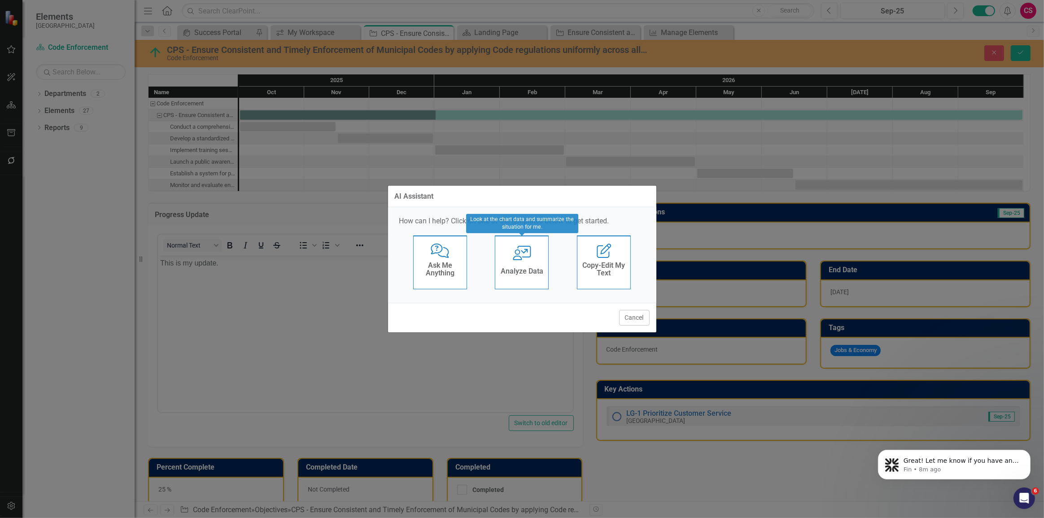
click at [529, 274] on h4 "Analyze Data" at bounding box center [522, 271] width 43 height 8
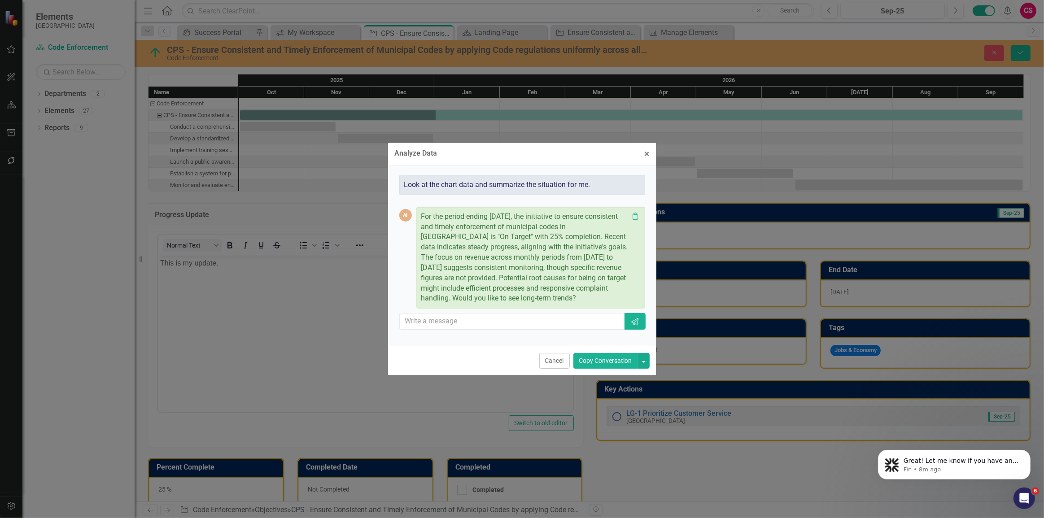
drag, startPoint x: 421, startPoint y: 219, endPoint x: 625, endPoint y: 307, distance: 221.5
click at [625, 307] on div "For the period ending [DATE], the initiative to ensure consistent and timely en…" at bounding box center [530, 258] width 229 height 102
click at [591, 262] on p "For the period ending [DATE], the initiative to ensure consistent and timely en…" at bounding box center [525, 258] width 208 height 92
click at [635, 216] on icon "Clipboard" at bounding box center [635, 216] width 9 height 7
drag, startPoint x: 258, startPoint y: 85, endPoint x: 584, endPoint y: 280, distance: 380.2
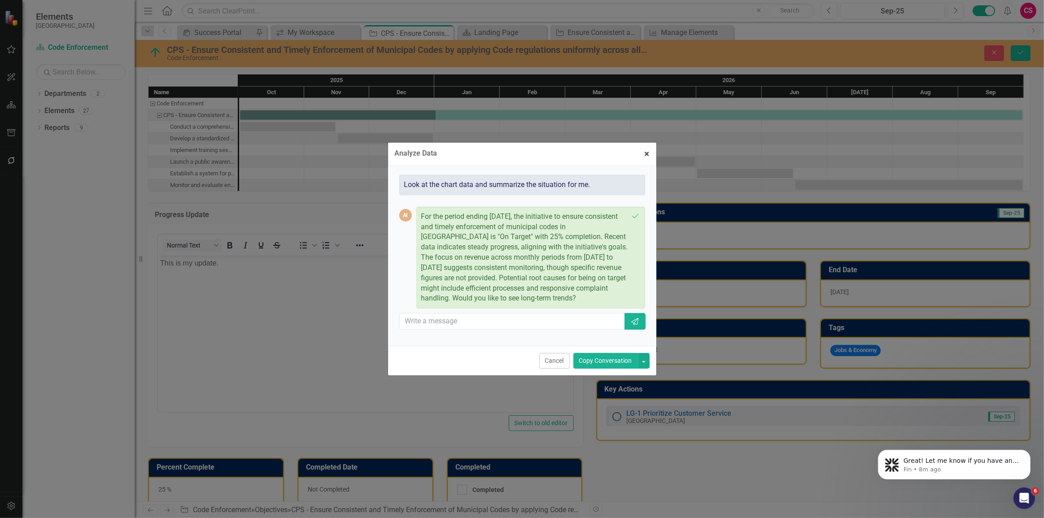
click at [648, 158] on span "×" at bounding box center [647, 154] width 5 height 11
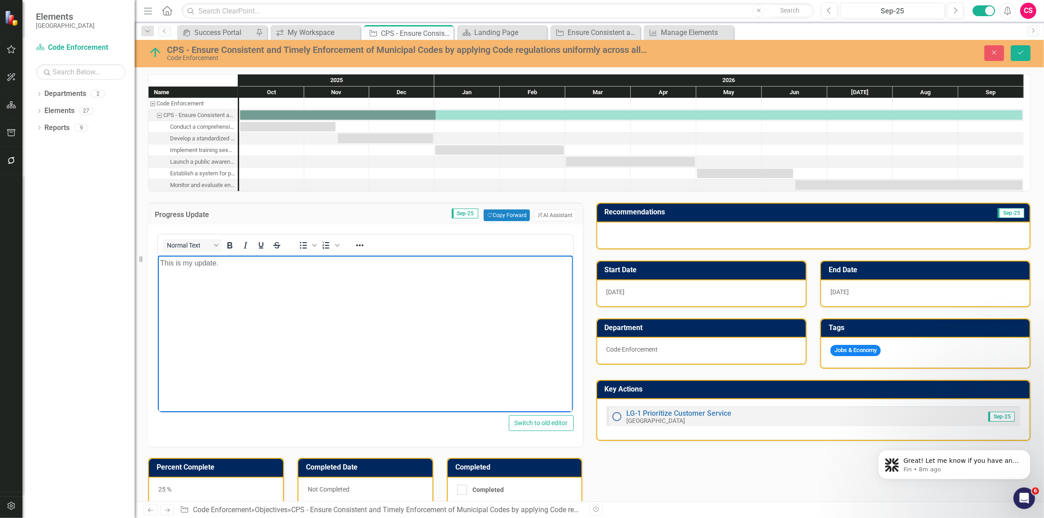
click at [409, 339] on body "This is my update." at bounding box center [365, 323] width 415 height 135
drag, startPoint x: 309, startPoint y: 302, endPoint x: 65, endPoint y: 316, distance: 244.5
click at [158, 316] on html "This is my update." at bounding box center [365, 323] width 415 height 135
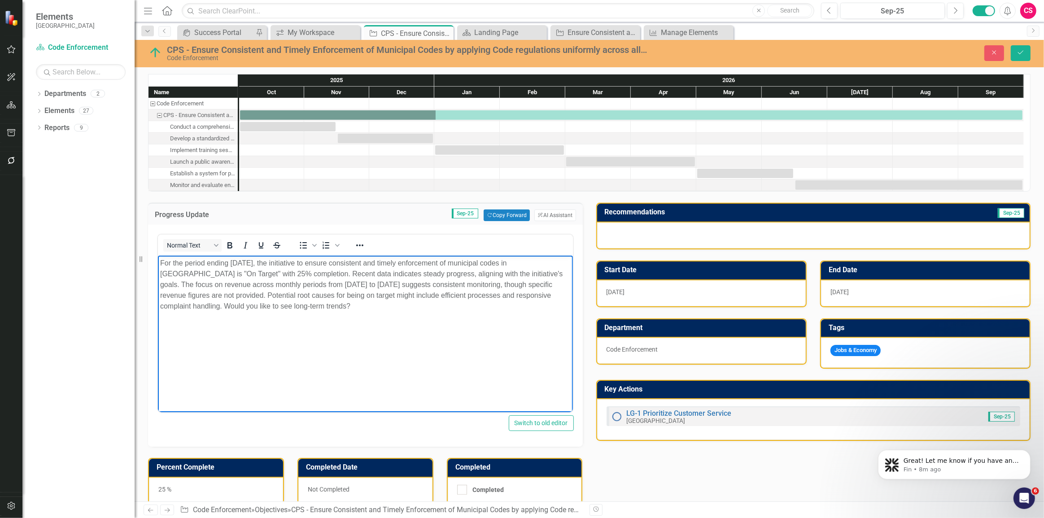
drag, startPoint x: 421, startPoint y: 311, endPoint x: 262, endPoint y: 304, distance: 159.5
click at [262, 304] on p "For the period ending [DATE], the initiative to ensure consistent and timely en…" at bounding box center [365, 285] width 411 height 54
click at [311, 273] on p "For the period ending [DATE], the initiative to ensure consistent and timely en…" at bounding box center [365, 285] width 411 height 54
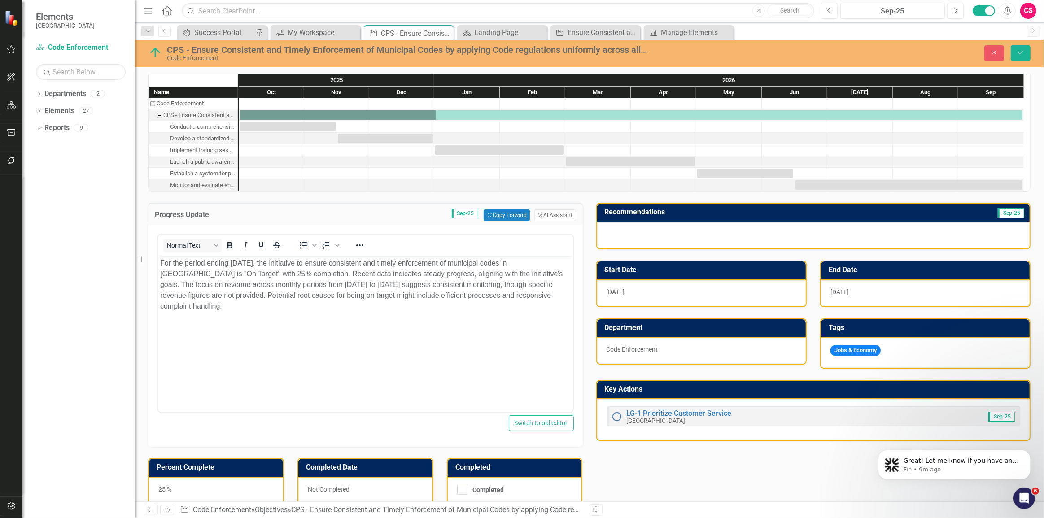
click at [709, 237] on div at bounding box center [813, 236] width 433 height 26
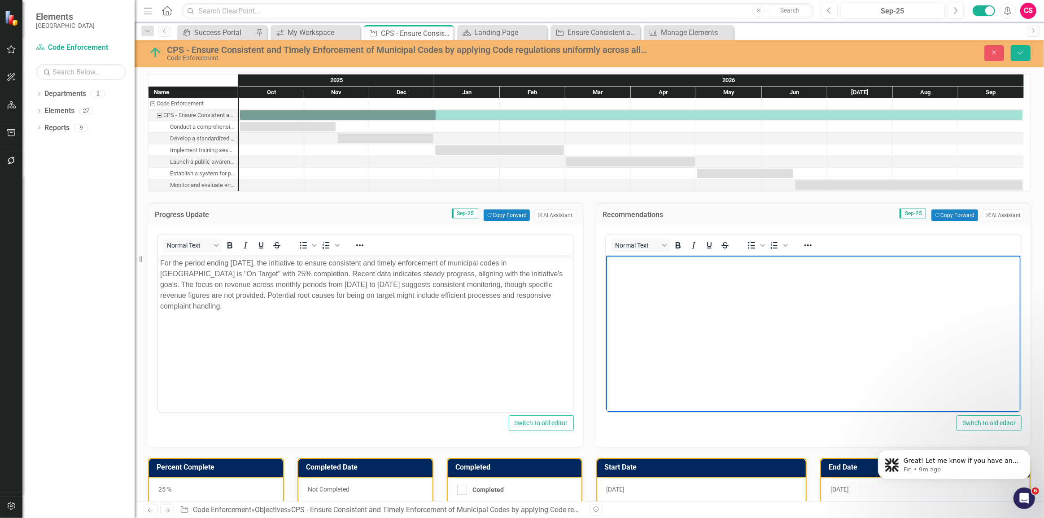
click at [720, 306] on body "Rich Text Area. Press ALT-0 for help." at bounding box center [813, 323] width 415 height 135
click at [999, 217] on button "ClearPoint AI AI Assistant" at bounding box center [1003, 216] width 41 height 12
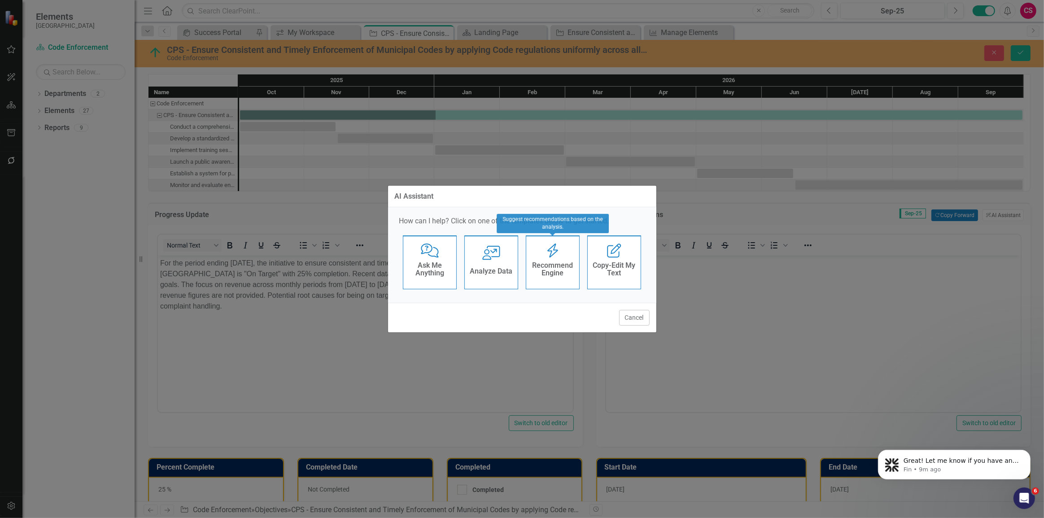
click at [558, 267] on h4 "Recommend Engine" at bounding box center [553, 270] width 44 height 16
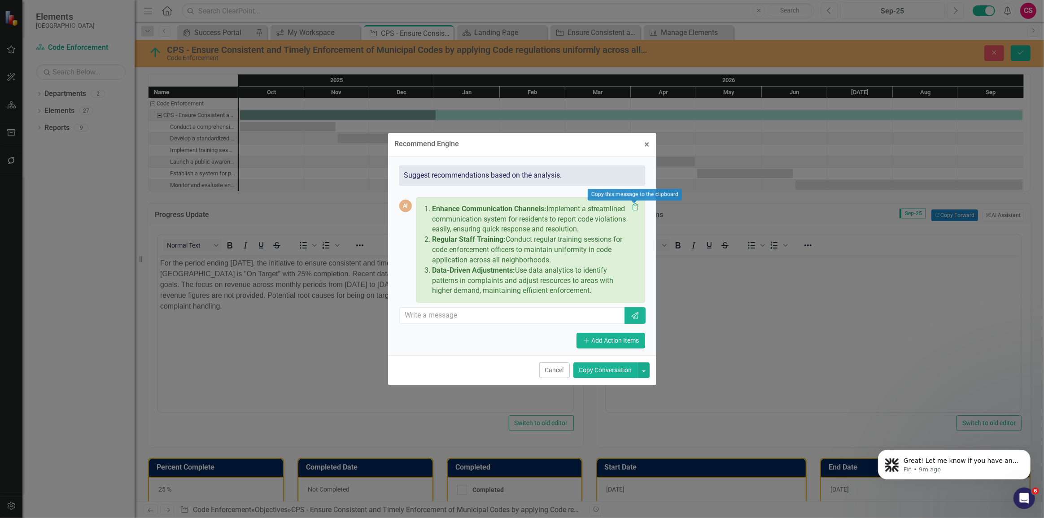
click at [638, 209] on icon at bounding box center [635, 206] width 5 height 7
drag, startPoint x: 652, startPoint y: 147, endPoint x: 94, endPoint y: 36, distance: 569.1
click at [652, 147] on button "× Close" at bounding box center [647, 144] width 18 height 23
click at [700, 292] on body "Rich Text Area. Press ALT-0 for help." at bounding box center [813, 323] width 415 height 135
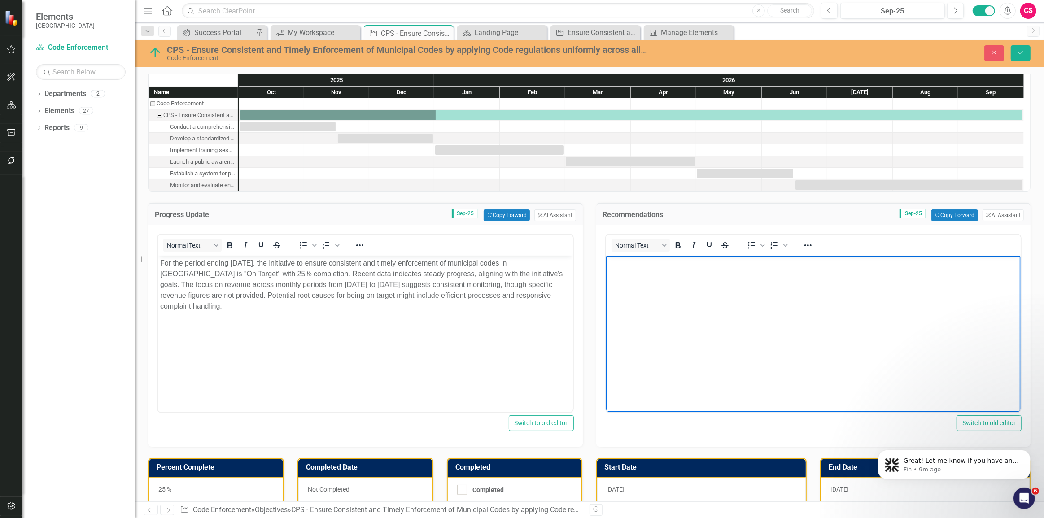
paste body "Rich Text Area. Press ALT-0 for help."
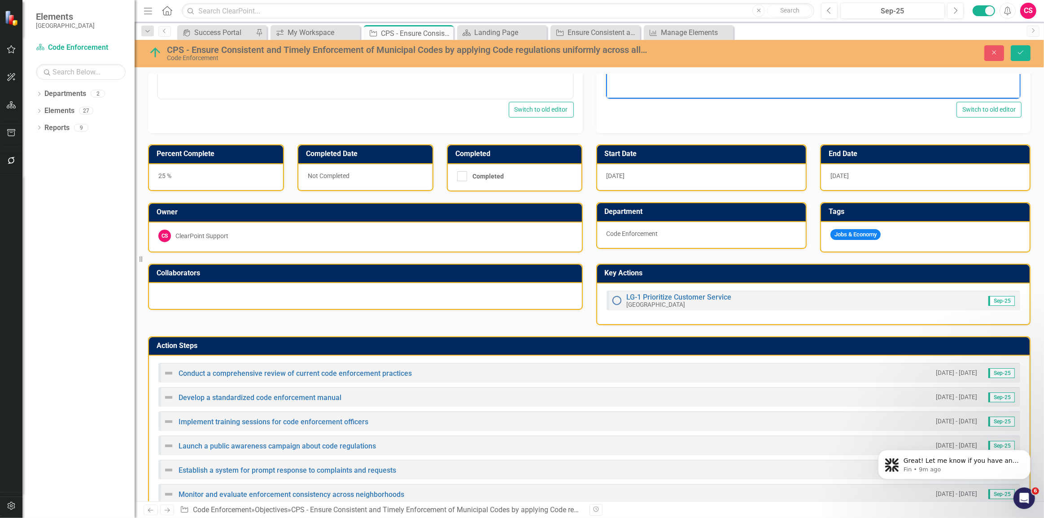
scroll to position [337, 0]
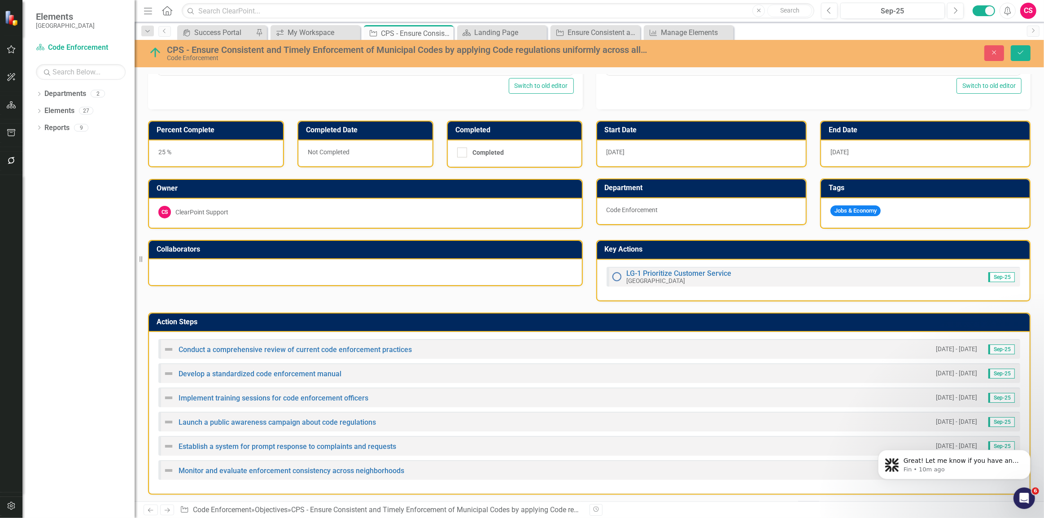
click at [168, 350] on img at bounding box center [168, 349] width 11 height 11
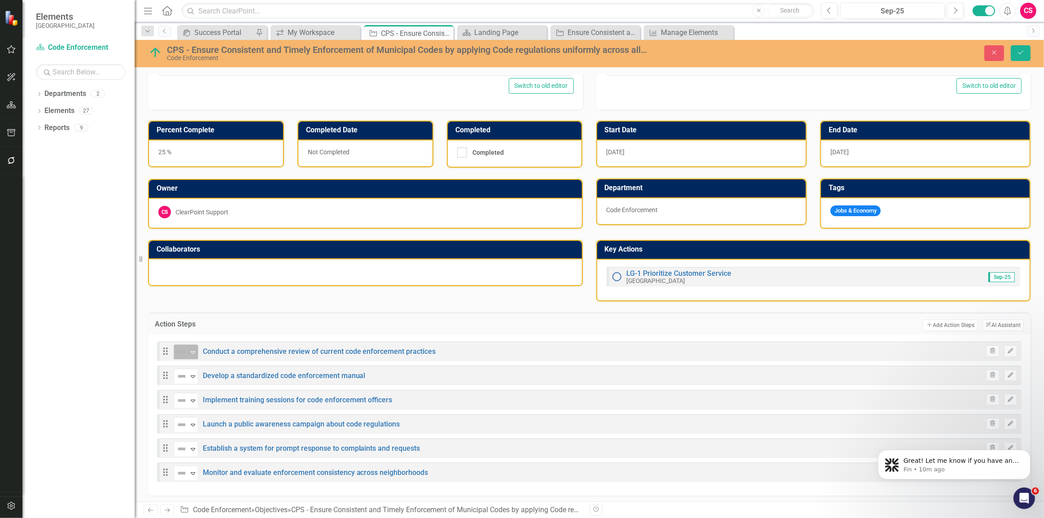
click at [190, 349] on icon "Expand" at bounding box center [192, 352] width 9 height 7
click at [198, 385] on div "On Target" at bounding box center [212, 382] width 31 height 10
drag, startPoint x: 176, startPoint y: 375, endPoint x: 186, endPoint y: 390, distance: 18.2
click at [177, 373] on img at bounding box center [181, 376] width 11 height 11
click at [188, 403] on img at bounding box center [187, 405] width 11 height 11
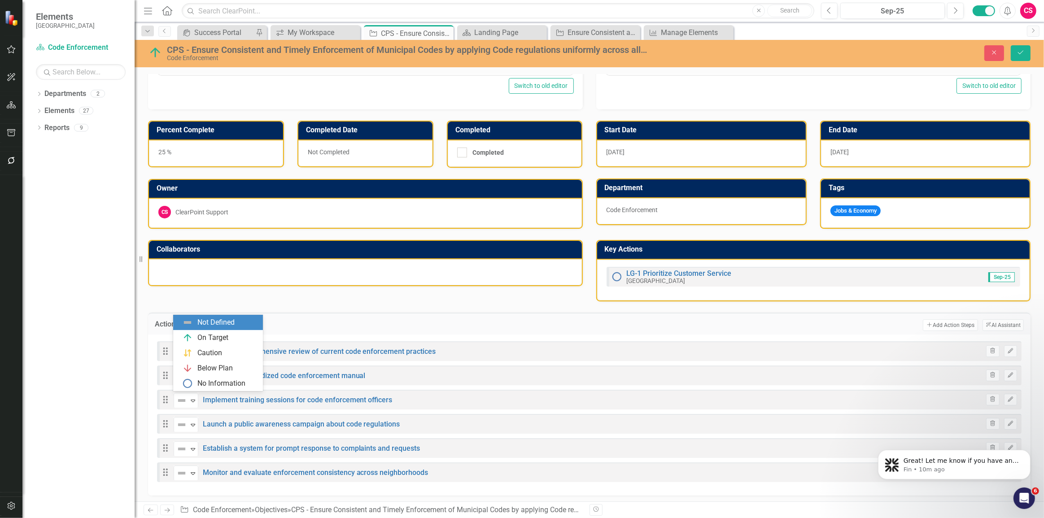
drag, startPoint x: 188, startPoint y: 402, endPoint x: 191, endPoint y: 407, distance: 6.0
click at [188, 401] on div "Not Defined Expand" at bounding box center [186, 401] width 25 height 16
click at [193, 355] on img at bounding box center [187, 353] width 11 height 11
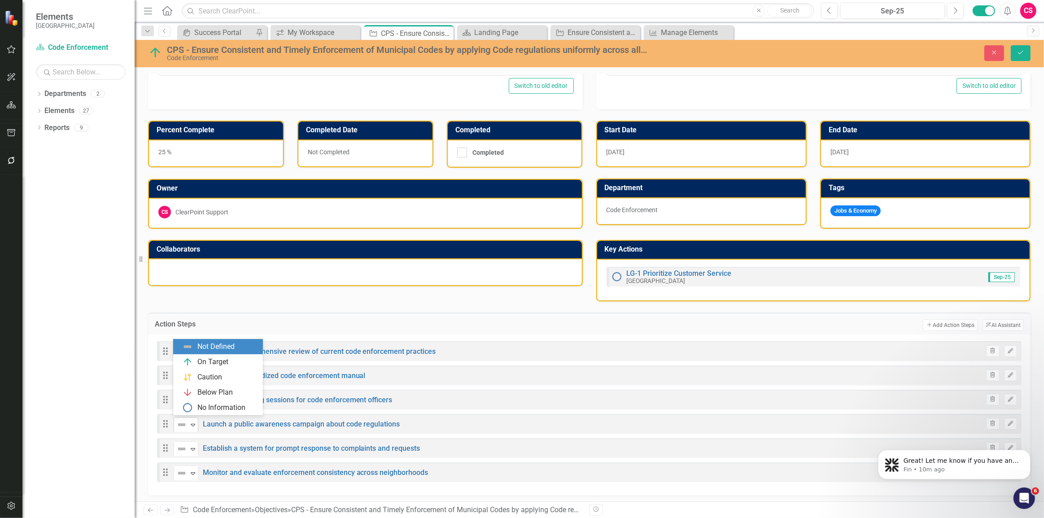
click at [193, 421] on icon "Expand" at bounding box center [192, 424] width 9 height 7
click at [201, 393] on div "Below Plan" at bounding box center [214, 393] width 35 height 10
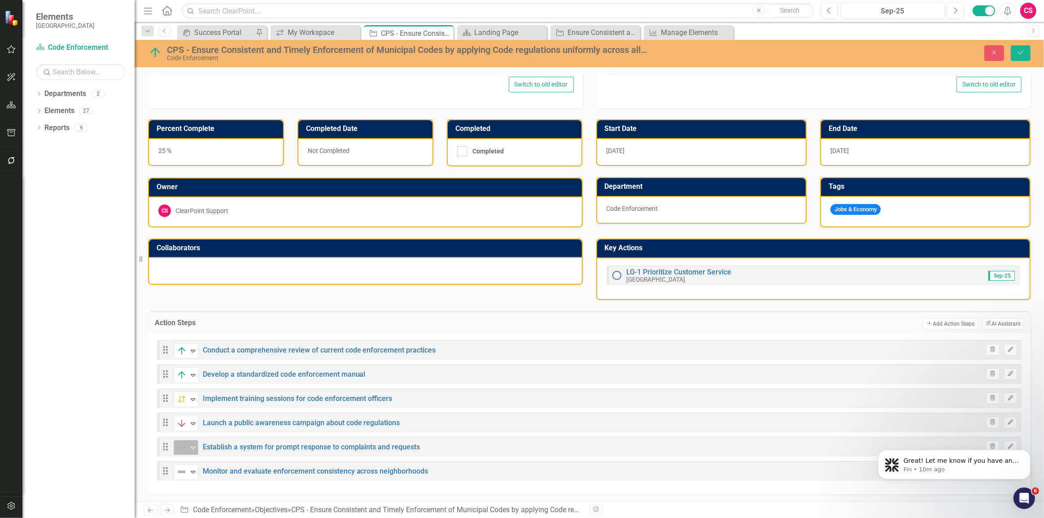
click at [196, 449] on div "Expand" at bounding box center [192, 448] width 9 height 15
drag, startPoint x: 190, startPoint y: 419, endPoint x: 186, endPoint y: 430, distance: 12.3
click at [190, 418] on img at bounding box center [187, 416] width 11 height 11
click at [184, 444] on img at bounding box center [181, 447] width 11 height 11
drag, startPoint x: 190, startPoint y: 433, endPoint x: 188, endPoint y: 446, distance: 13.2
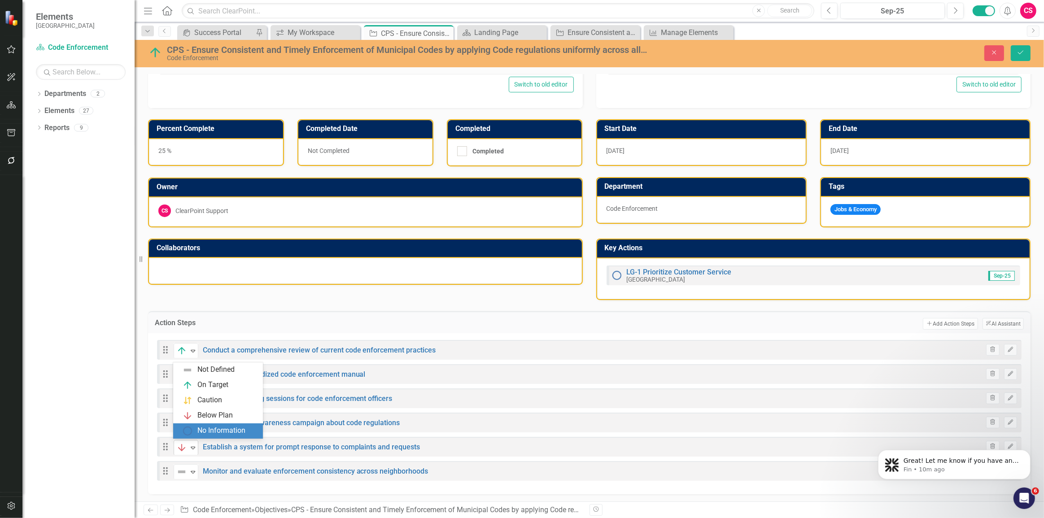
click at [191, 433] on img at bounding box center [187, 431] width 11 height 11
click at [191, 467] on div "Expand" at bounding box center [192, 472] width 9 height 15
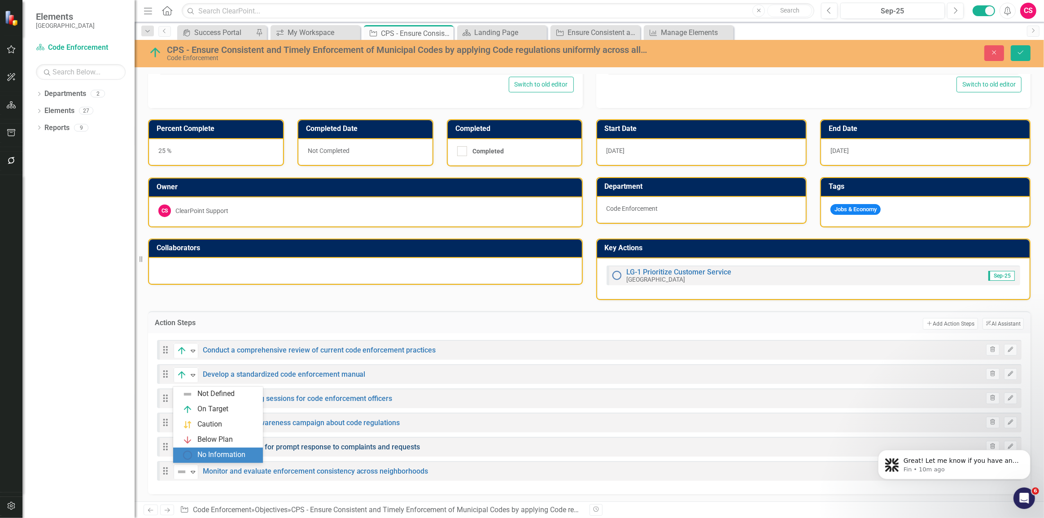
drag, startPoint x: 193, startPoint y: 450, endPoint x: 296, endPoint y: 444, distance: 103.8
click at [193, 448] on div "No Information" at bounding box center [218, 455] width 90 height 15
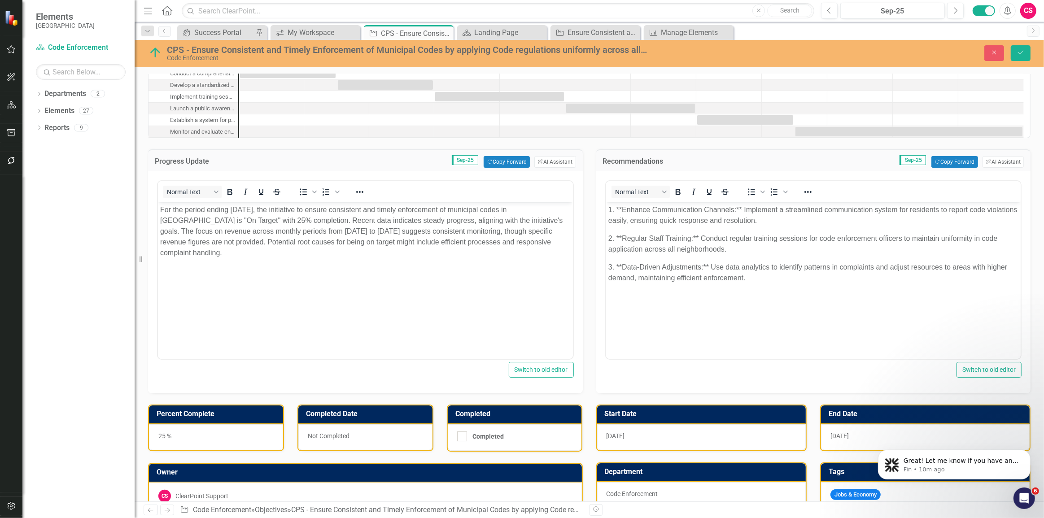
scroll to position [0, 0]
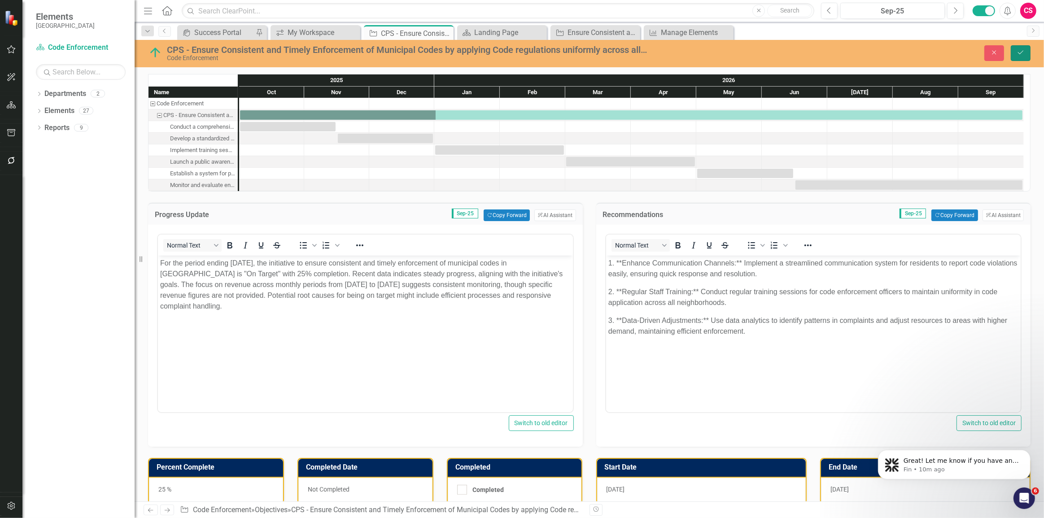
click at [1023, 52] on icon "Save" at bounding box center [1021, 52] width 8 height 6
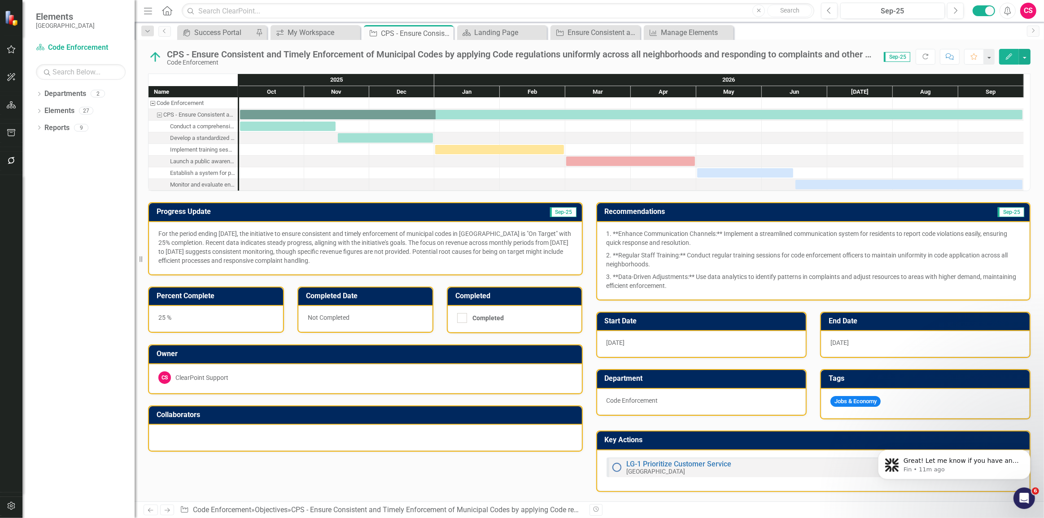
click at [171, 13] on icon at bounding box center [167, 10] width 10 height 9
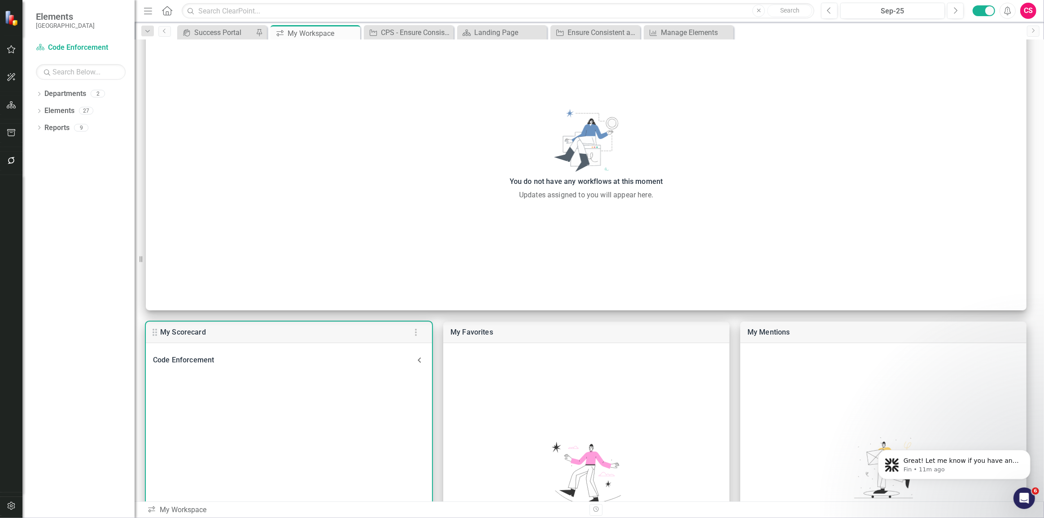
scroll to position [243, 0]
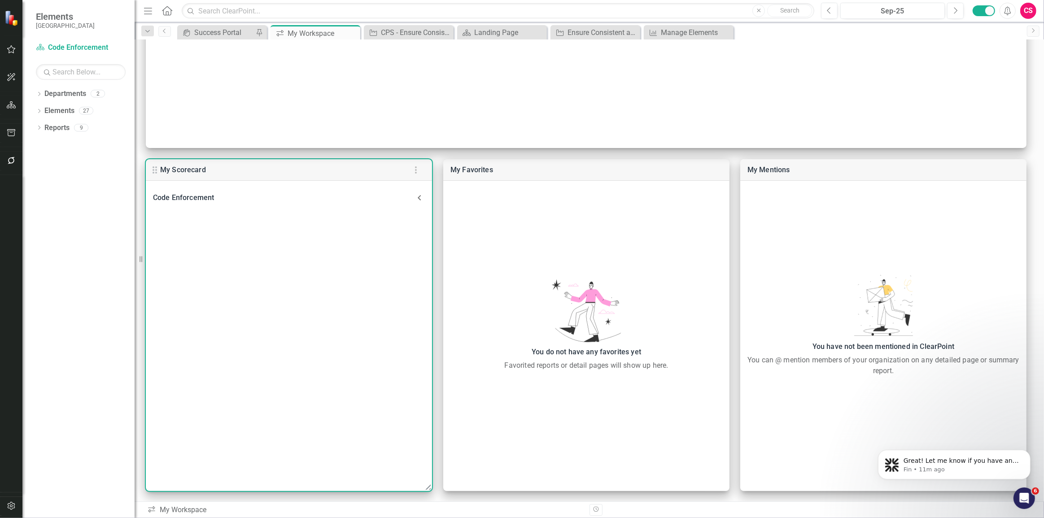
click at [206, 202] on div "Code Enforcement" at bounding box center [283, 198] width 261 height 13
click at [252, 251] on link "Average response time to new complaints (Hours) (CPS)" at bounding box center [260, 250] width 187 height 9
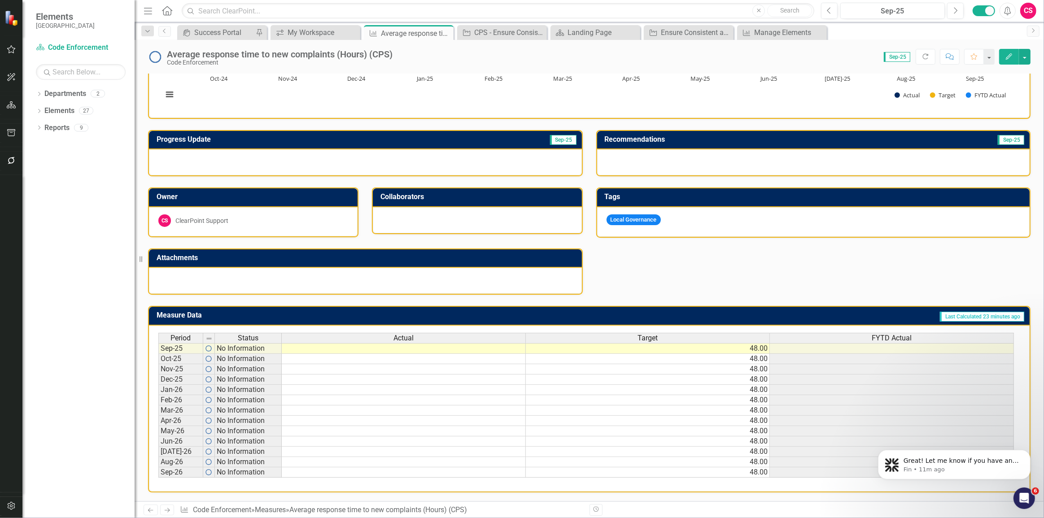
scroll to position [131, 0]
click at [411, 343] on td at bounding box center [404, 348] width 244 height 11
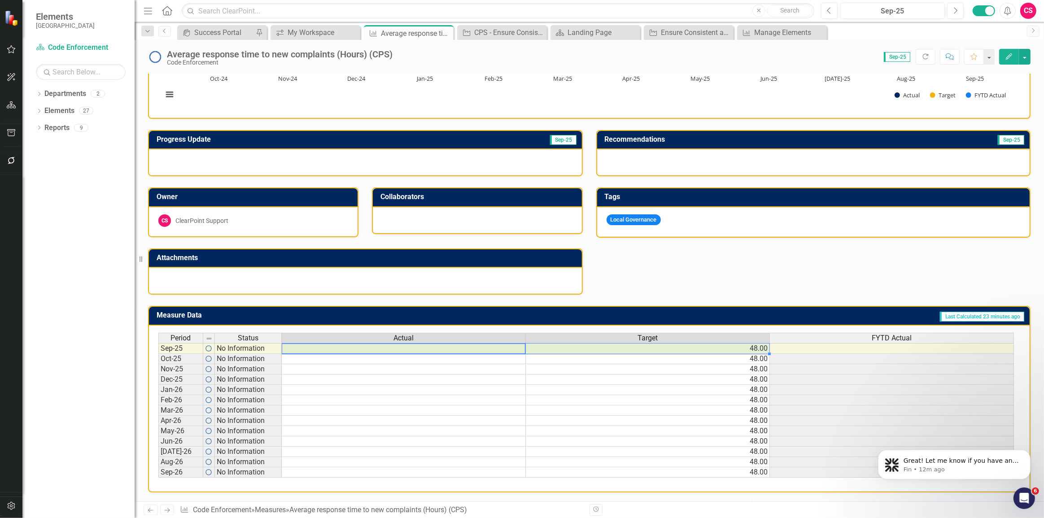
drag, startPoint x: 417, startPoint y: 342, endPoint x: 553, endPoint y: 345, distance: 136.0
click at [553, 345] on tr "Sep-25 No Information 48.00" at bounding box center [586, 348] width 856 height 11
click at [509, 343] on td at bounding box center [404, 348] width 244 height 11
click at [484, 343] on td at bounding box center [404, 348] width 244 height 11
type textarea "45"
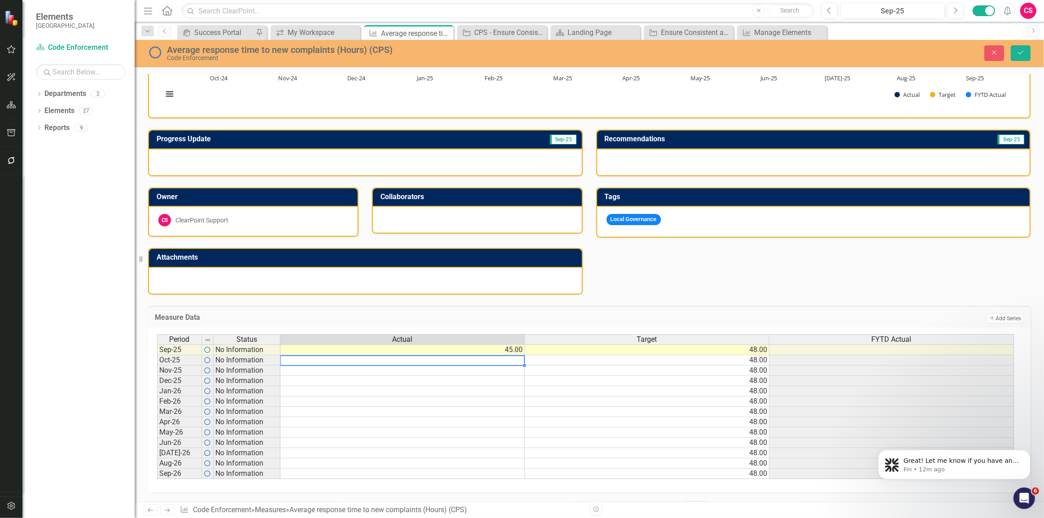
click at [484, 345] on td "45.00" at bounding box center [402, 350] width 245 height 11
click at [473, 358] on td at bounding box center [402, 360] width 245 height 10
type textarea "t"
type textarea "45"
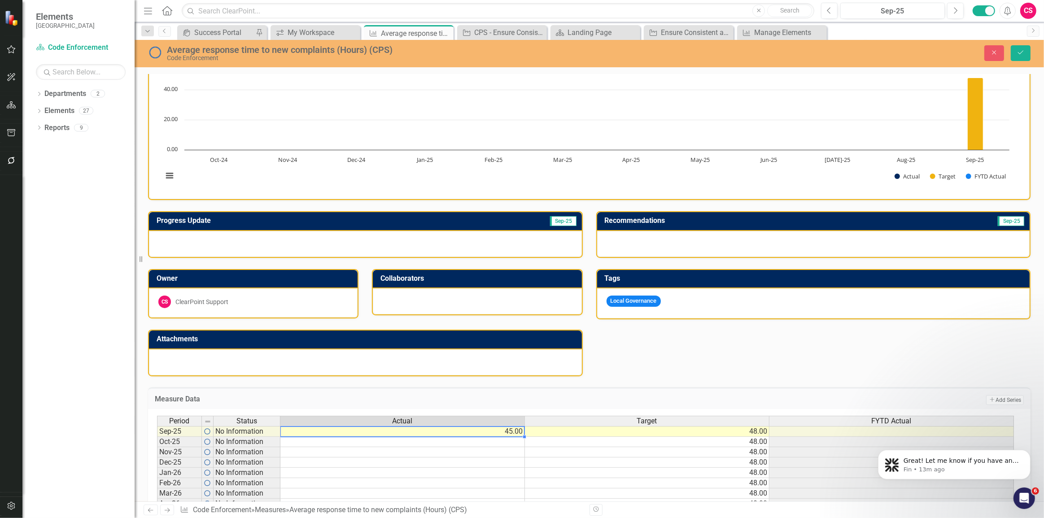
scroll to position [0, 0]
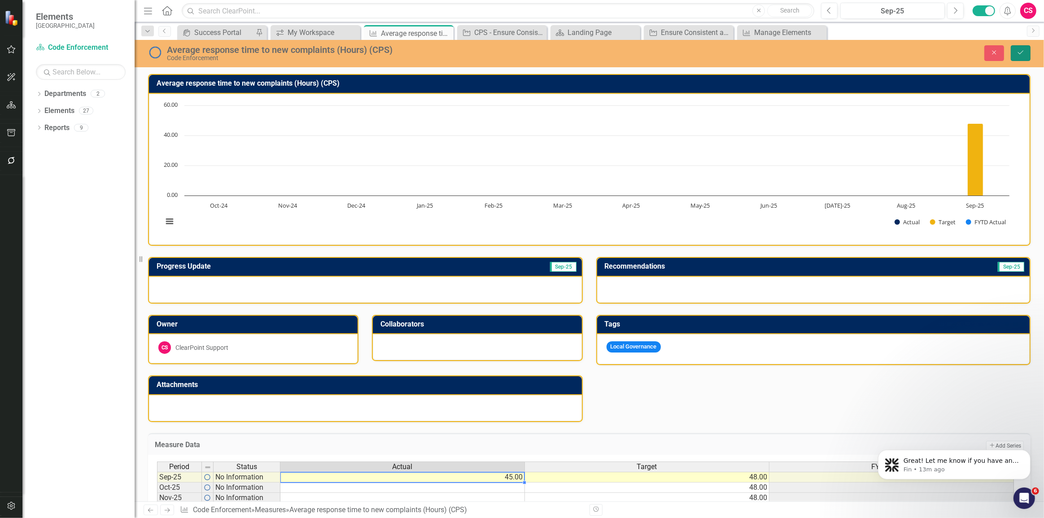
click at [1019, 52] on icon "Save" at bounding box center [1021, 52] width 8 height 6
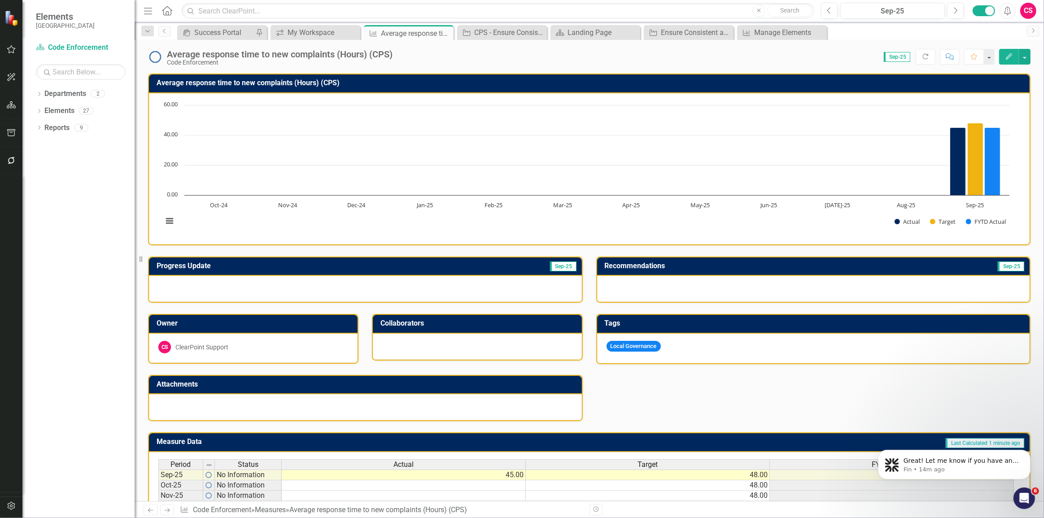
click at [453, 477] on td "45.00" at bounding box center [404, 475] width 244 height 11
click at [271, 475] on td "No Information" at bounding box center [248, 475] width 67 height 11
click at [355, 282] on div at bounding box center [365, 289] width 433 height 26
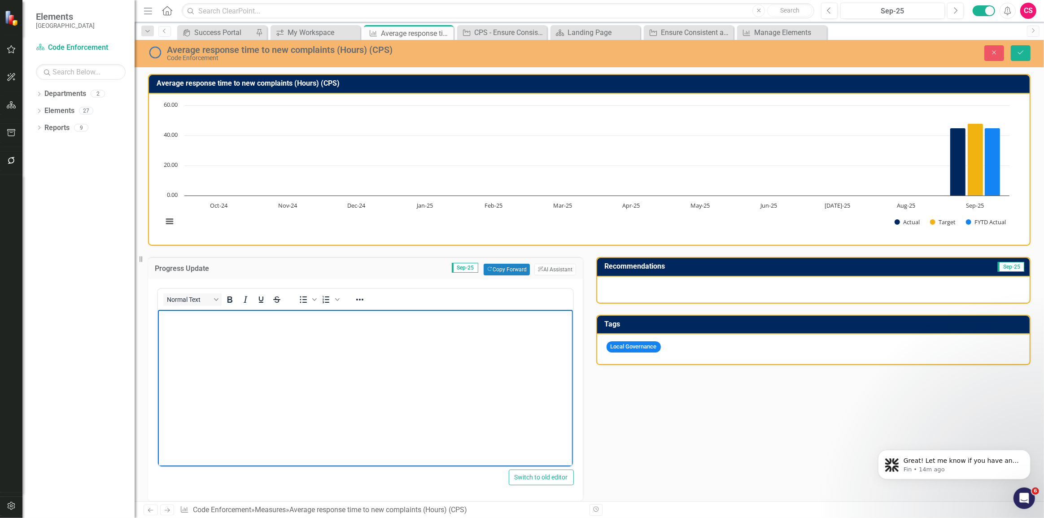
click at [363, 372] on body "Rich Text Area. Press ALT-0 for help." at bounding box center [365, 377] width 415 height 135
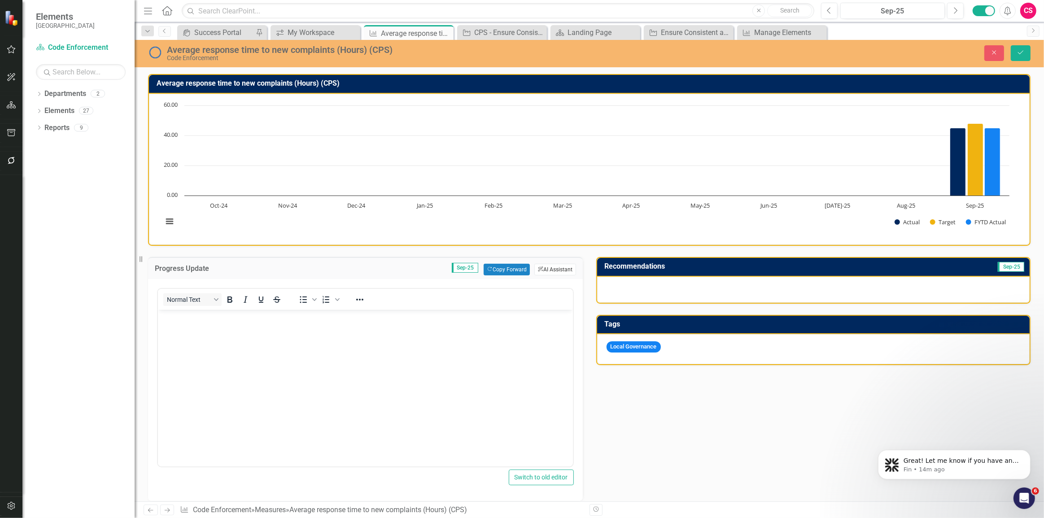
click at [562, 271] on button "ClearPoint AI AI Assistant" at bounding box center [554, 270] width 41 height 12
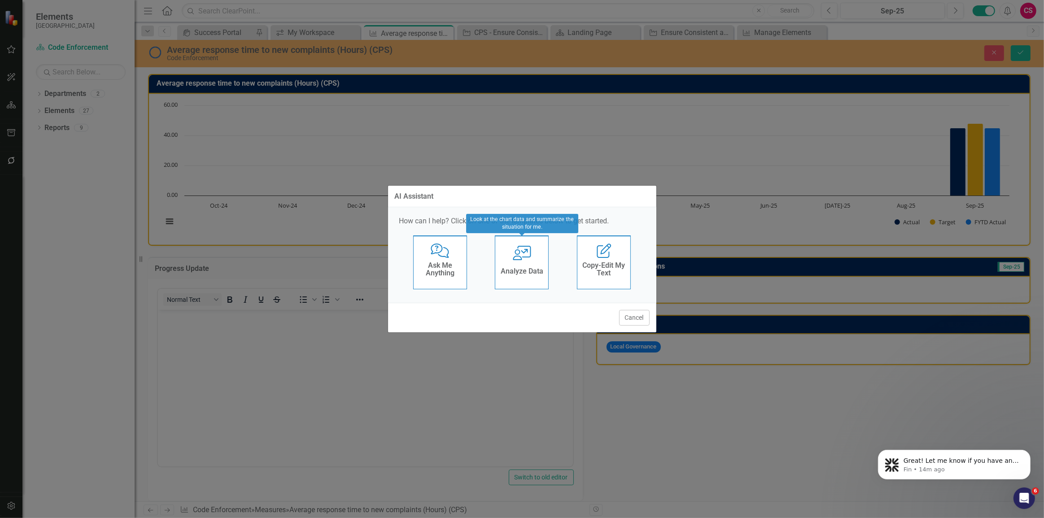
click at [516, 256] on icon at bounding box center [522, 253] width 18 height 14
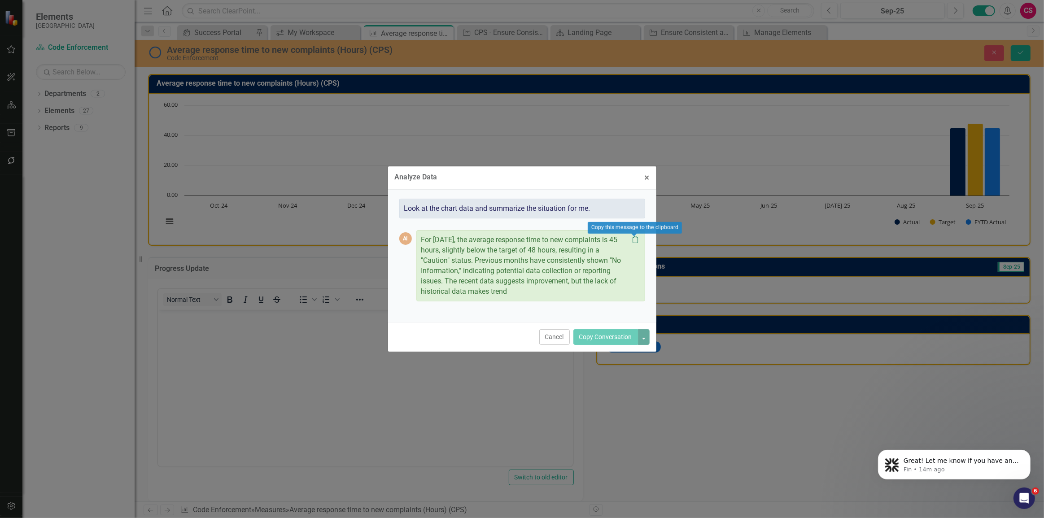
click at [639, 239] on icon "Clipboard" at bounding box center [635, 239] width 9 height 7
click at [647, 180] on span "×" at bounding box center [647, 177] width 5 height 11
click at [334, 372] on body "Rich Text Area. Press ALT-0 for help." at bounding box center [365, 377] width 415 height 135
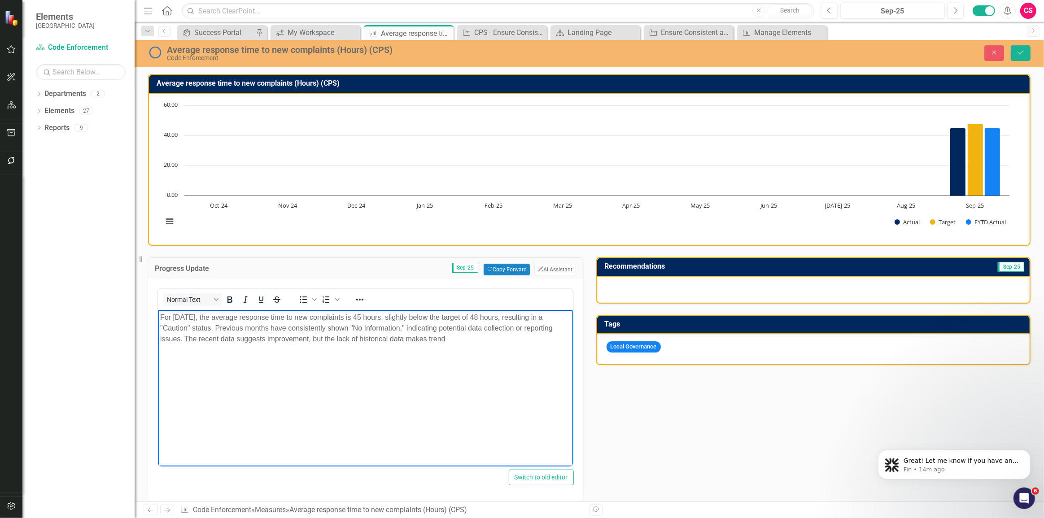
drag, startPoint x: 469, startPoint y: 337, endPoint x: 205, endPoint y: 337, distance: 264.3
click at [205, 337] on p "For [DATE], the average response time to new complaints is 45 hours, slightly b…" at bounding box center [365, 328] width 411 height 32
click at [328, 391] on body "For [DATE], the average response time to new complaints is 45 hours, slightly b…" at bounding box center [365, 377] width 415 height 135
click at [529, 434] on body "For [DATE], the average response time to new complaints is 45 hours, slightly b…" at bounding box center [365, 377] width 415 height 135
drag, startPoint x: 428, startPoint y: 320, endPoint x: 172, endPoint y: 319, distance: 256.2
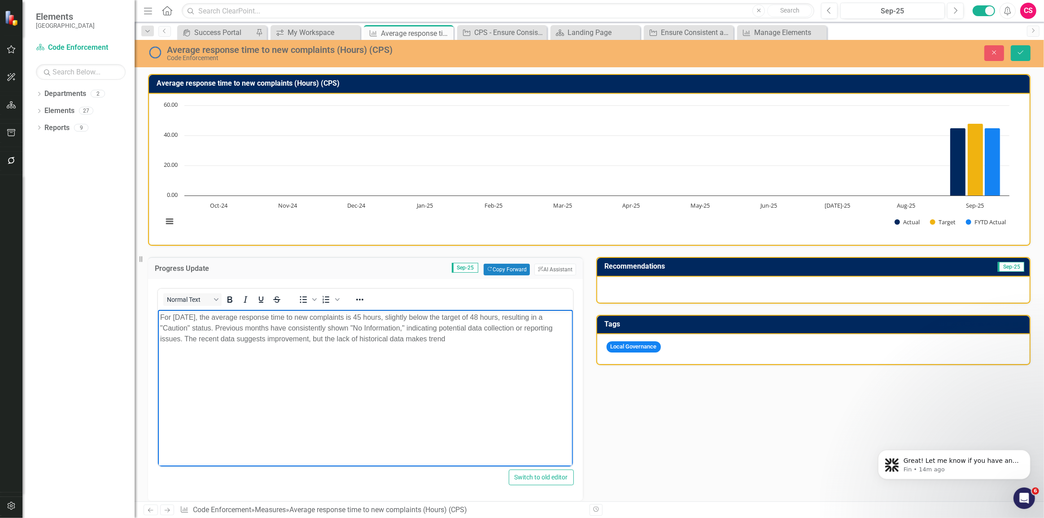
click at [172, 319] on p "For [DATE], the average response time to new complaints is 45 hours, slightly b…" at bounding box center [365, 328] width 411 height 32
click at [433, 355] on body "For [DATE], the average response time to new complaints is 45 hours, slightly b…" at bounding box center [365, 377] width 415 height 135
click at [444, 338] on p "For [DATE], the average response time to new complaints is 45 hours, slightly b…" at bounding box center [365, 328] width 411 height 32
click at [752, 294] on div at bounding box center [813, 290] width 433 height 26
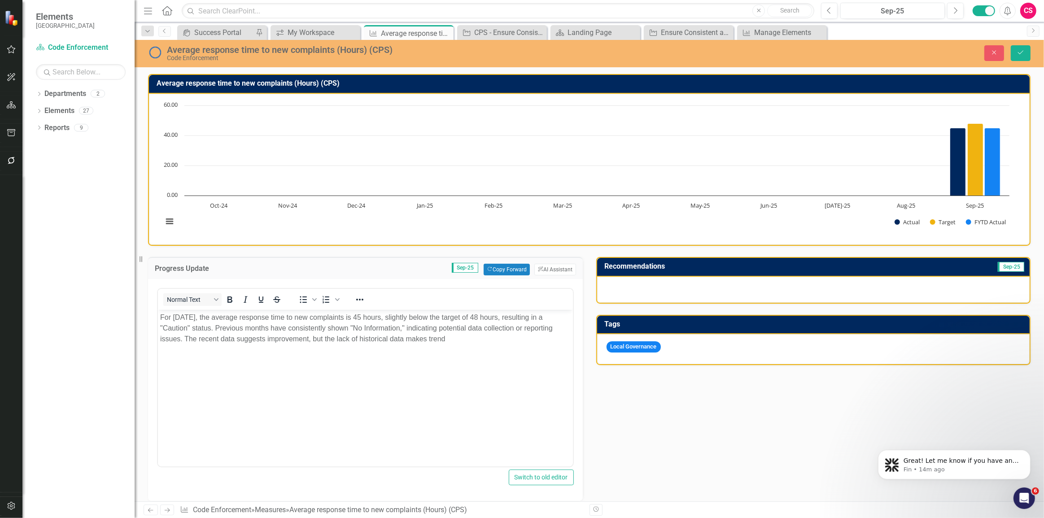
click at [752, 294] on div at bounding box center [813, 290] width 433 height 26
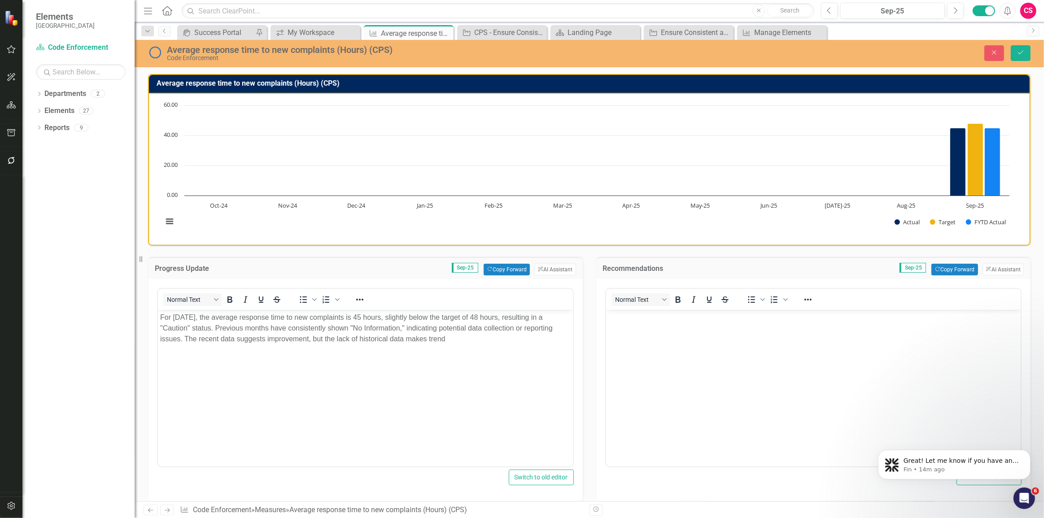
click at [729, 342] on body "Rich Text Area. Press ALT-0 for help." at bounding box center [813, 377] width 415 height 135
click at [997, 264] on button "ClearPoint AI AI Assistant" at bounding box center [1003, 270] width 41 height 12
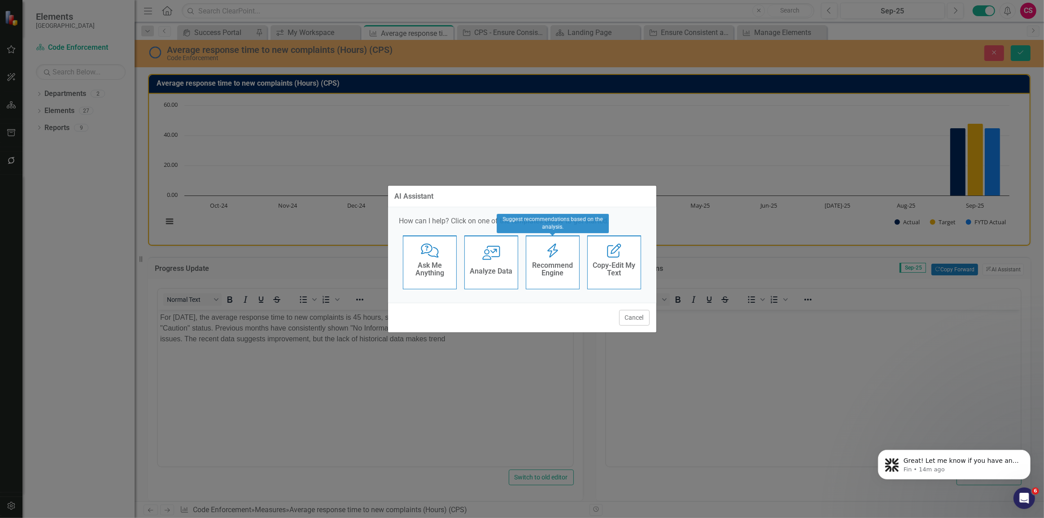
click at [561, 263] on h4 "Recommend Engine" at bounding box center [553, 270] width 44 height 16
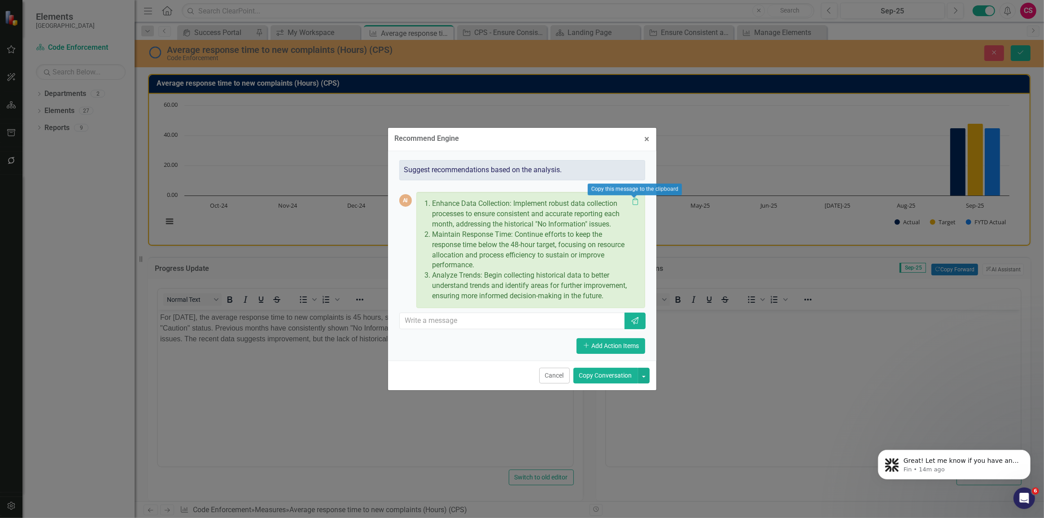
drag, startPoint x: 636, startPoint y: 201, endPoint x: 641, endPoint y: 191, distance: 11.8
click at [636, 202] on icon "Clipboard" at bounding box center [635, 201] width 9 height 7
drag, startPoint x: 650, startPoint y: 144, endPoint x: 105, endPoint y: 56, distance: 552.7
click at [650, 144] on button "× Close" at bounding box center [647, 139] width 18 height 23
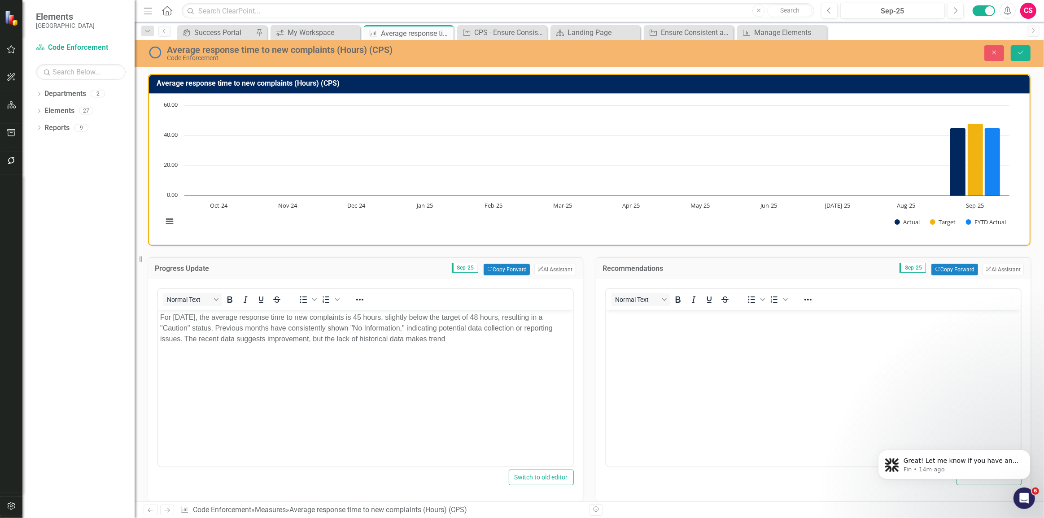
click at [712, 368] on body "Rich Text Area. Press ALT-0 for help." at bounding box center [813, 377] width 415 height 135
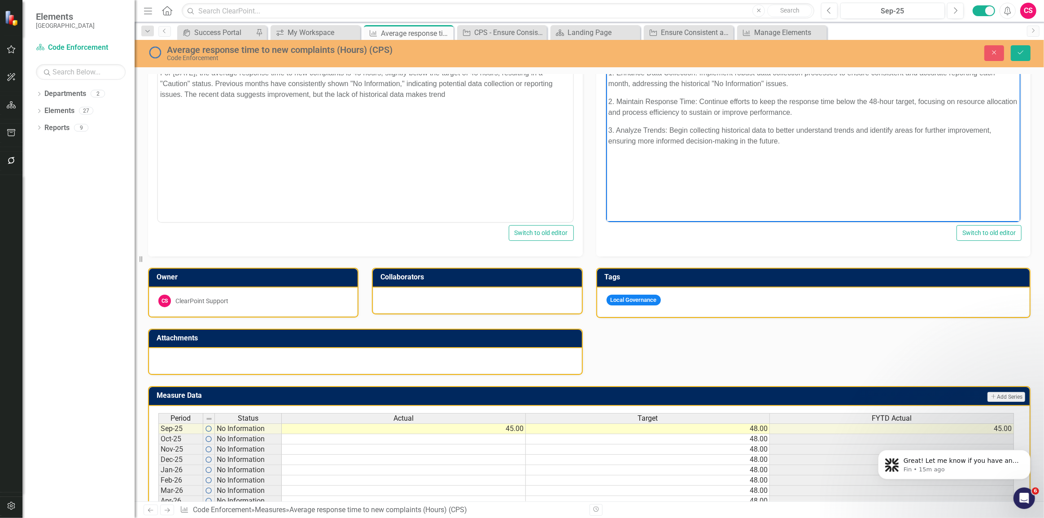
scroll to position [403, 0]
click at [262, 356] on div at bounding box center [365, 361] width 433 height 26
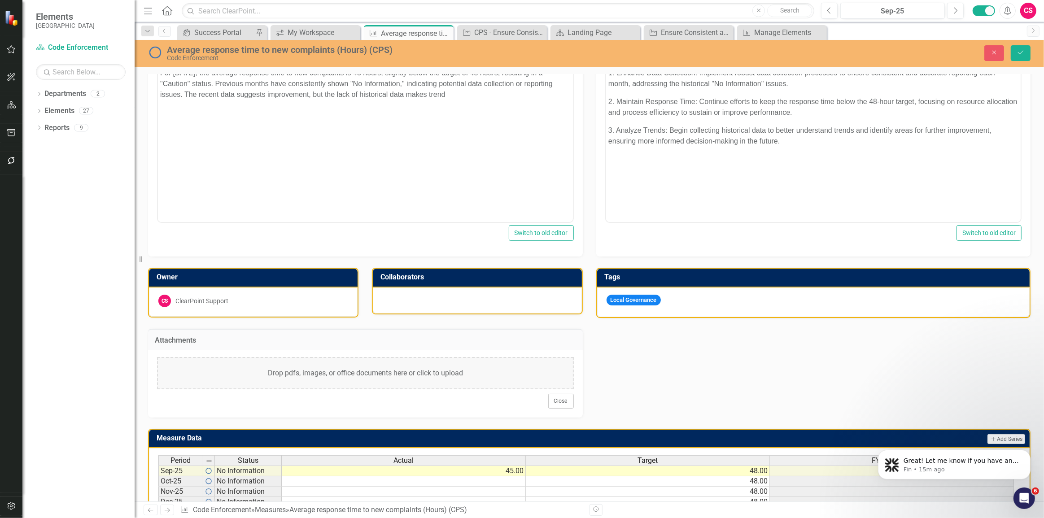
scroll to position [380, 0]
click at [407, 368] on div "Drop pdfs, images, or office documents here or click to upload" at bounding box center [365, 373] width 417 height 32
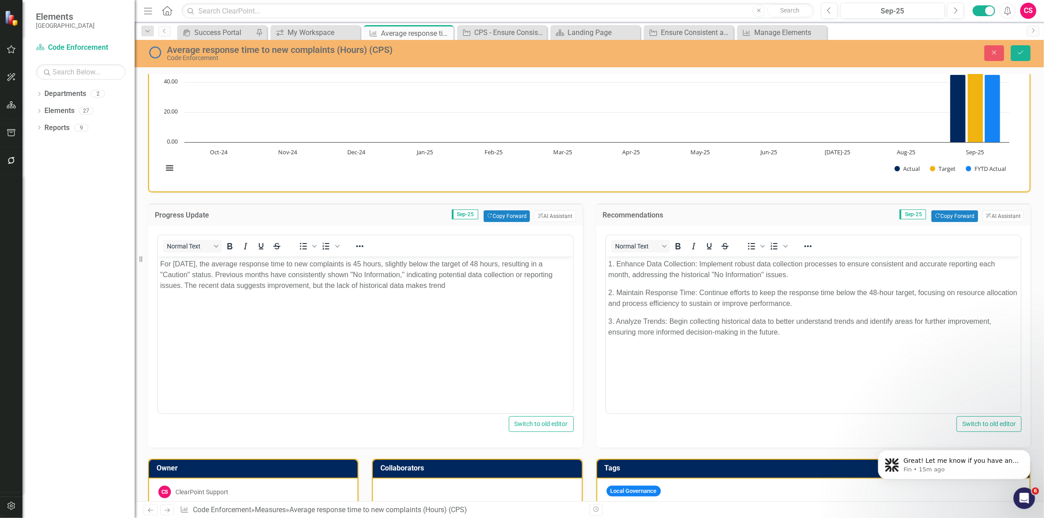
scroll to position [0, 0]
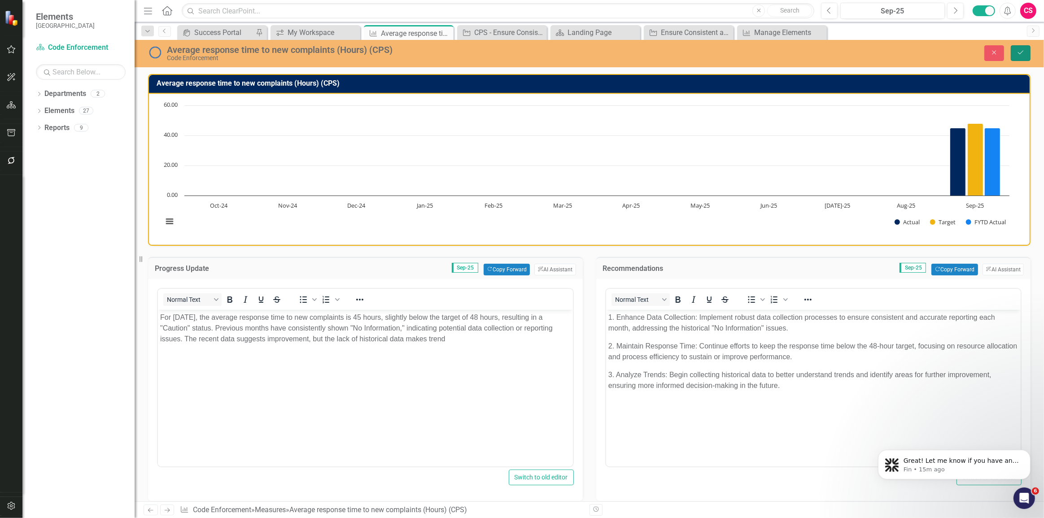
click at [1020, 58] on button "Save" at bounding box center [1021, 53] width 20 height 16
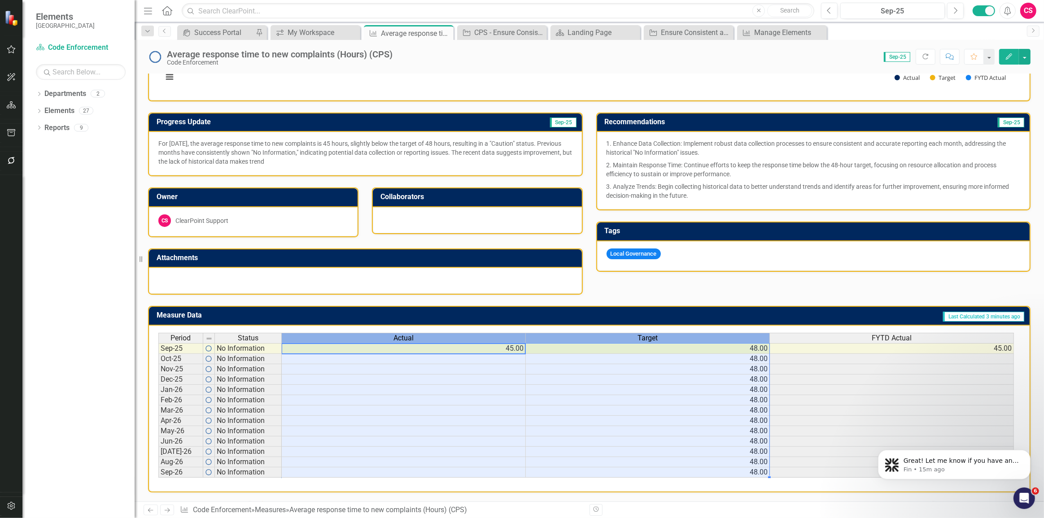
scroll to position [0, 6]
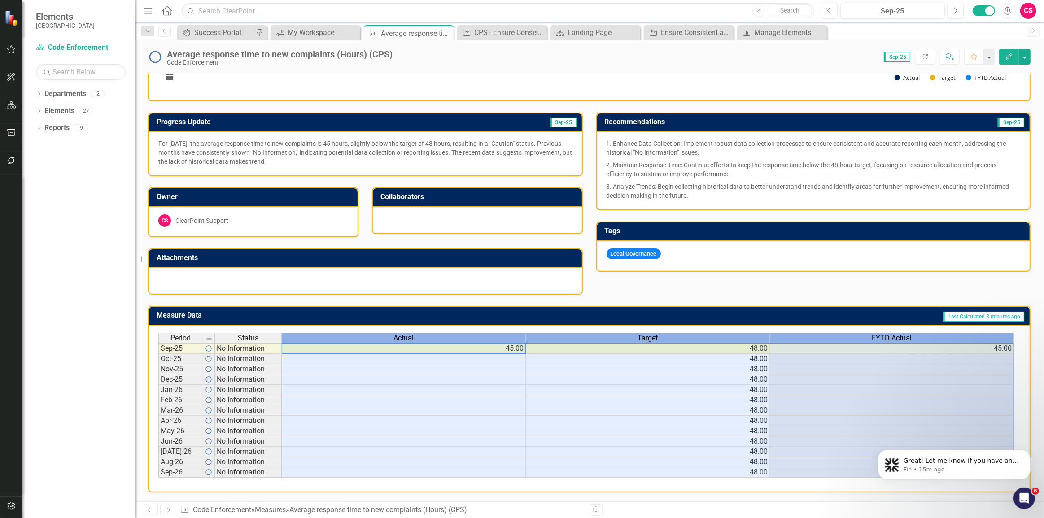
drag, startPoint x: 421, startPoint y: 333, endPoint x: 839, endPoint y: 329, distance: 418.3
click at [839, 333] on tr "Period Status Actual Target FYTD Actual" at bounding box center [586, 338] width 856 height 10
click at [795, 281] on div "Progress Update Sep-25 For [DATE], the average response time to new complaints …" at bounding box center [589, 198] width 896 height 194
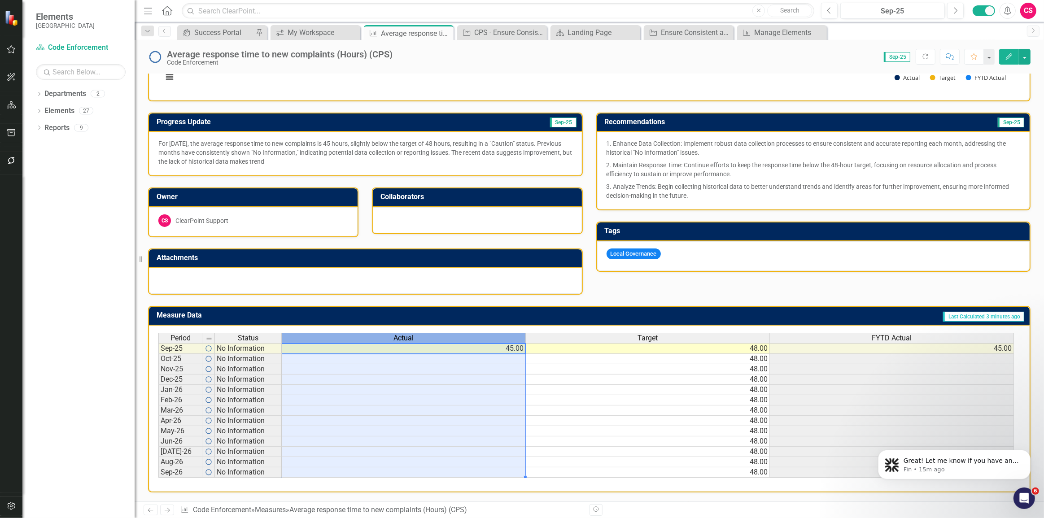
drag, startPoint x: 445, startPoint y: 332, endPoint x: 542, endPoint y: 317, distance: 98.1
click at [447, 333] on div "Actual" at bounding box center [404, 338] width 244 height 10
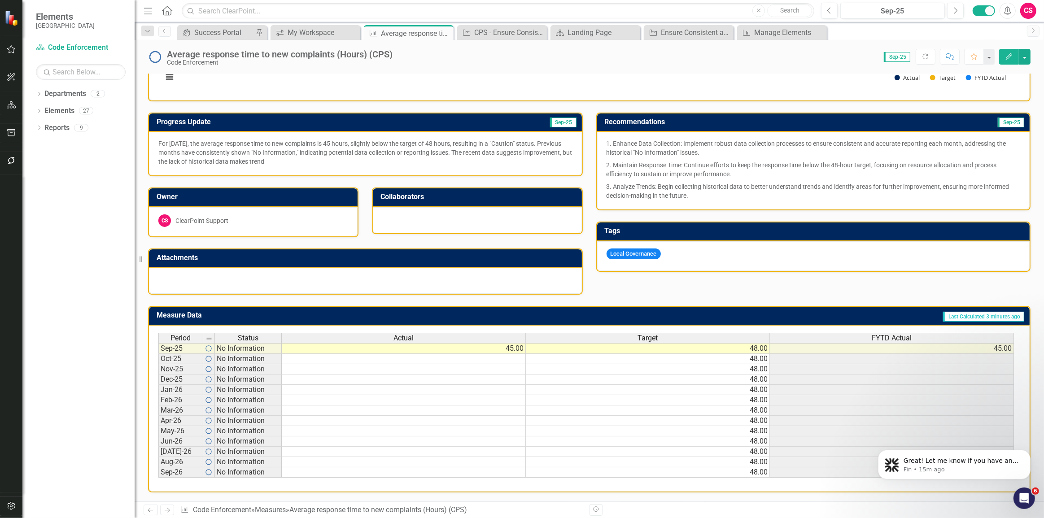
click at [590, 326] on div "Period Status Actual Target FYTD Actual Sep-25 No Information 45.00 48.00 45.00…" at bounding box center [589, 409] width 881 height 166
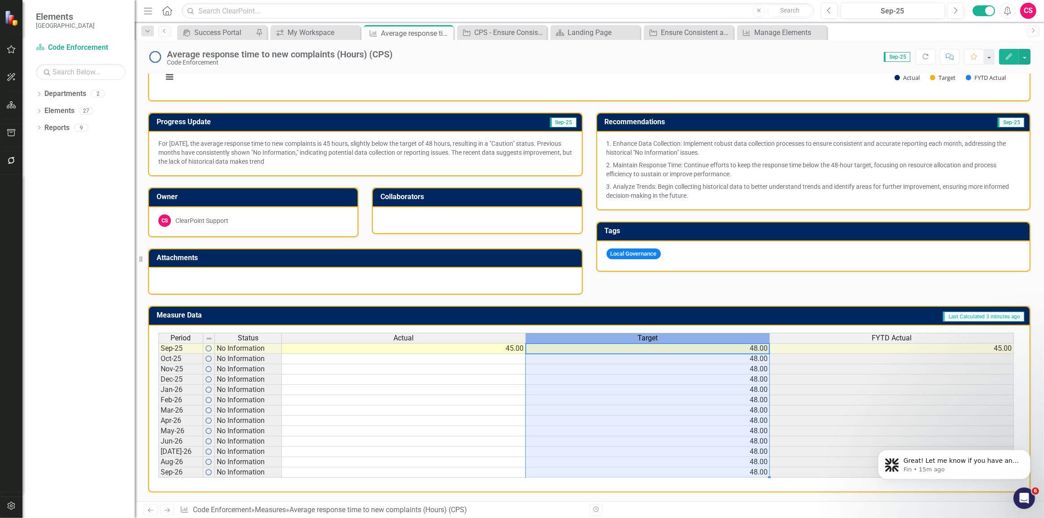
click at [541, 333] on div "Target" at bounding box center [648, 338] width 244 height 10
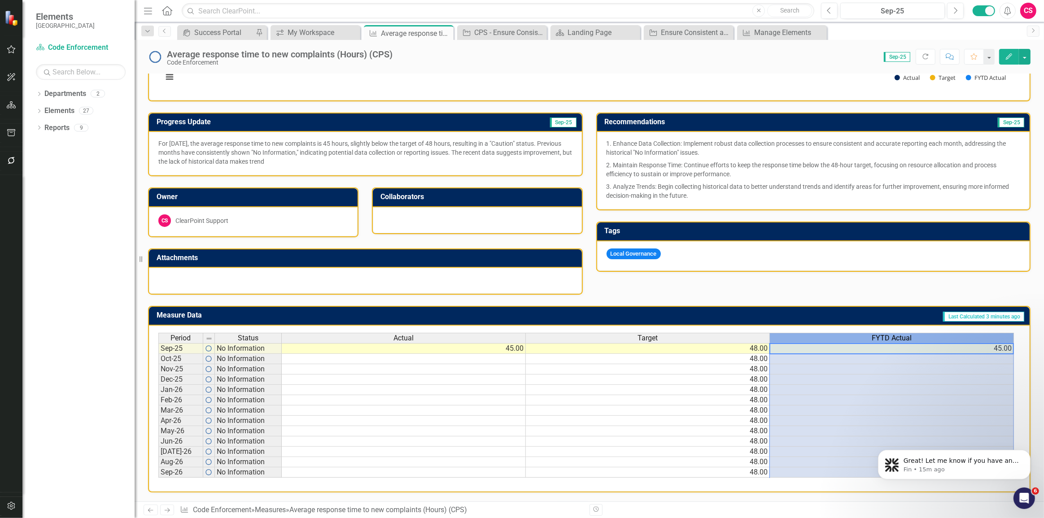
click at [950, 333] on div "FYTD Actual" at bounding box center [892, 338] width 244 height 10
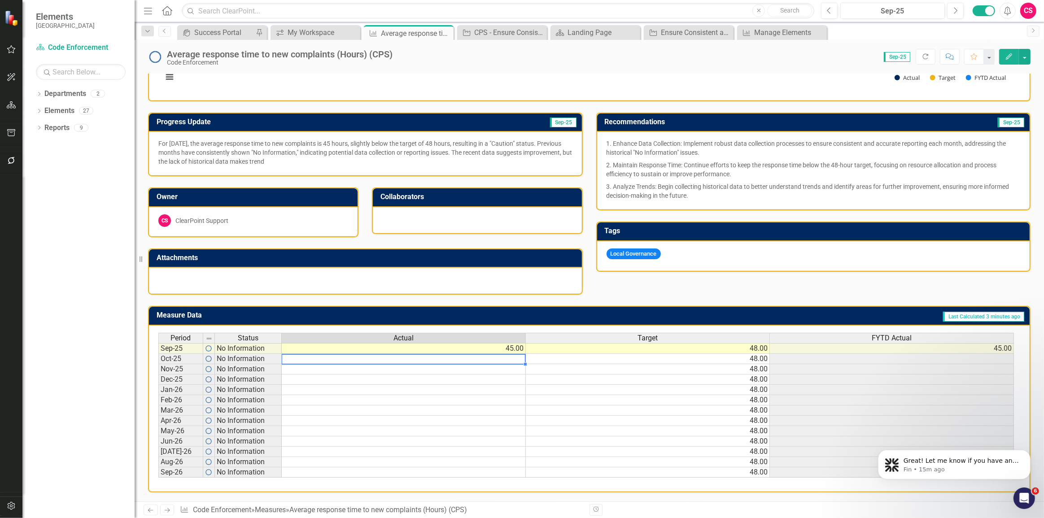
click at [422, 355] on td at bounding box center [404, 359] width 244 height 10
click at [850, 333] on div "FYTD Actual" at bounding box center [892, 338] width 244 height 10
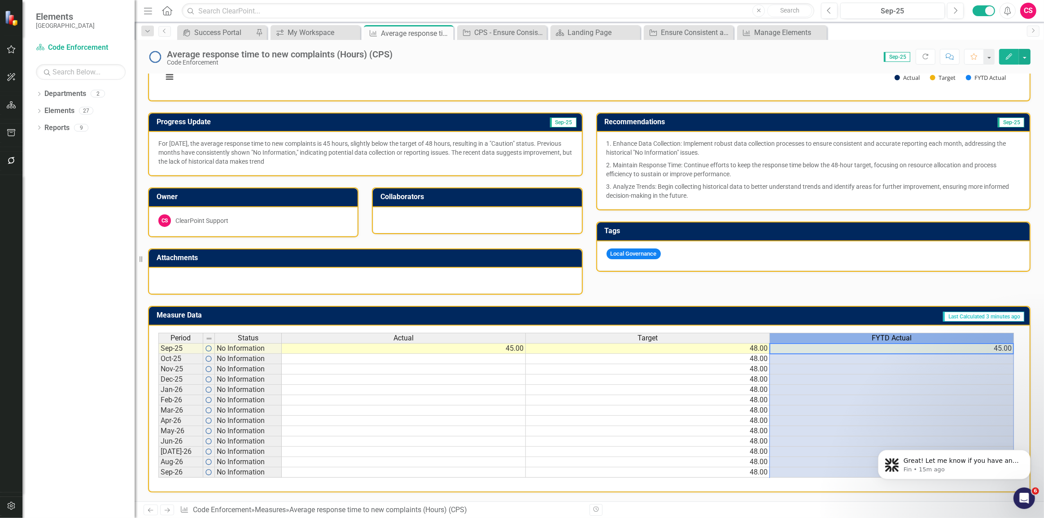
click at [406, 334] on span "Actual" at bounding box center [404, 338] width 20 height 8
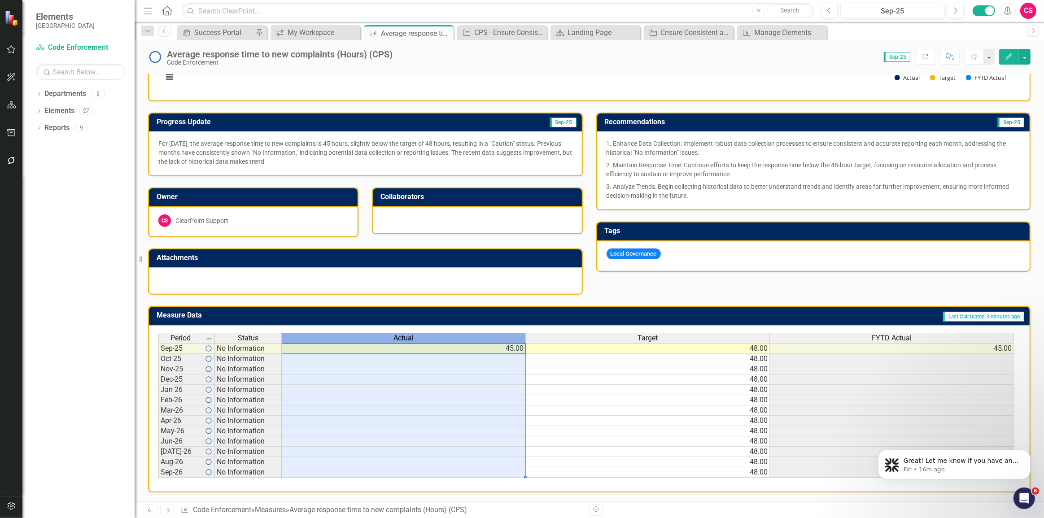
click at [911, 335] on div "FYTD Actual" at bounding box center [892, 338] width 244 height 10
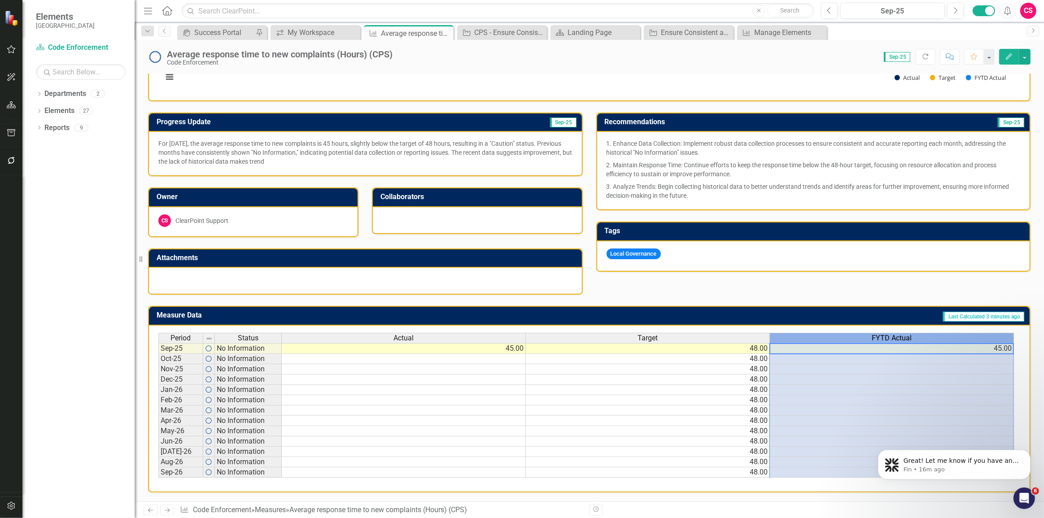
click at [429, 354] on td at bounding box center [404, 359] width 244 height 10
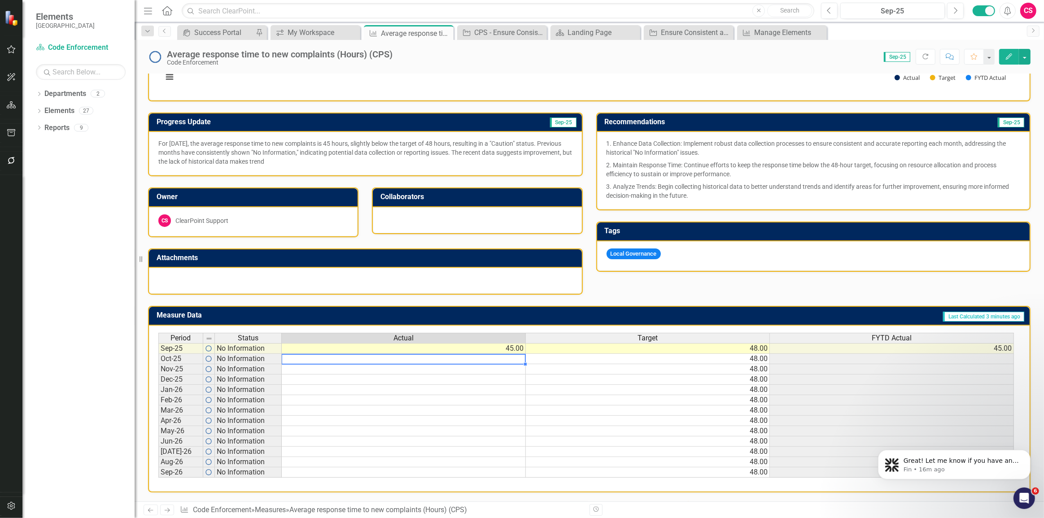
click at [427, 364] on td at bounding box center [404, 369] width 244 height 10
click at [418, 387] on td at bounding box center [404, 390] width 244 height 10
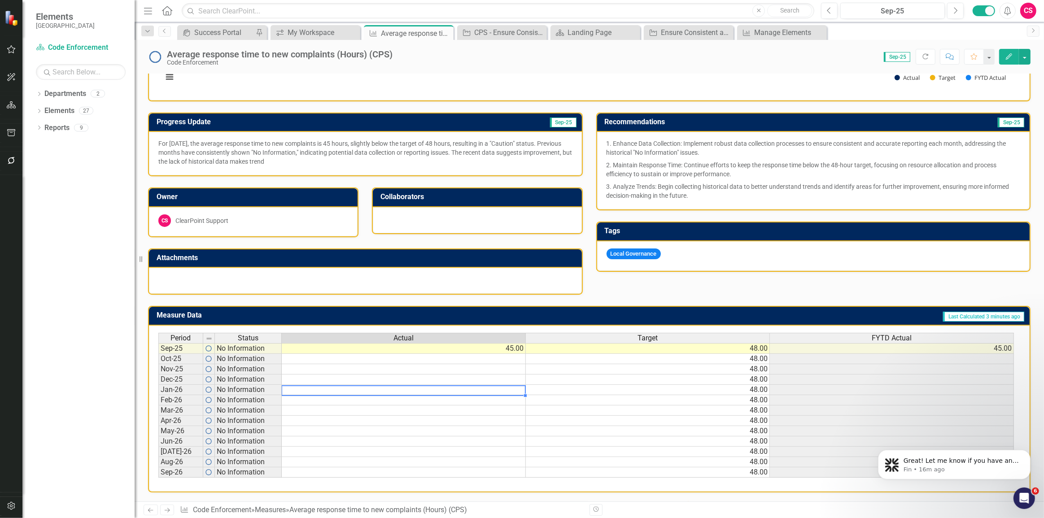
click at [408, 416] on td at bounding box center [404, 421] width 244 height 10
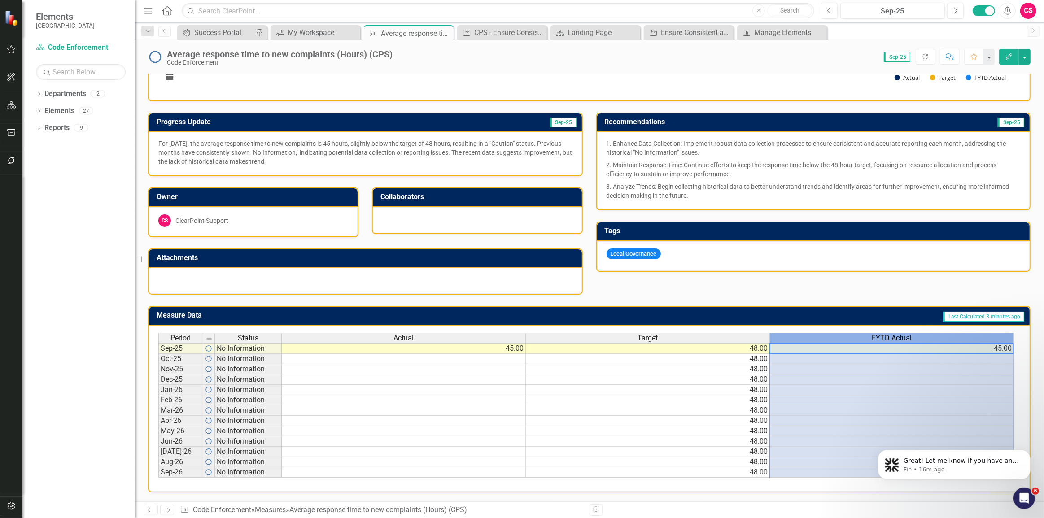
scroll to position [0, 6]
click at [864, 333] on div "FYTD Actual" at bounding box center [892, 338] width 244 height 10
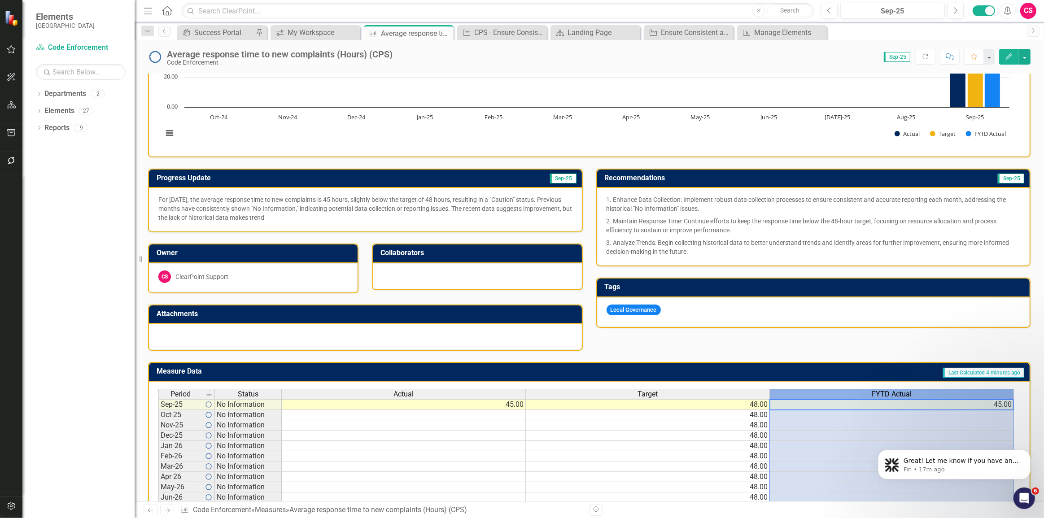
scroll to position [148, 0]
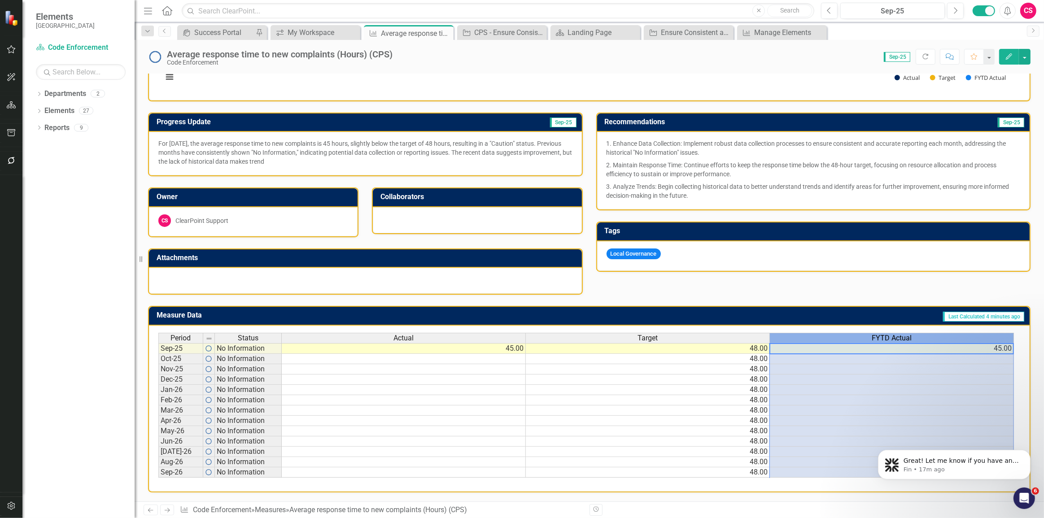
drag, startPoint x: 840, startPoint y: 336, endPoint x: 833, endPoint y: 328, distance: 10.2
click at [837, 333] on div "FYTD Actual" at bounding box center [892, 338] width 244 height 10
click at [824, 311] on td "Last Calculated 4 minutes ago" at bounding box center [746, 316] width 560 height 15
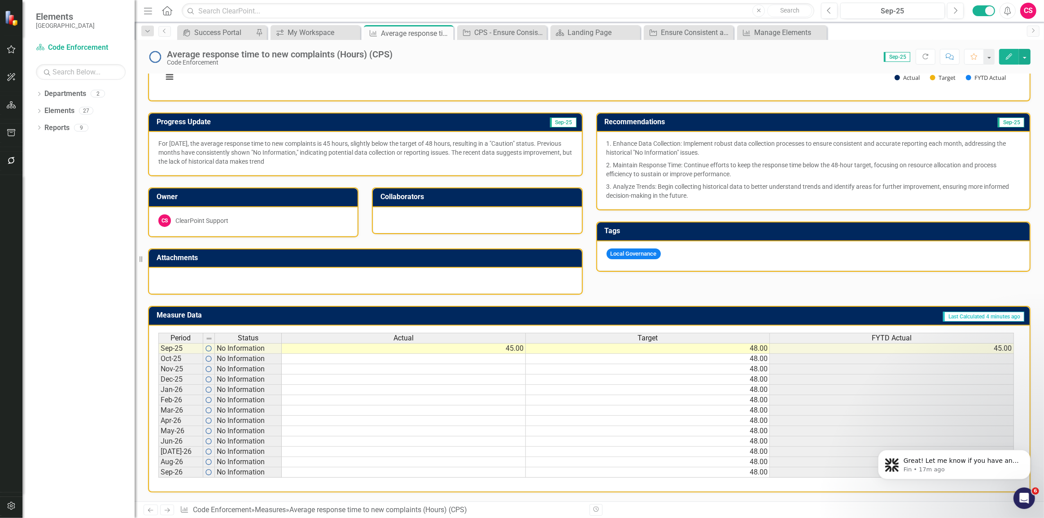
scroll to position [0, 0]
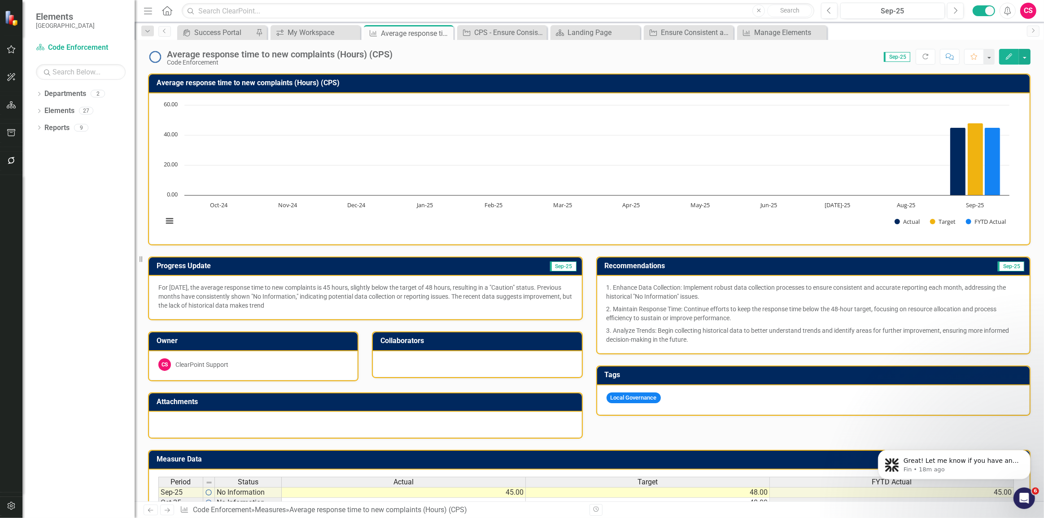
click at [1028, 10] on div "CS" at bounding box center [1028, 11] width 16 height 16
click at [996, 114] on link "icon.portal Success Portal" at bounding box center [1000, 112] width 71 height 17
